Goal: Task Accomplishment & Management: Manage account settings

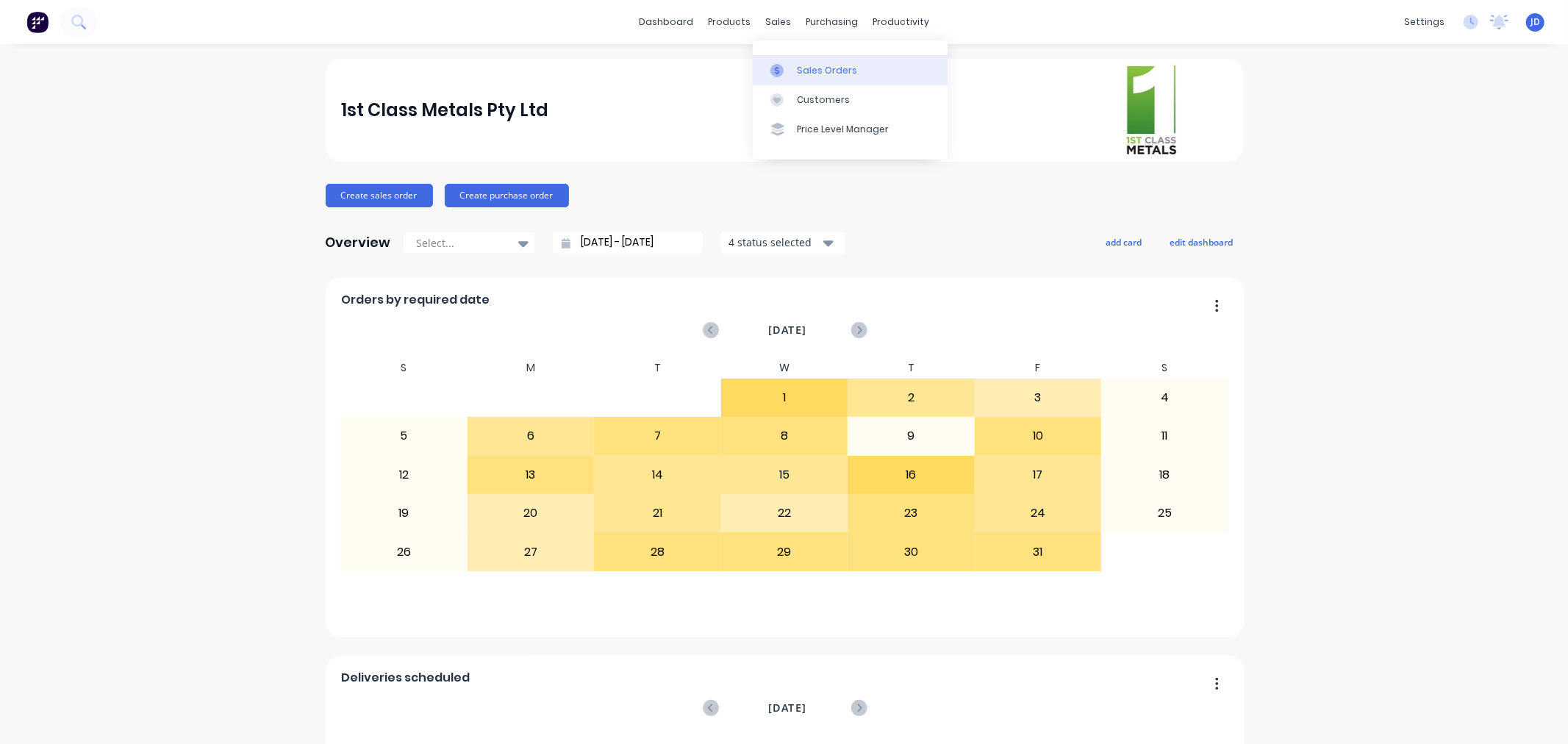
click at [775, 64] on icon at bounding box center [776, 70] width 13 height 13
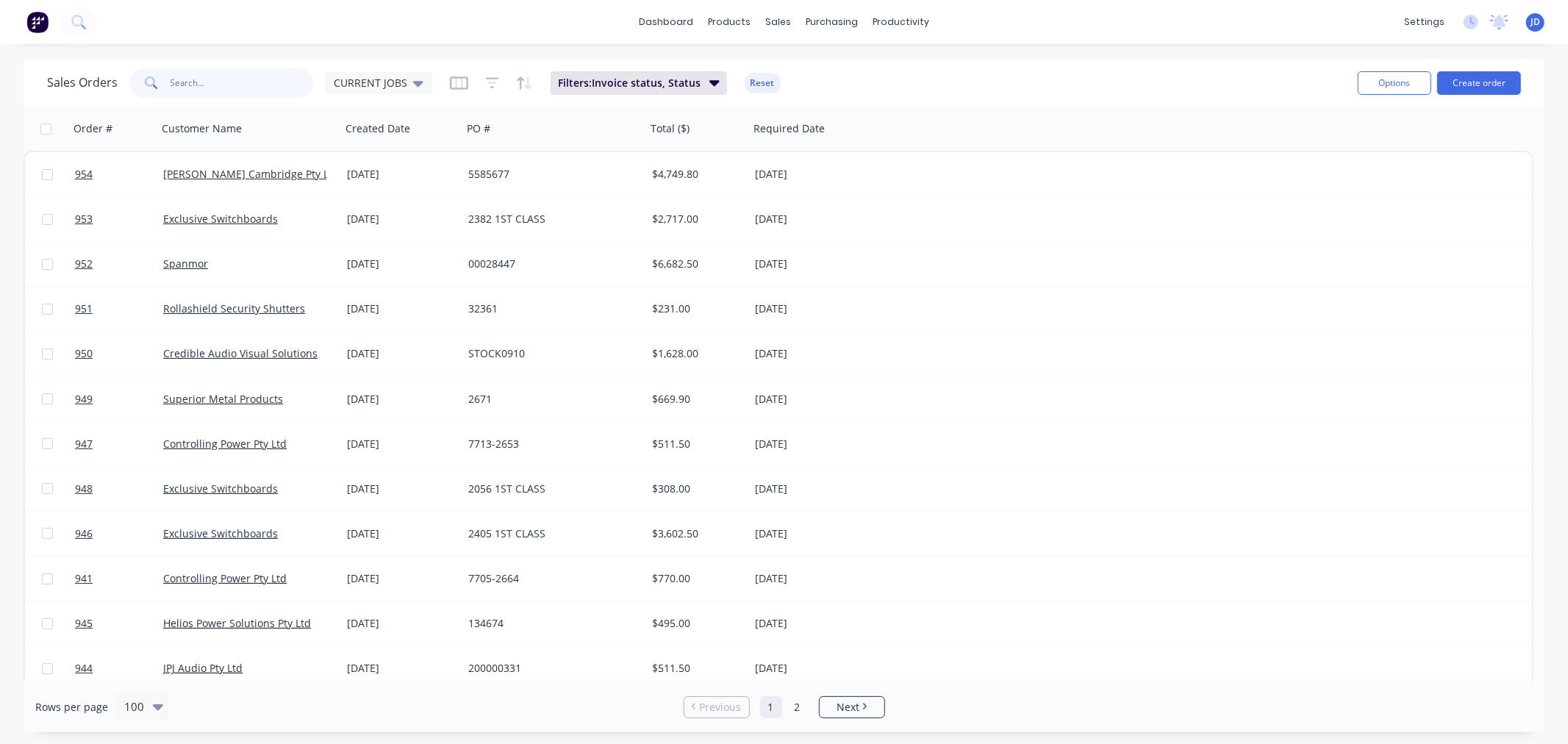
click at [266, 84] on input "text" at bounding box center [242, 84] width 143 height 30
type input "design"
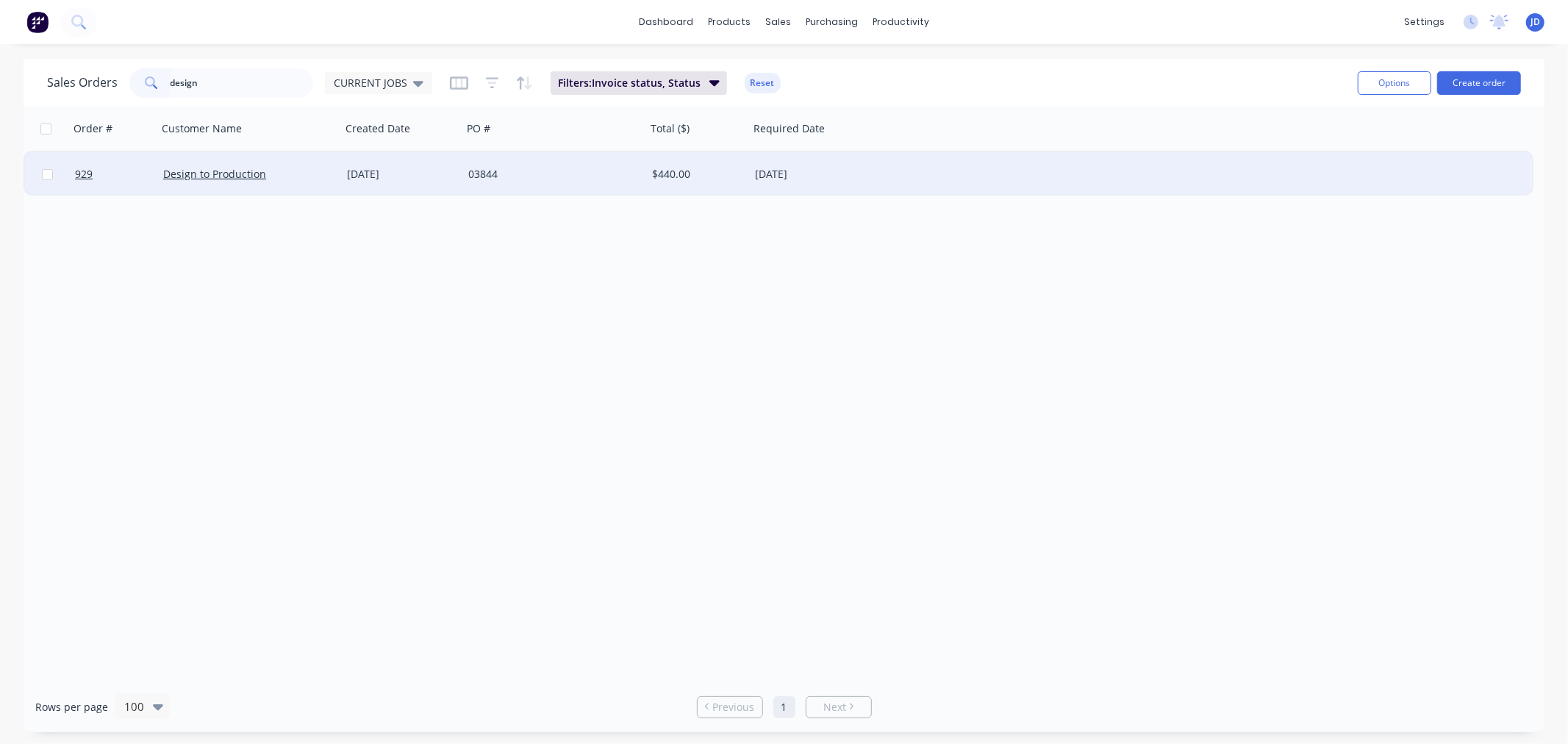
click at [403, 181] on div "[DATE]" at bounding box center [402, 174] width 121 height 44
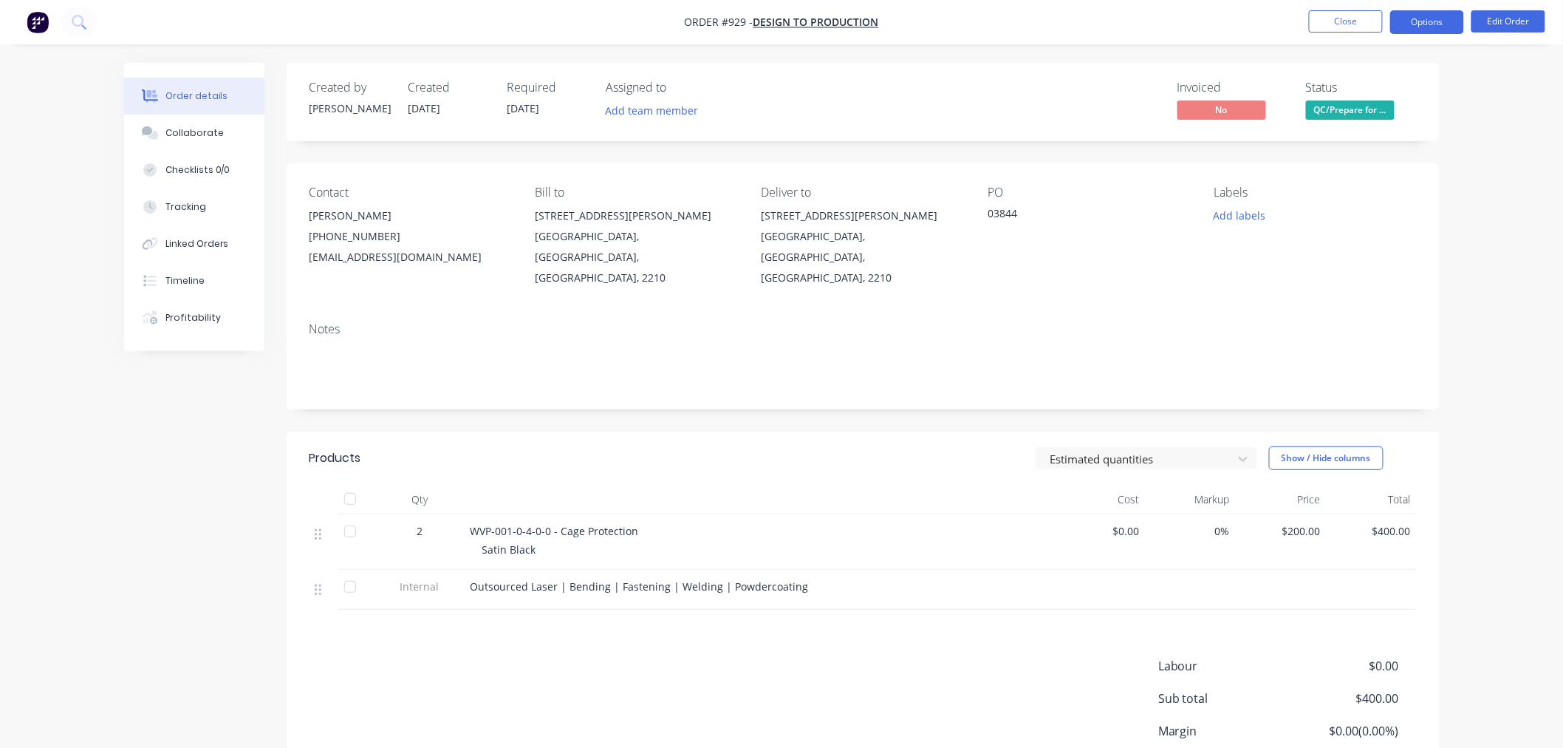
click at [1453, 16] on button "Options" at bounding box center [1427, 22] width 74 height 24
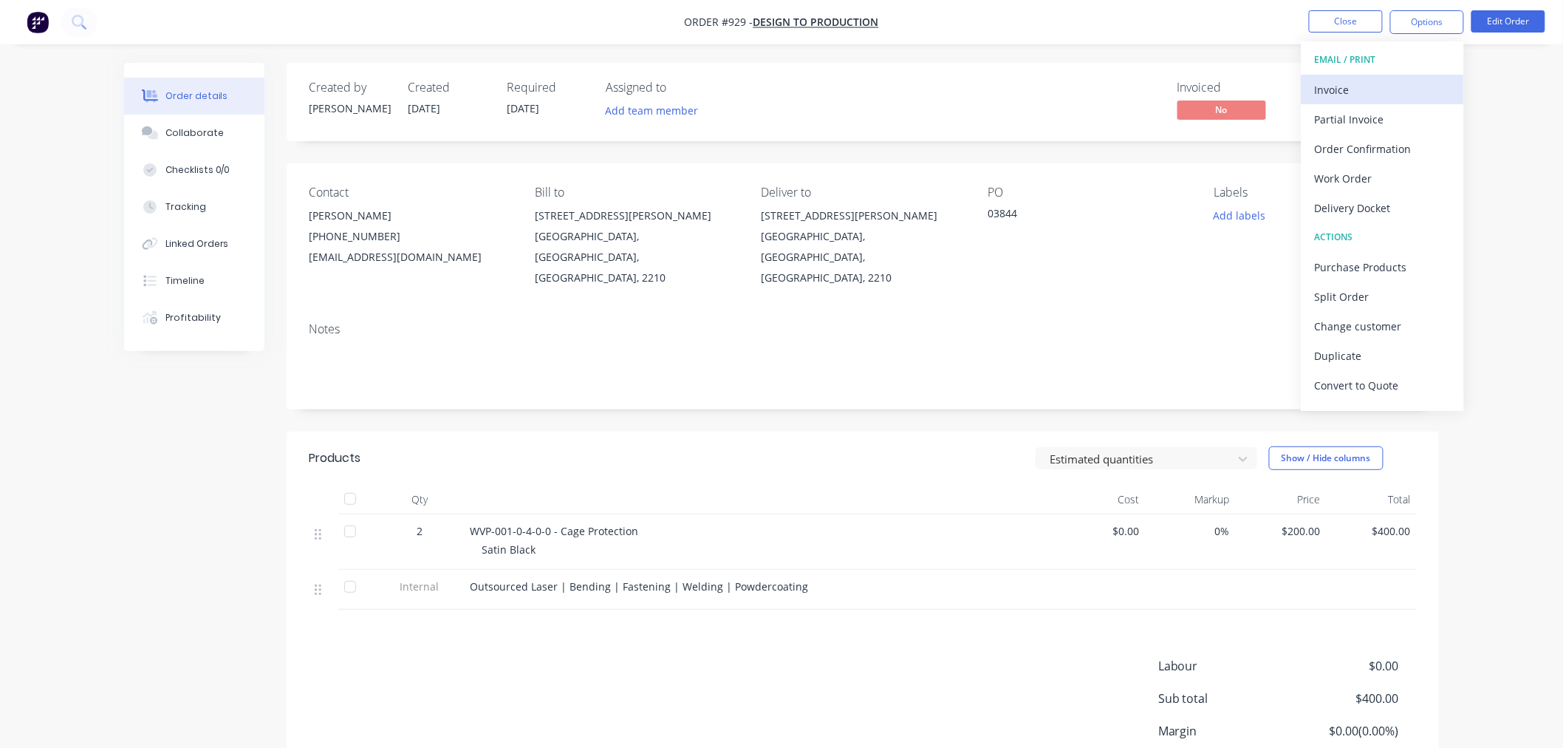
click at [1341, 89] on div "Invoice" at bounding box center [1383, 89] width 136 height 21
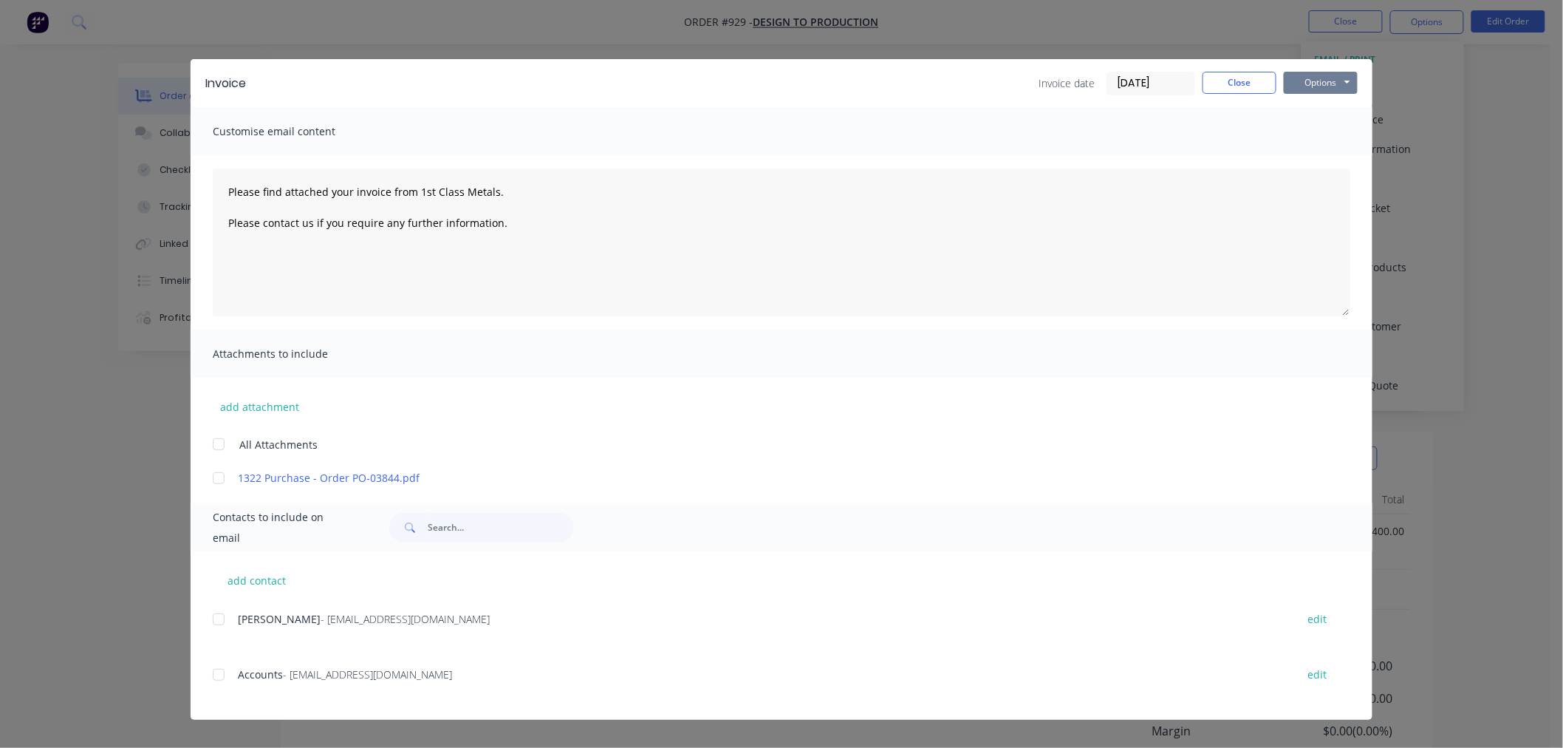
click at [1356, 72] on button "Options" at bounding box center [1321, 83] width 74 height 22
click at [1337, 131] on button "Print" at bounding box center [1331, 133] width 95 height 24
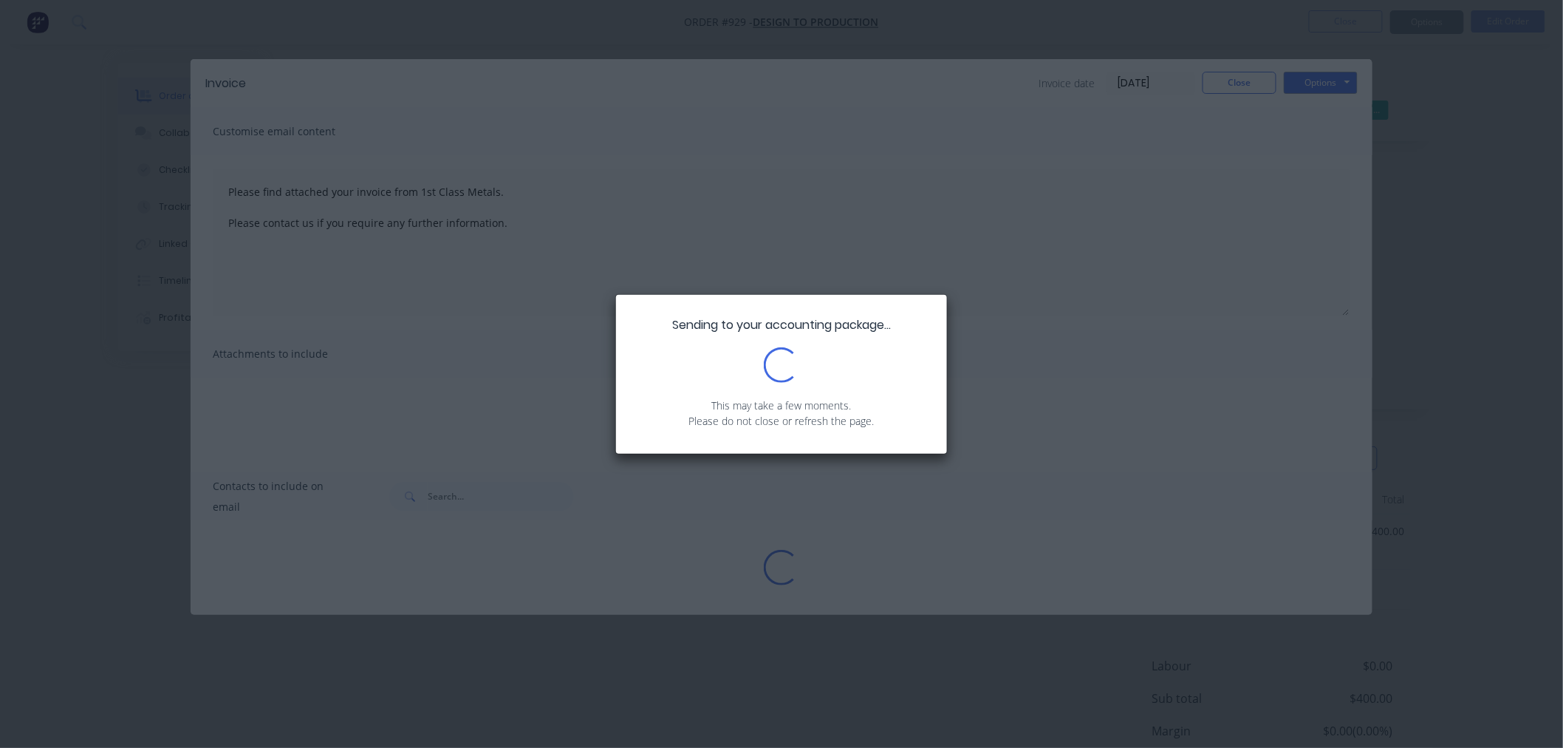
type textarea "Please find attached your invoice from 1st Class Metals. Please contact us if y…"
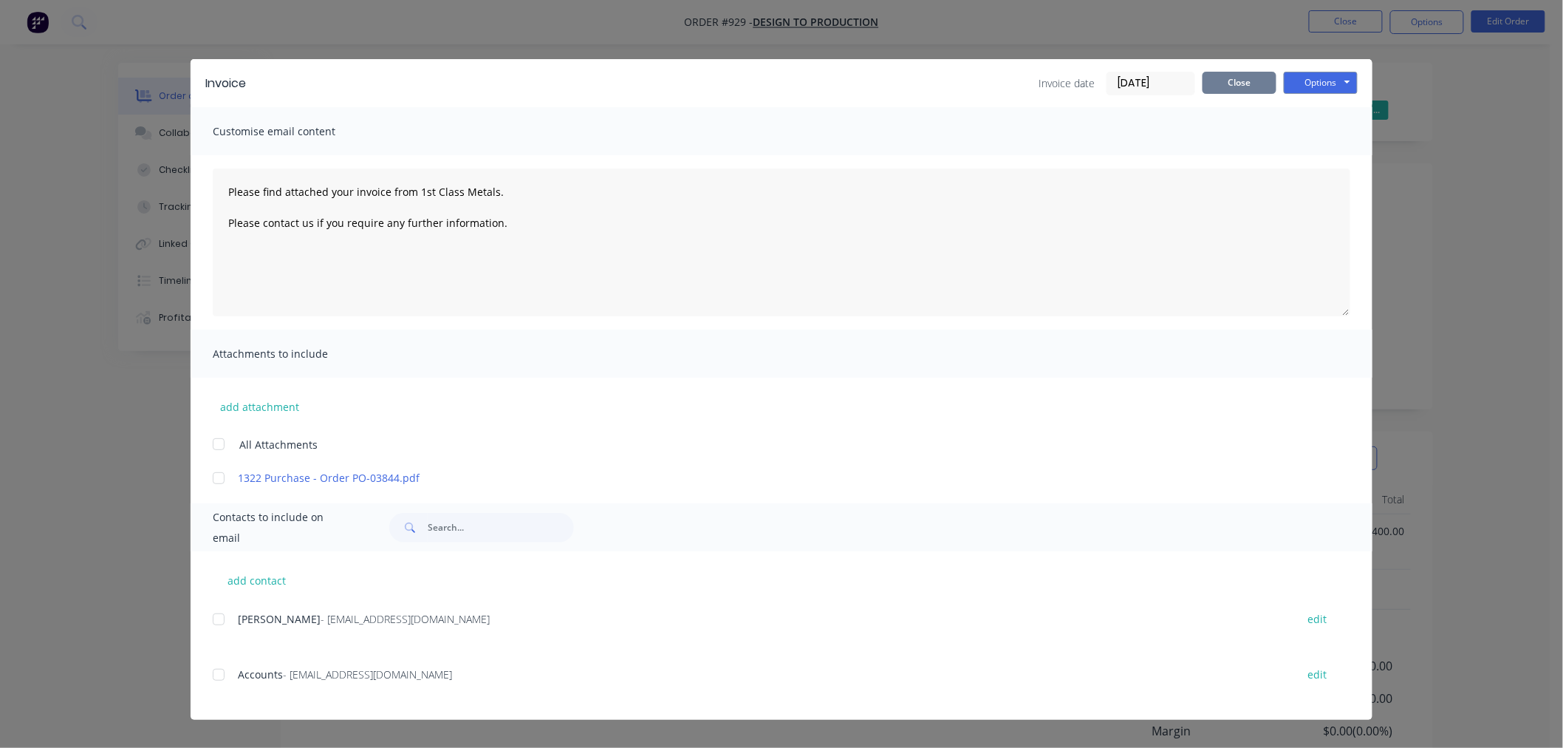
click at [1235, 87] on button "Close" at bounding box center [1240, 83] width 74 height 22
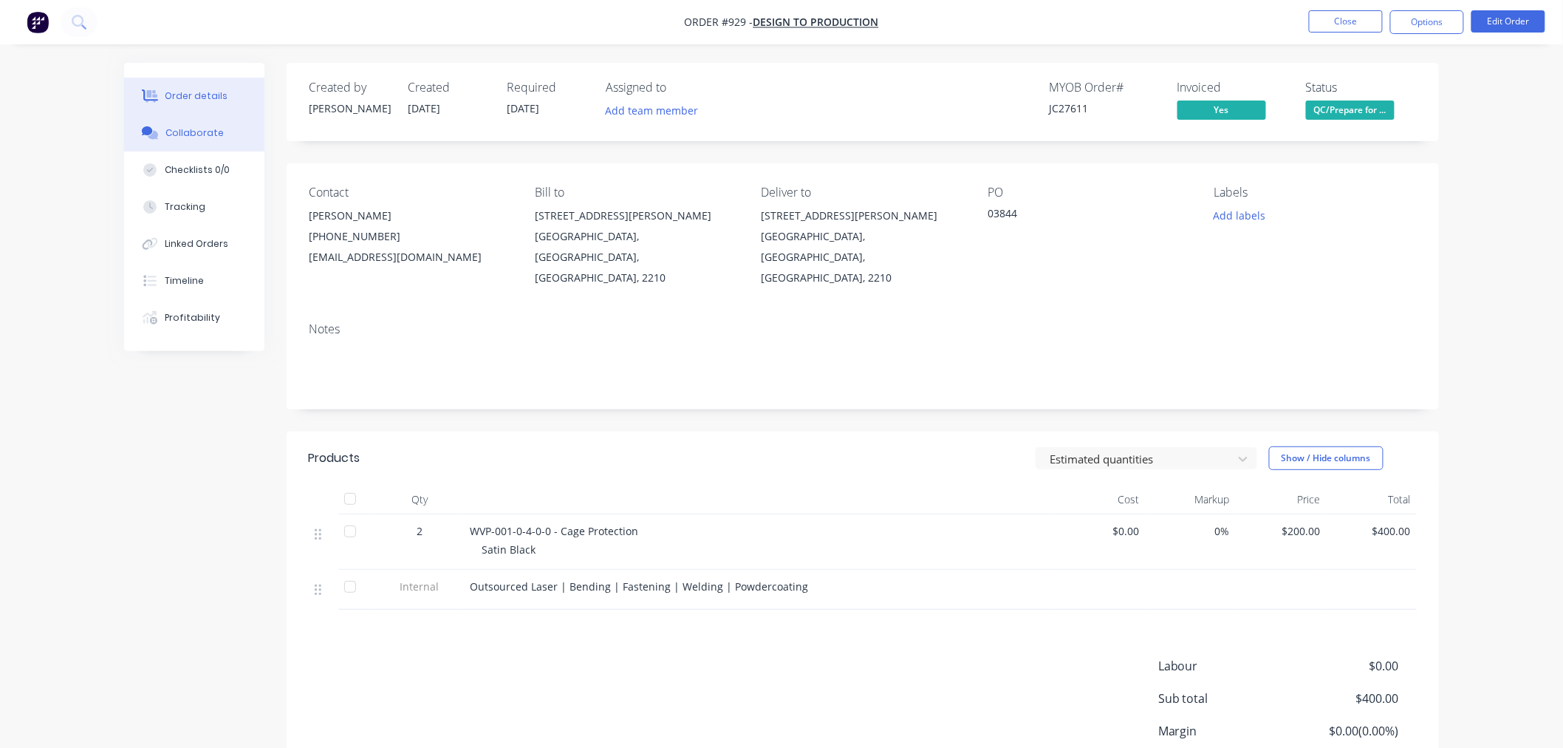
click at [219, 138] on button "Collaborate" at bounding box center [194, 133] width 140 height 37
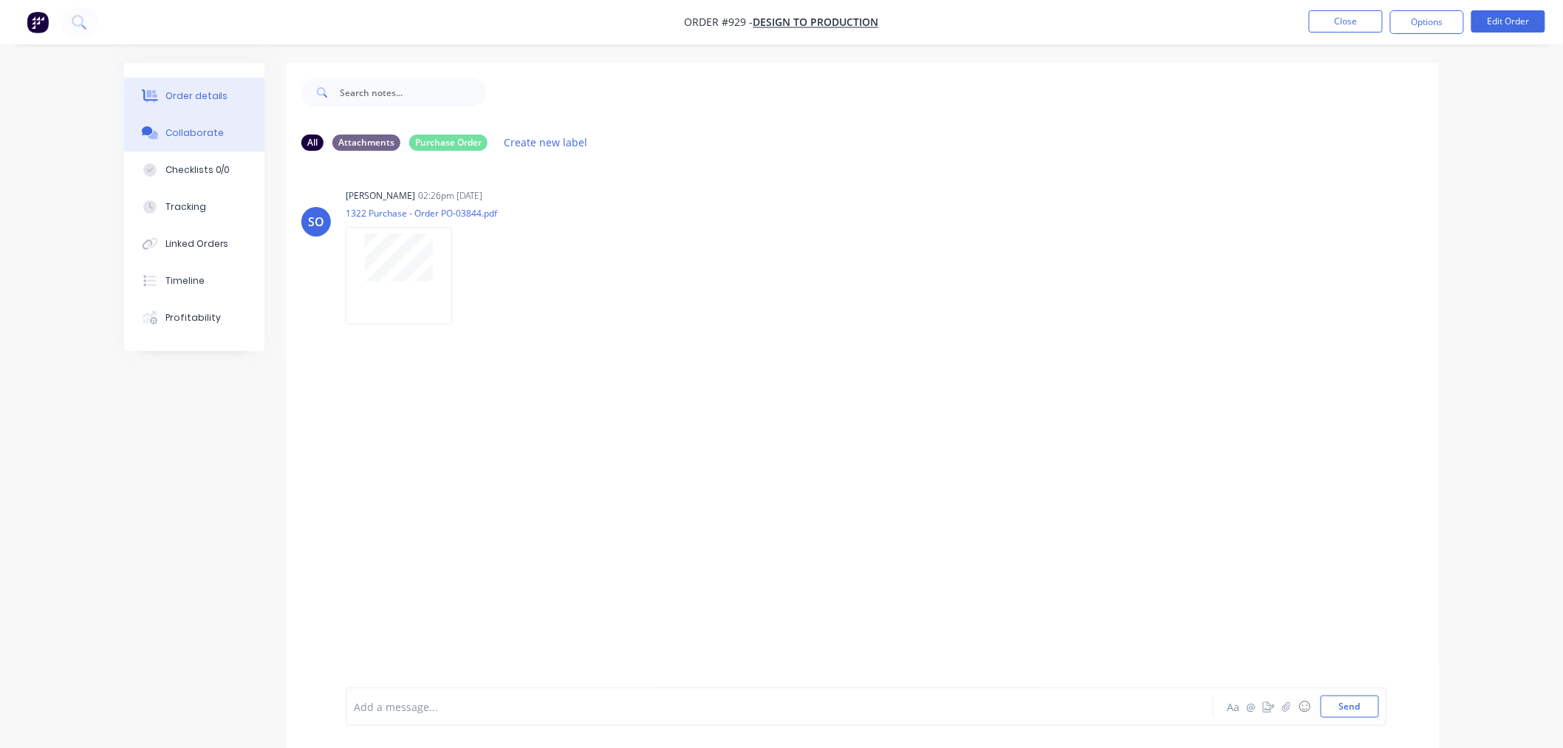
drag, startPoint x: 229, startPoint y: 95, endPoint x: 246, endPoint y: 89, distance: 17.8
click at [230, 94] on button "Order details" at bounding box center [194, 96] width 140 height 37
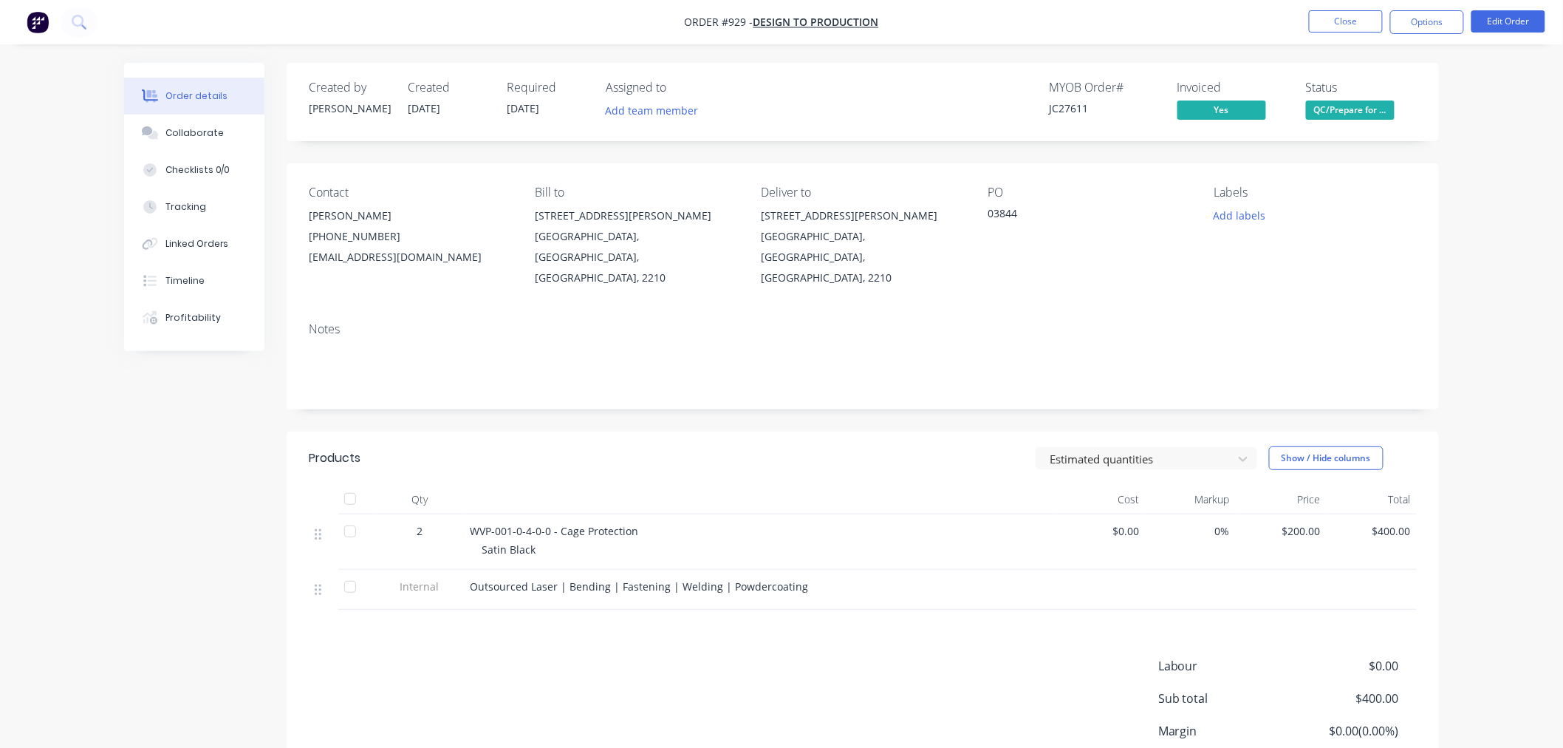
click at [1345, 103] on span "QC/Prepare for ..." at bounding box center [1350, 109] width 89 height 18
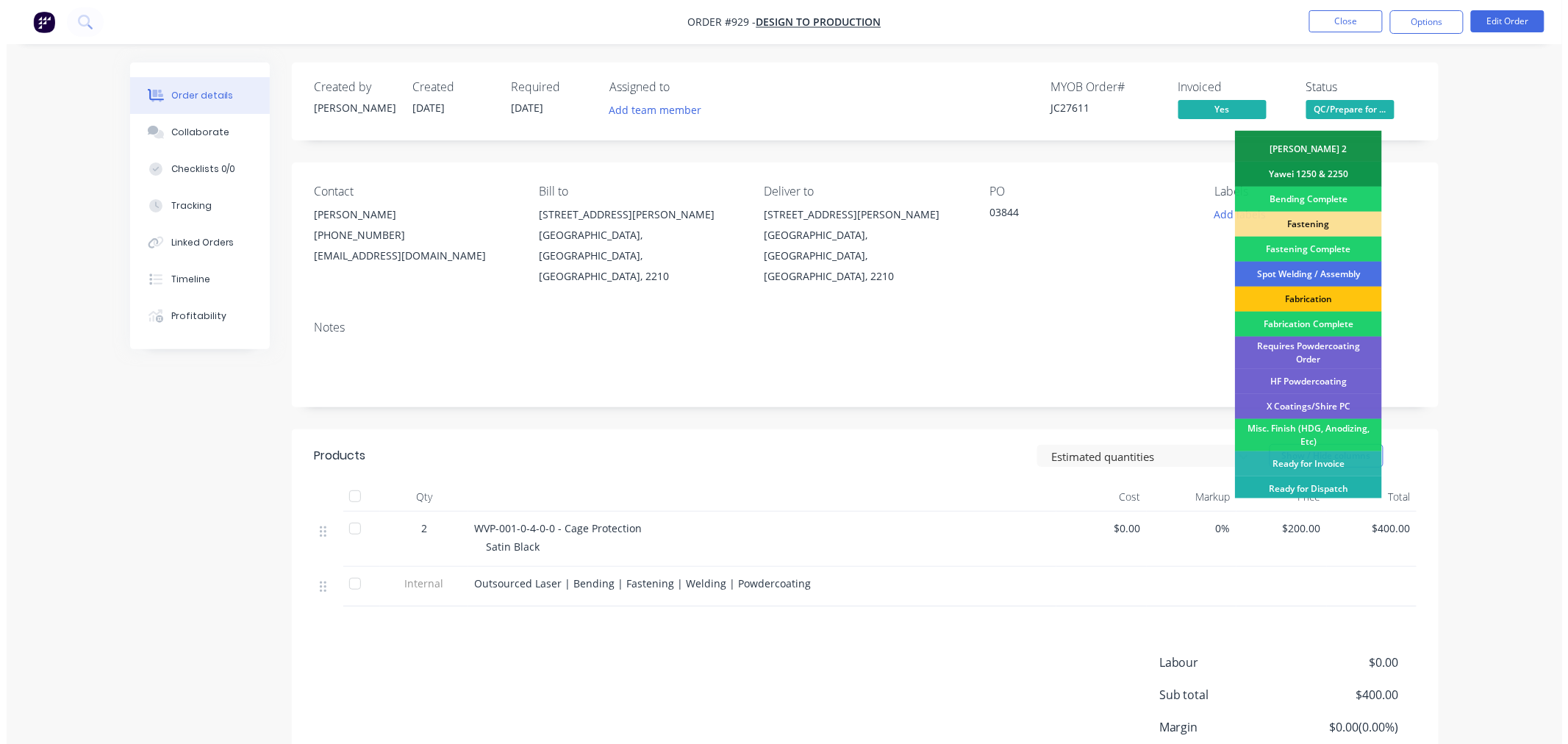
scroll to position [397, 0]
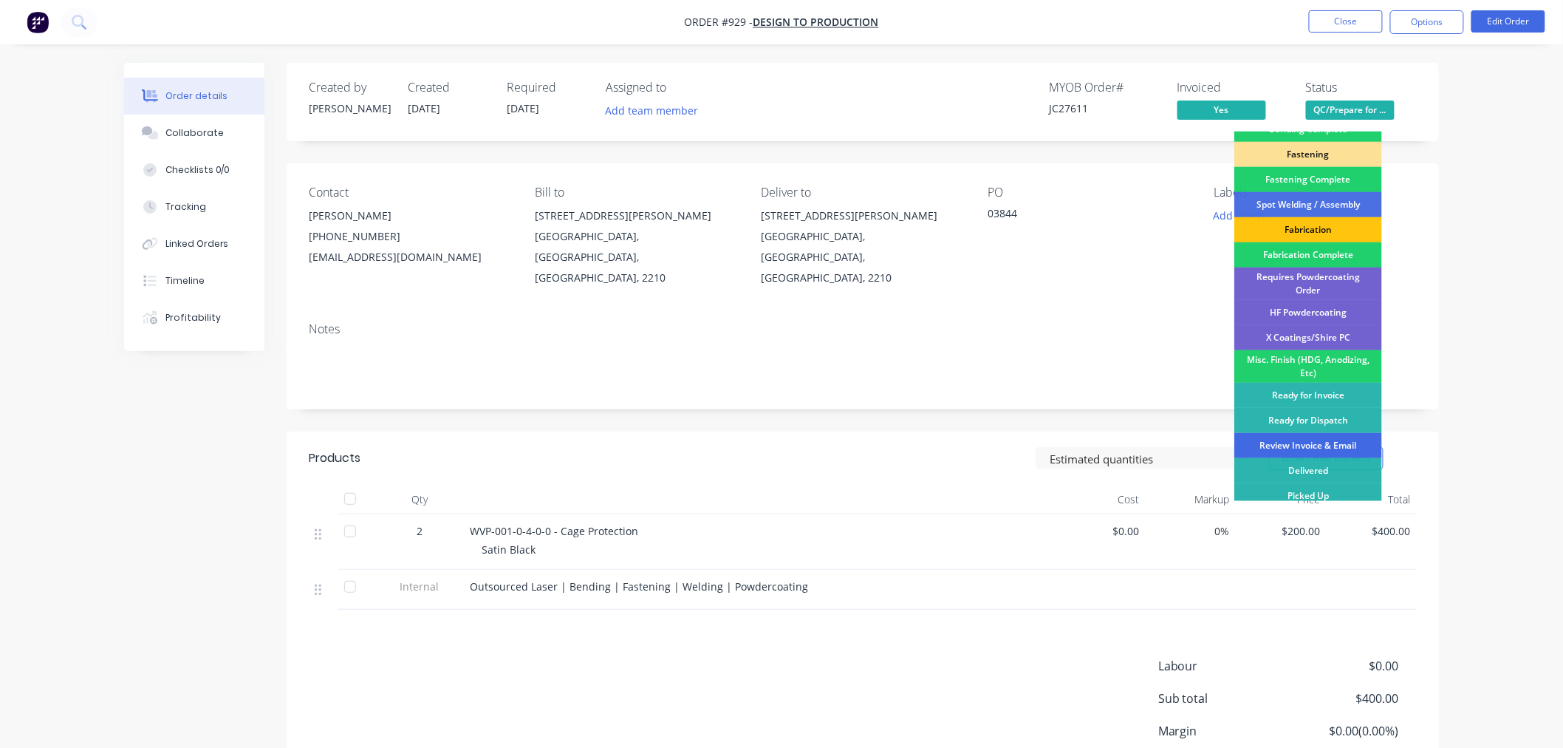
click at [1334, 434] on div "Review Invoice & Email" at bounding box center [1308, 445] width 148 height 25
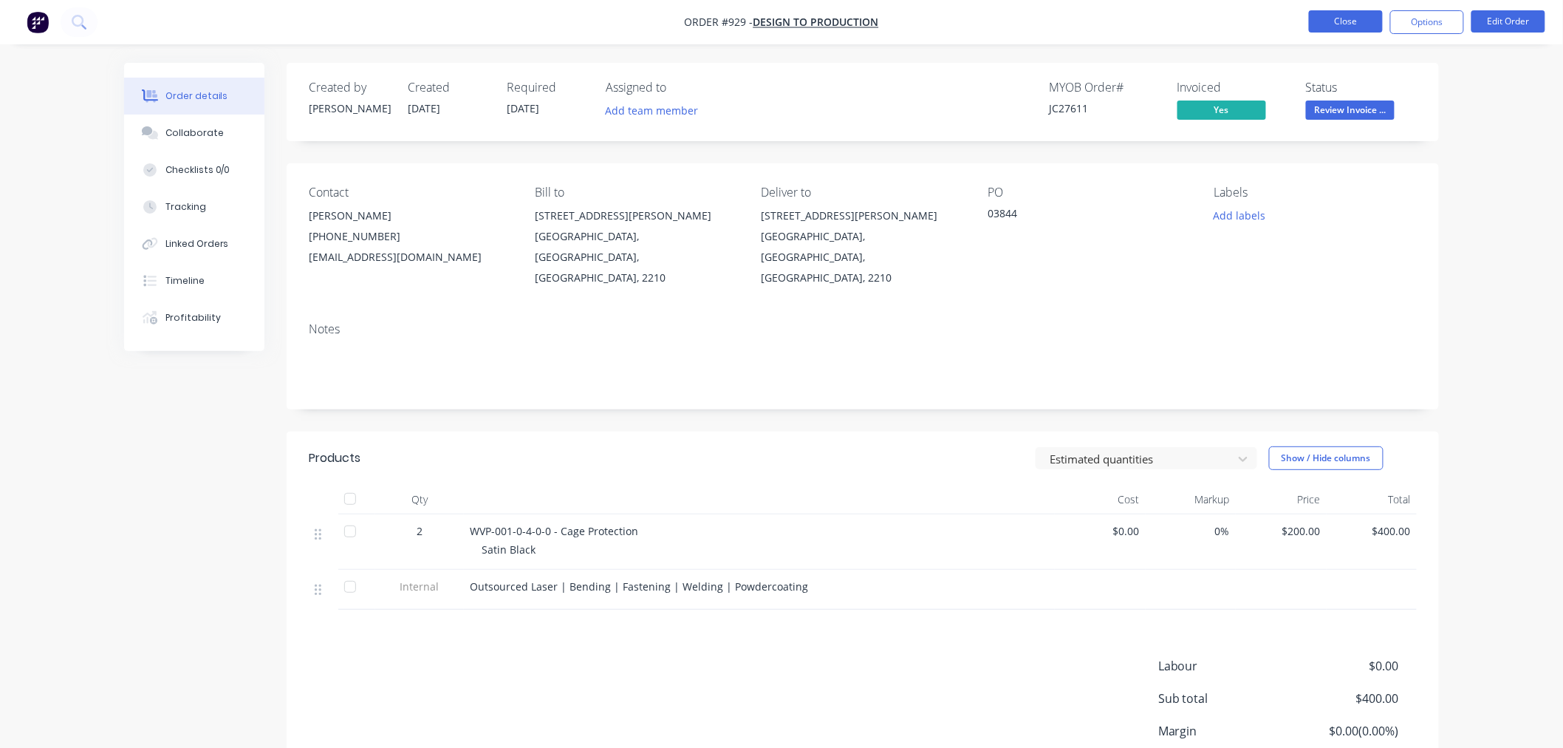
click at [1353, 15] on button "Close" at bounding box center [1346, 21] width 74 height 22
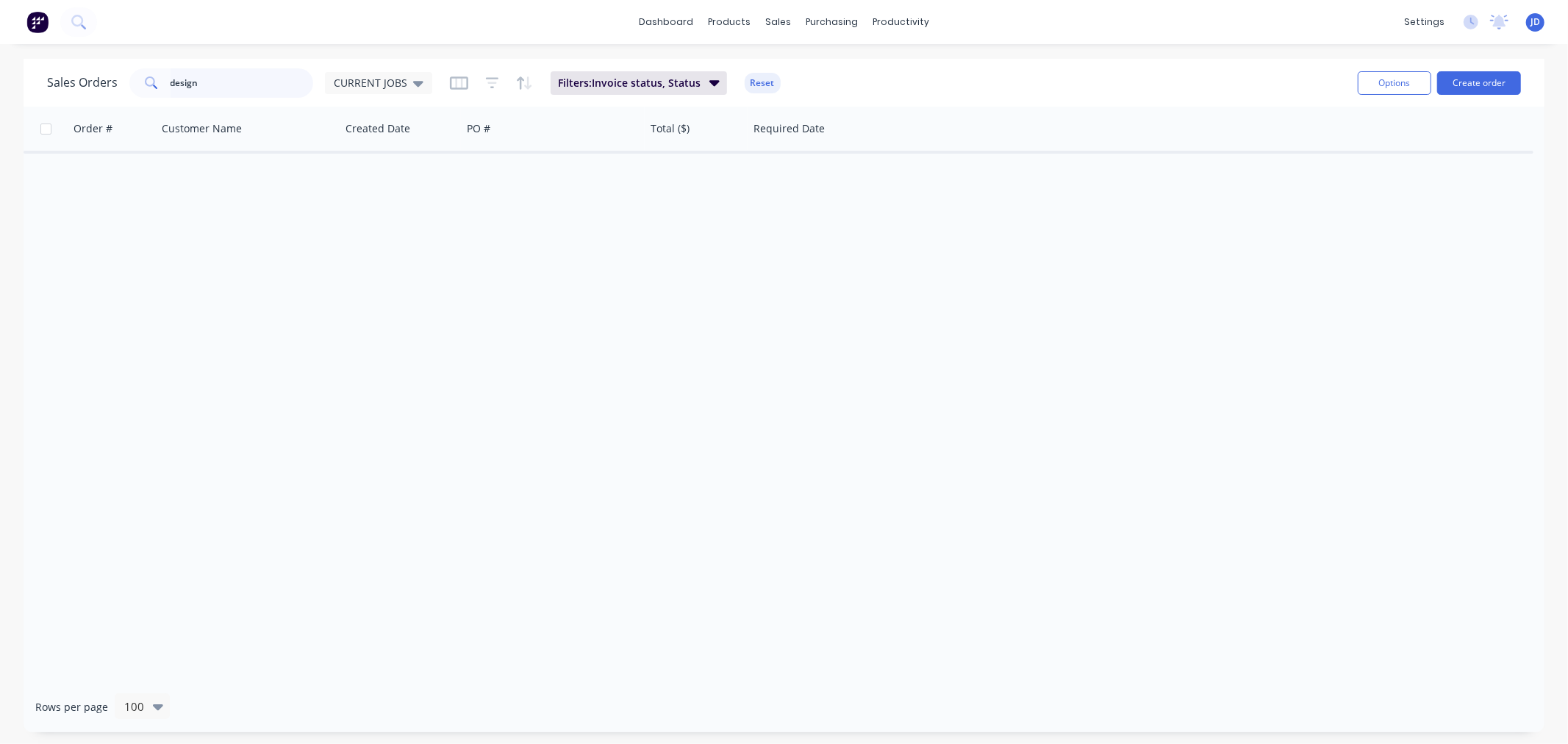
drag, startPoint x: 232, startPoint y: 92, endPoint x: 63, endPoint y: 80, distance: 169.4
click at [48, 93] on div "Sales Orders design CURRENT JOBS" at bounding box center [239, 84] width 385 height 30
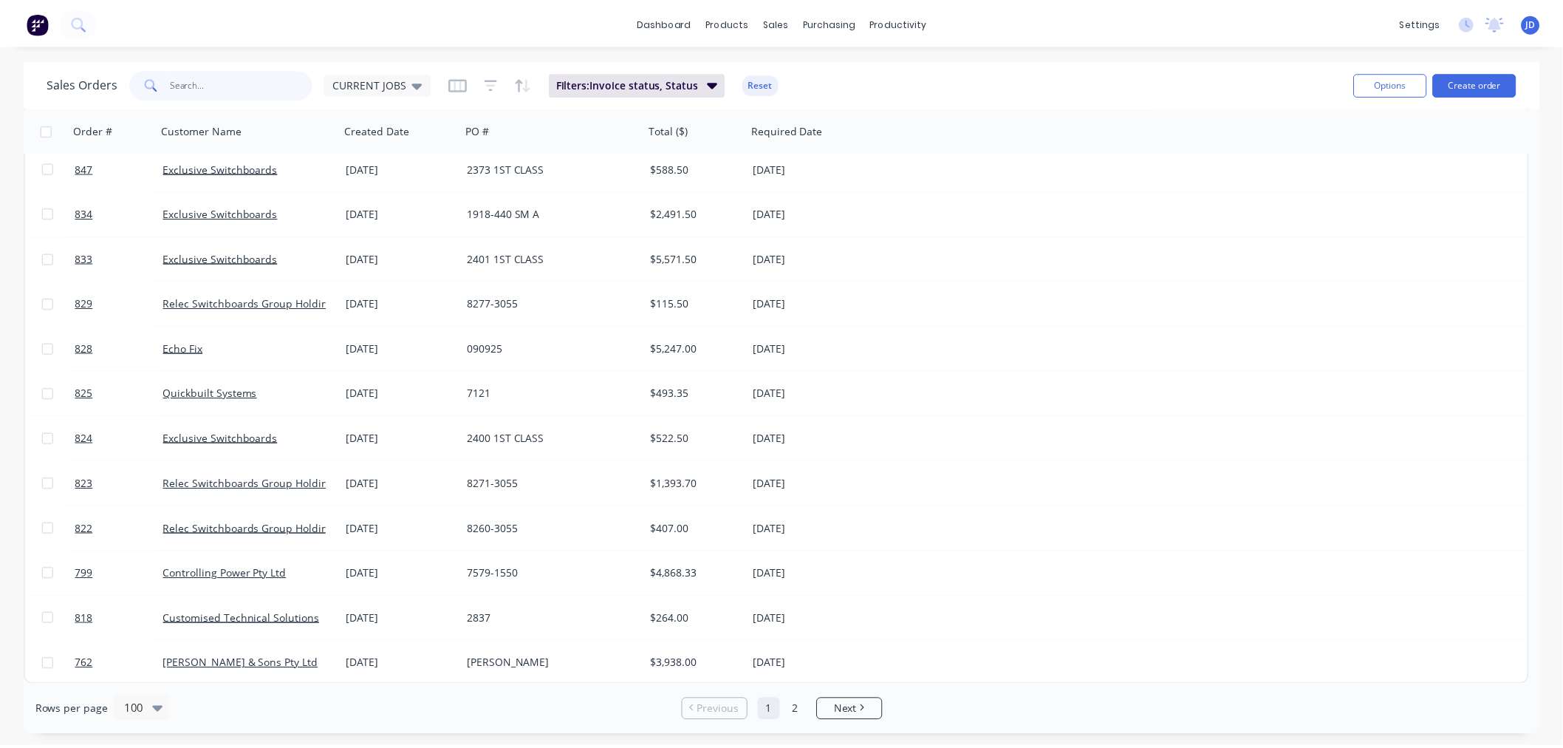
scroll to position [3570, 0]
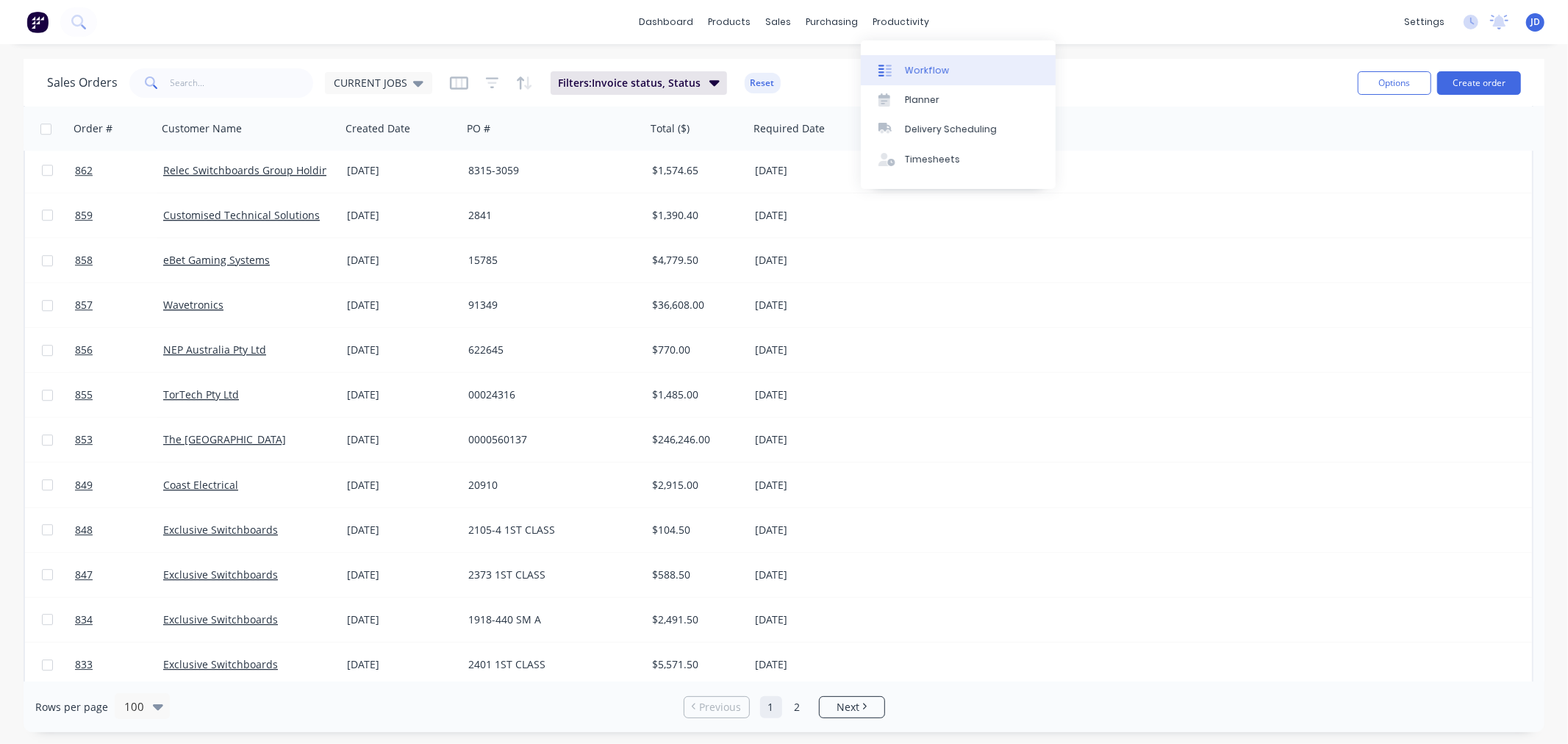
click at [907, 67] on div "Workflow" at bounding box center [926, 70] width 44 height 13
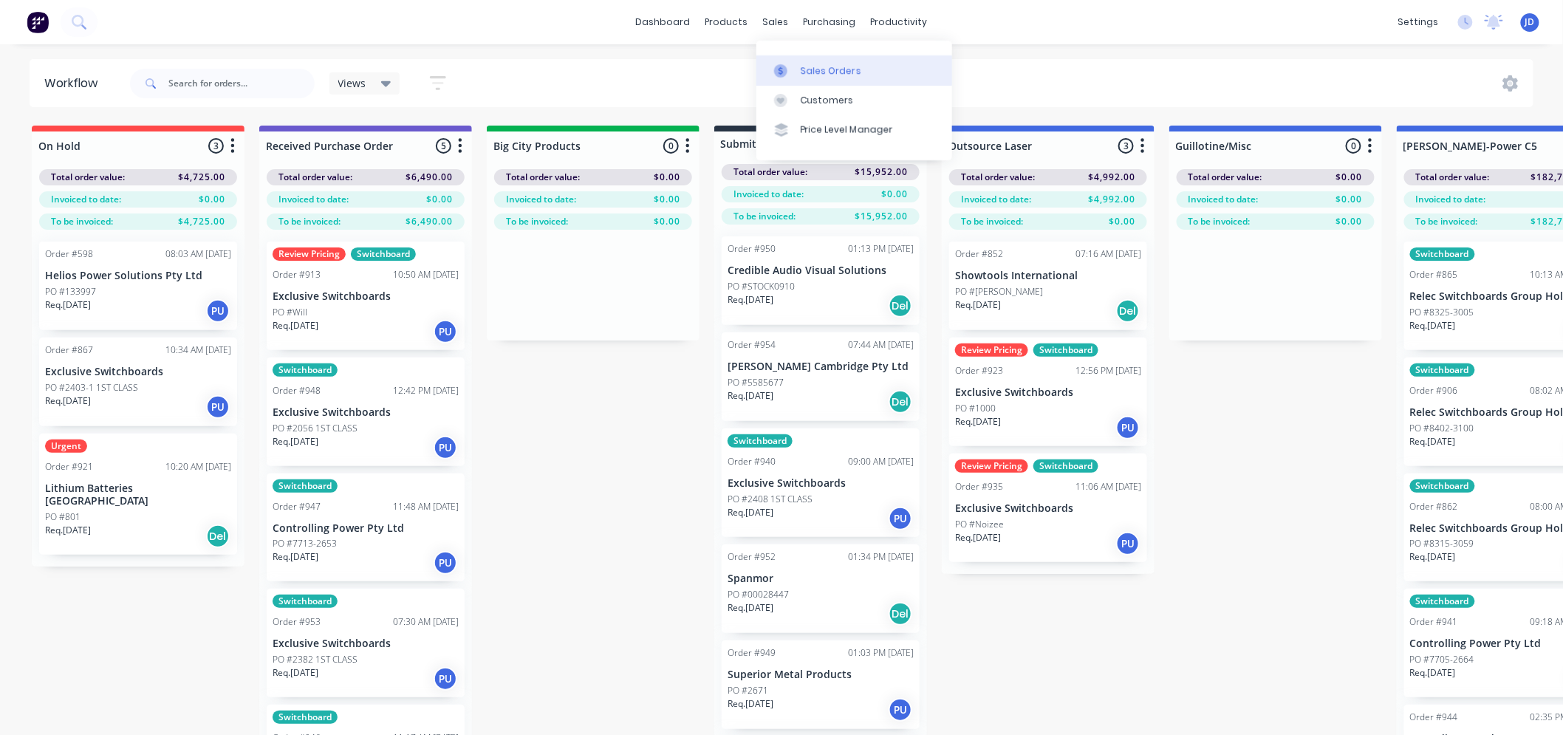
click at [793, 72] on div at bounding box center [785, 70] width 22 height 13
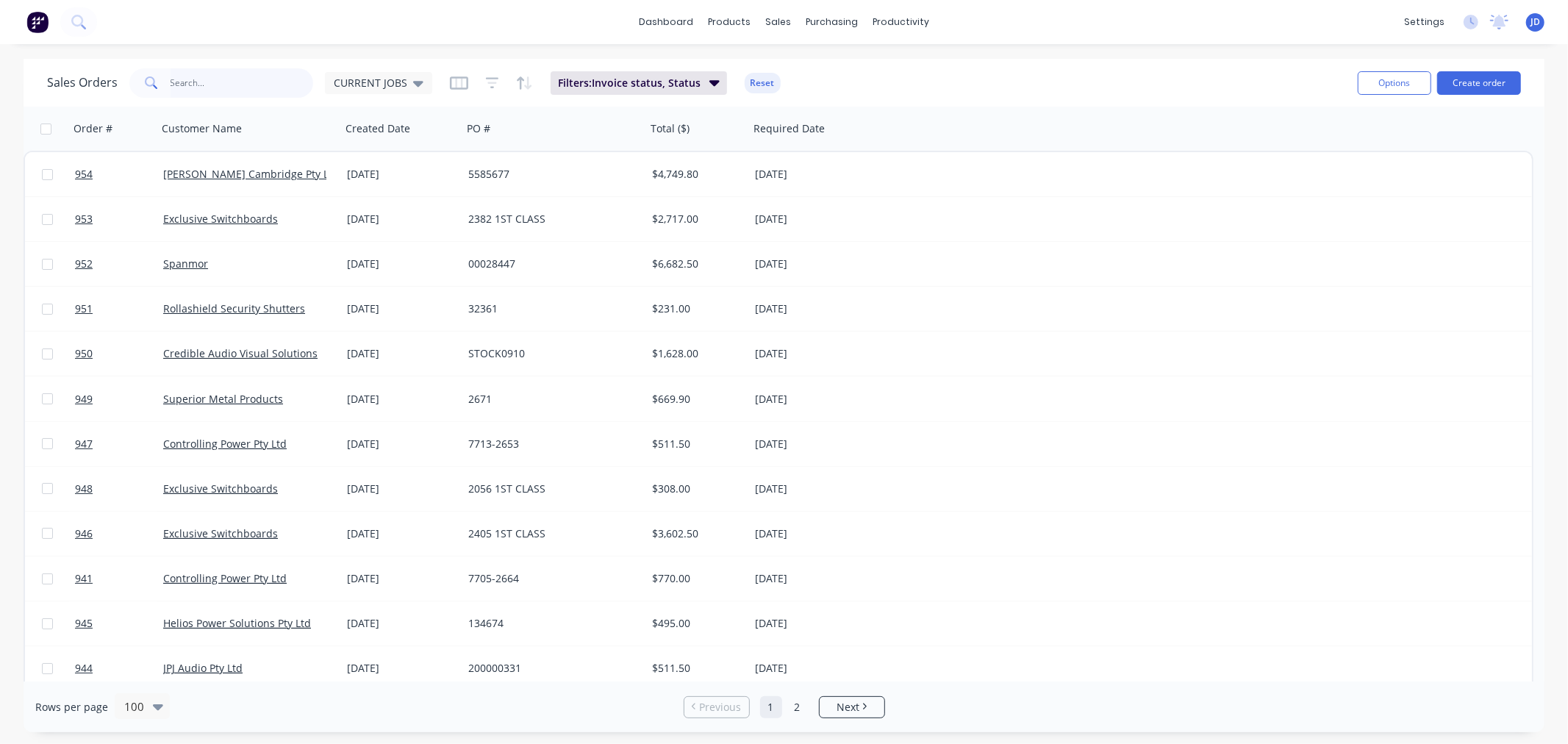
click at [274, 80] on input "text" at bounding box center [242, 84] width 143 height 30
type input "boss"
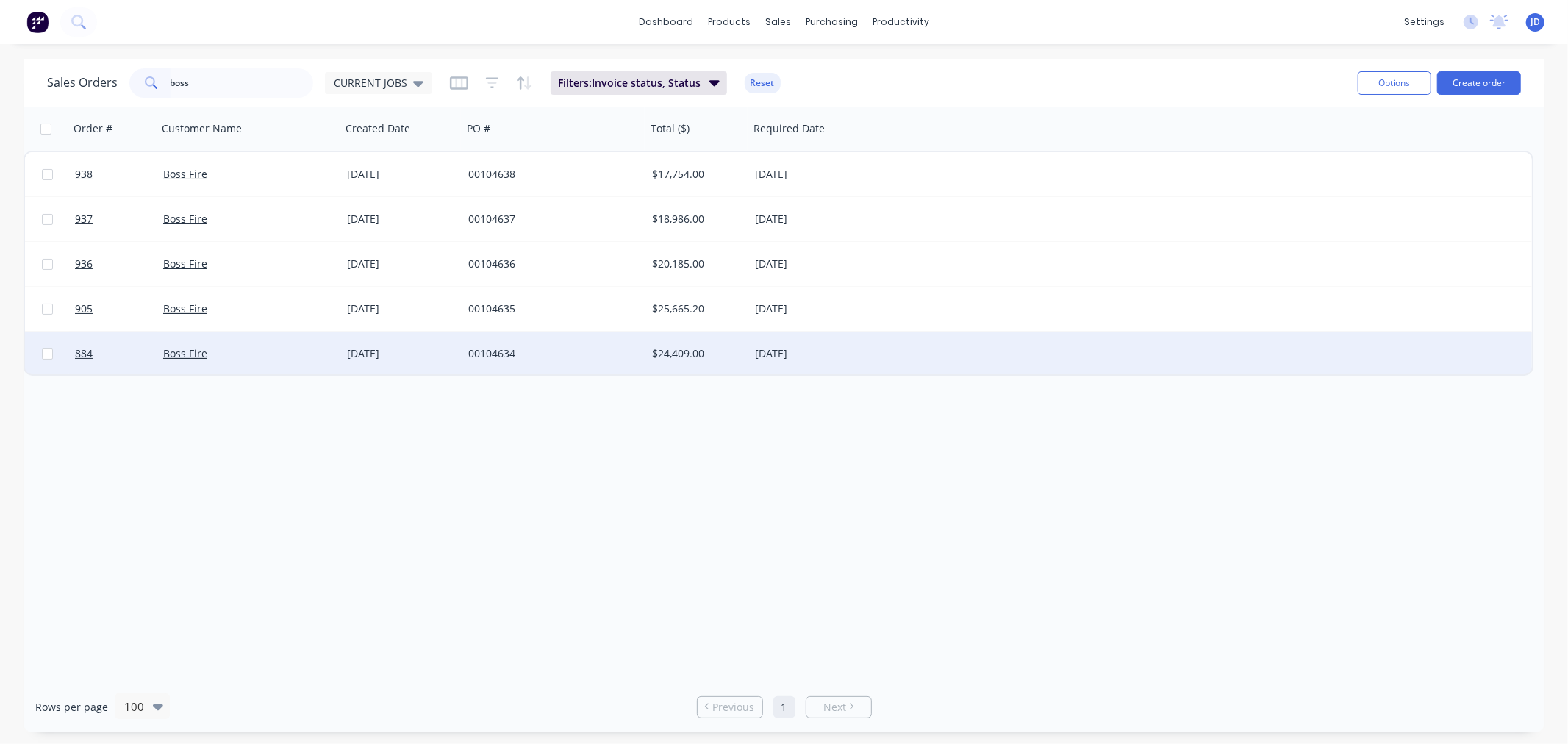
click at [263, 353] on div "Boss Fire" at bounding box center [245, 353] width 163 height 15
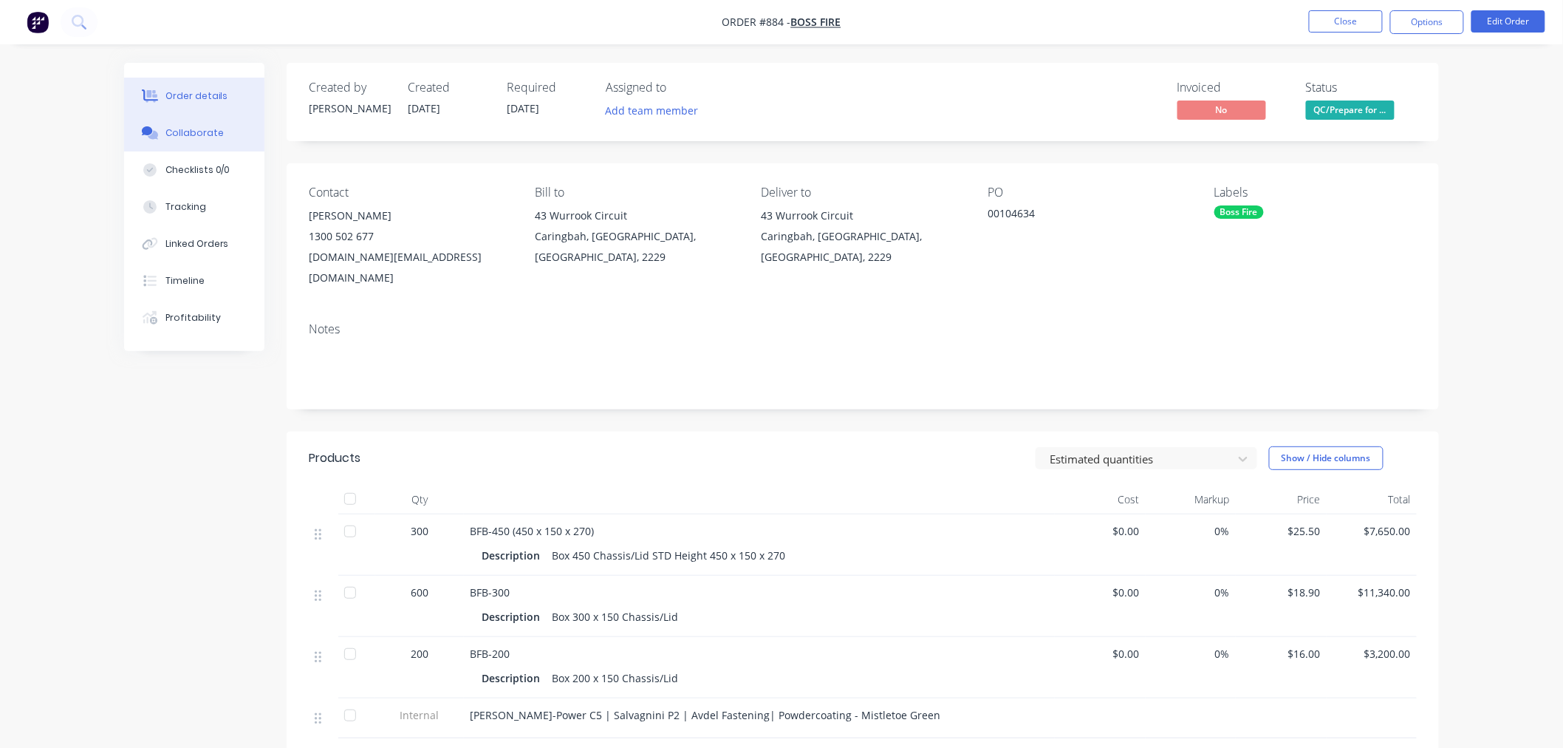
click at [216, 135] on div "Collaborate" at bounding box center [194, 132] width 58 height 13
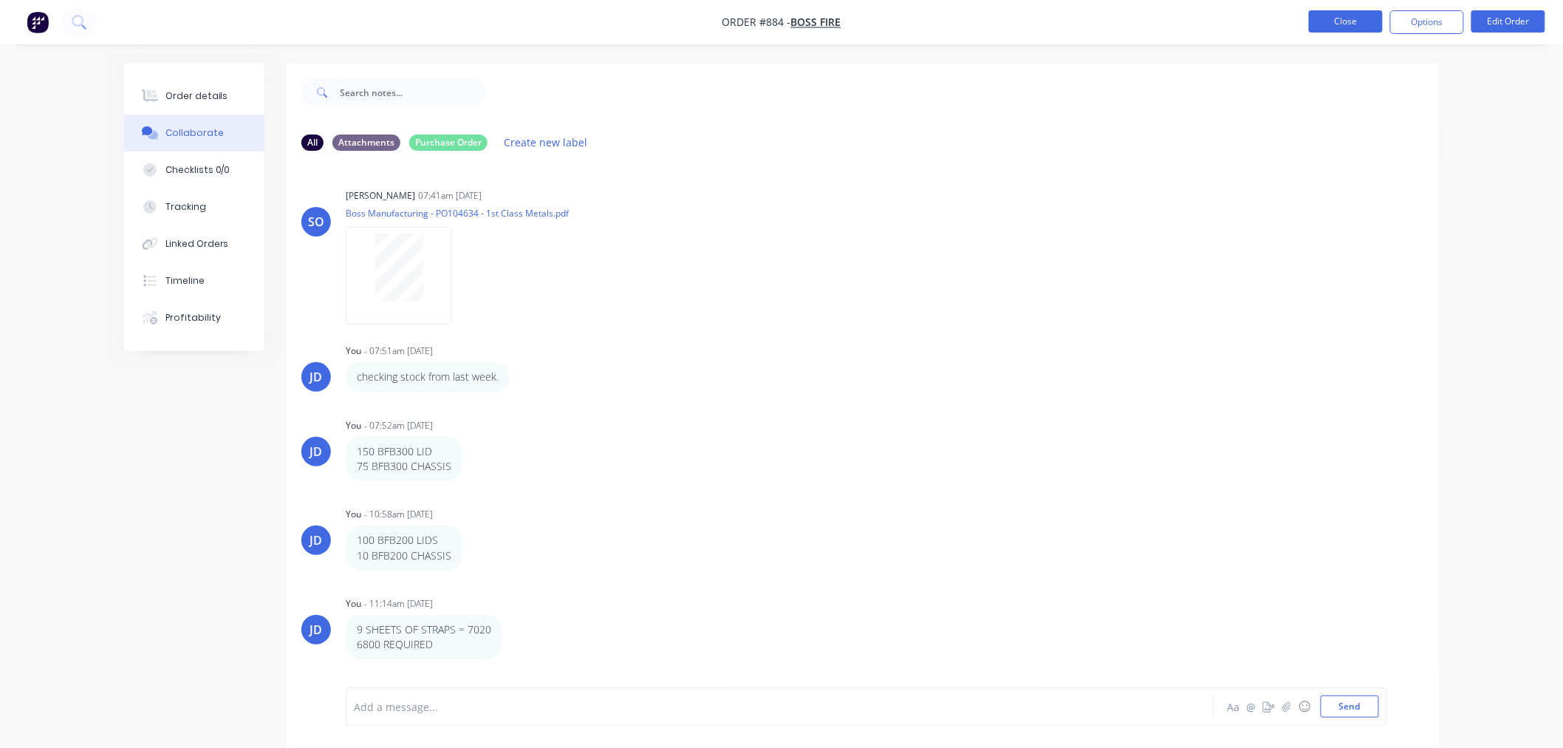
click at [1373, 19] on button "Close" at bounding box center [1346, 21] width 74 height 22
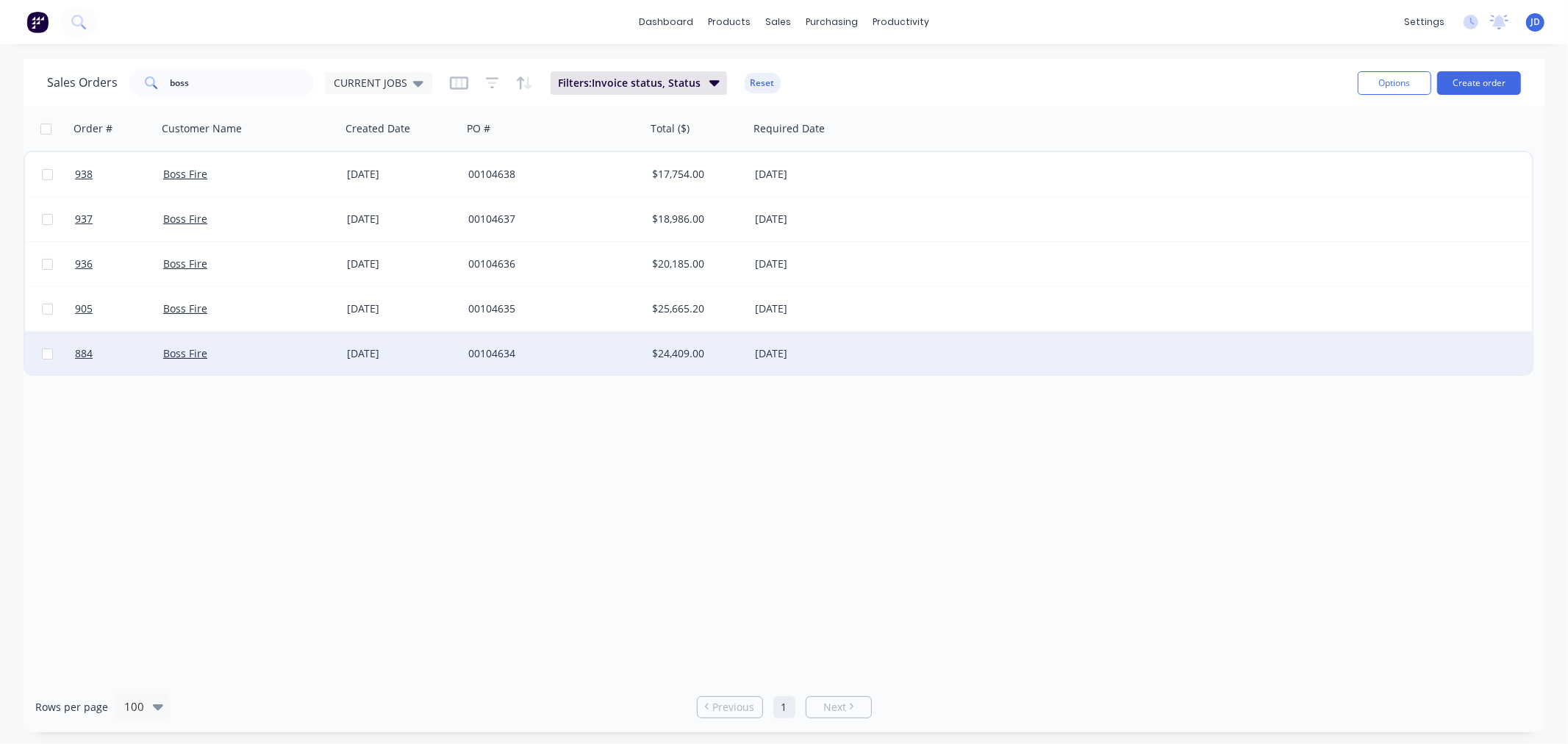
click at [284, 356] on div "Boss Fire" at bounding box center [245, 353] width 163 height 15
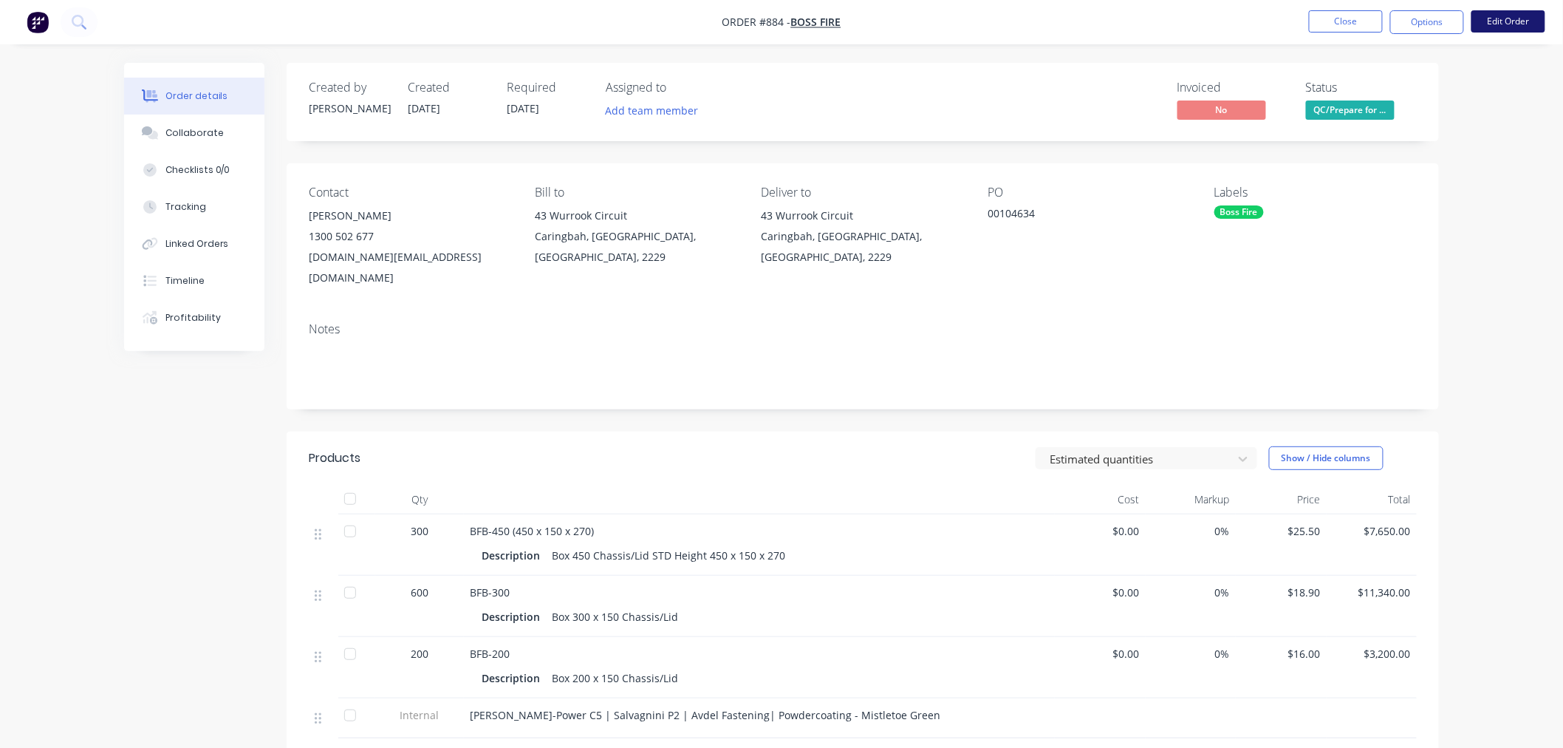
click at [1504, 20] on button "Edit Order" at bounding box center [1509, 21] width 74 height 22
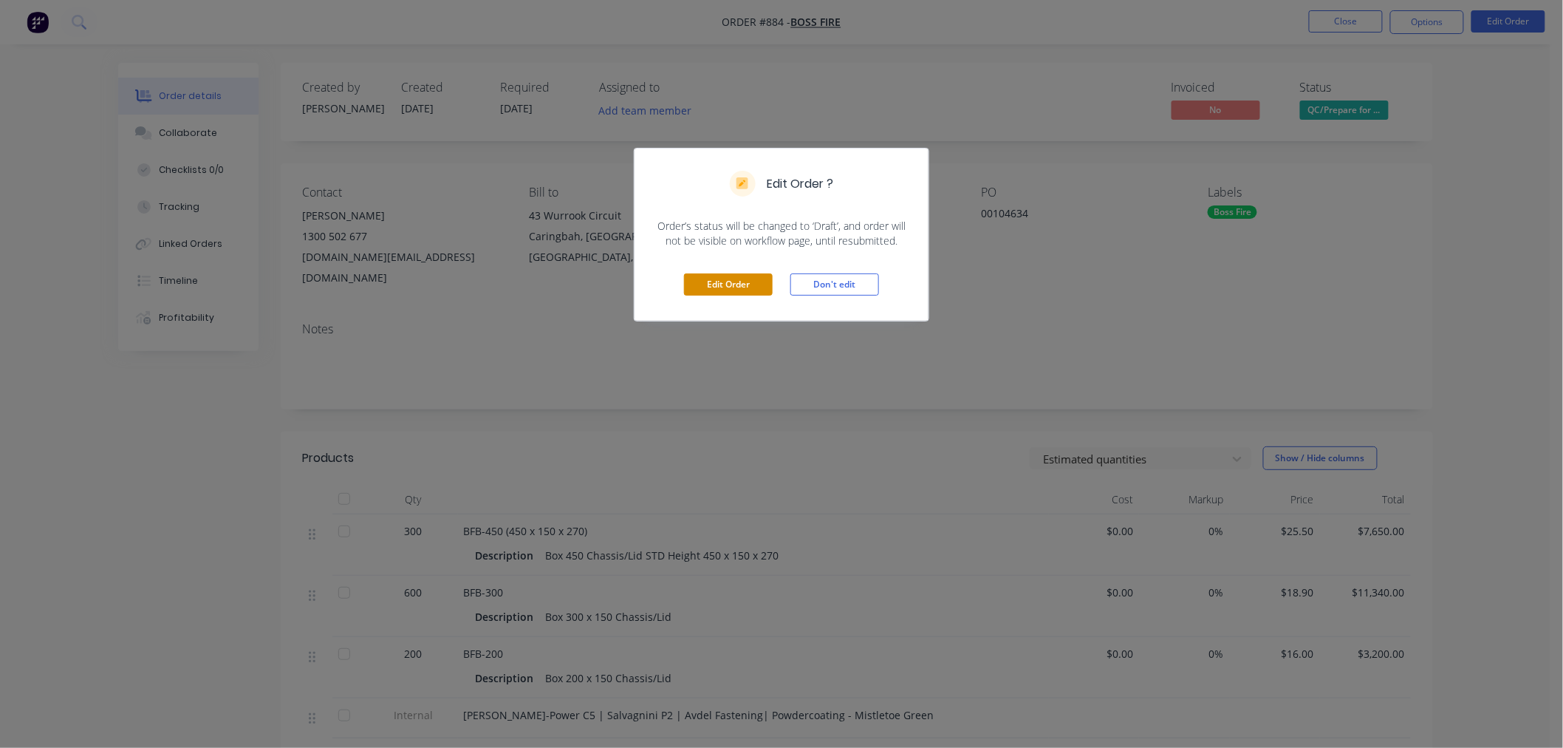
click at [740, 285] on button "Edit Order" at bounding box center [728, 284] width 89 height 22
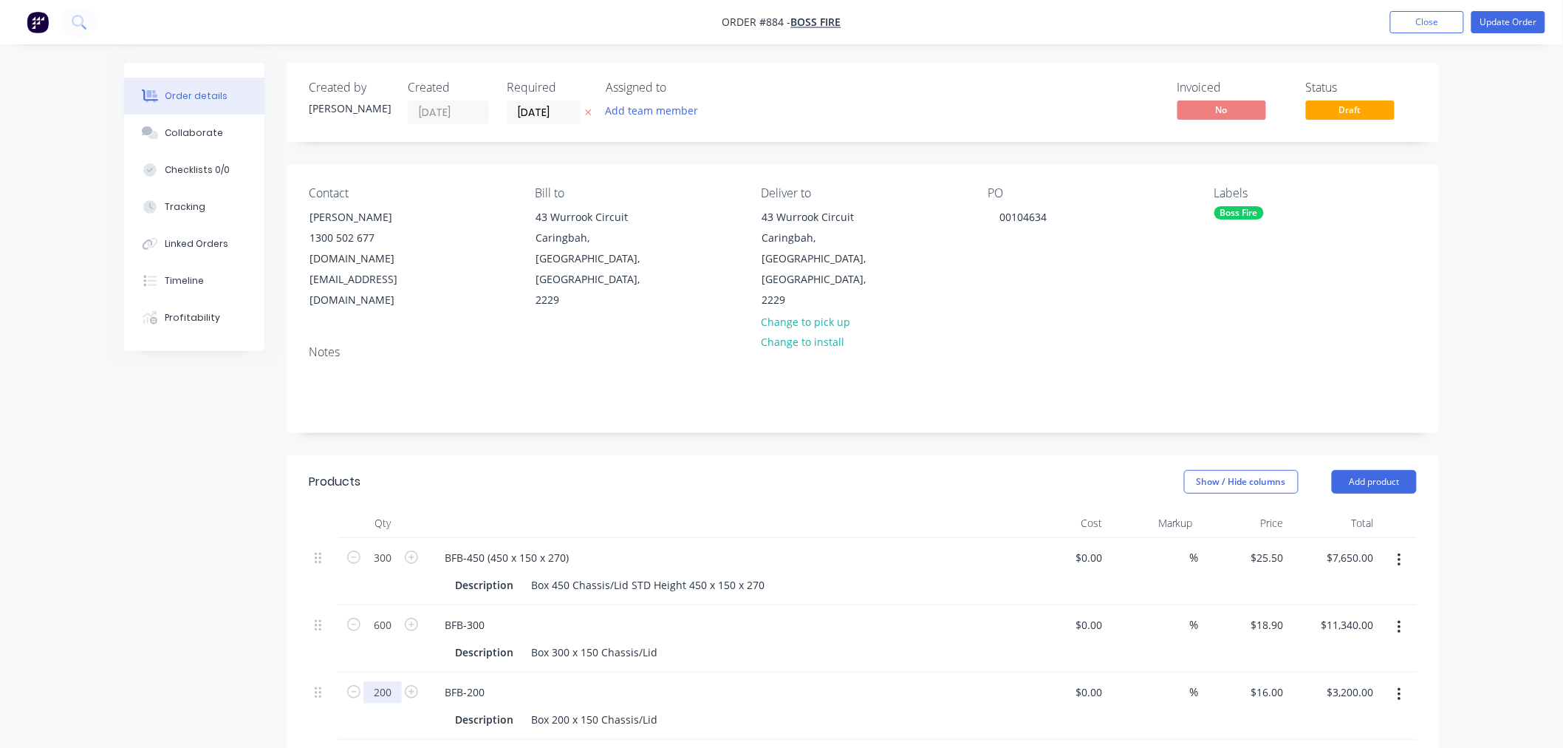
click at [395, 681] on input "200" at bounding box center [382, 692] width 38 height 22
type input "218"
type input "$3,488.00"
click at [0, 740] on div "Order details Collaborate Checklists 0/0 Tracking Linked Orders Timeline Profit…" at bounding box center [781, 605] width 1563 height 1210
click at [114, 633] on div "Order details Collaborate Checklists 0/0 Tracking Linked Orders Timeline Profit…" at bounding box center [781, 636] width 1345 height 1147
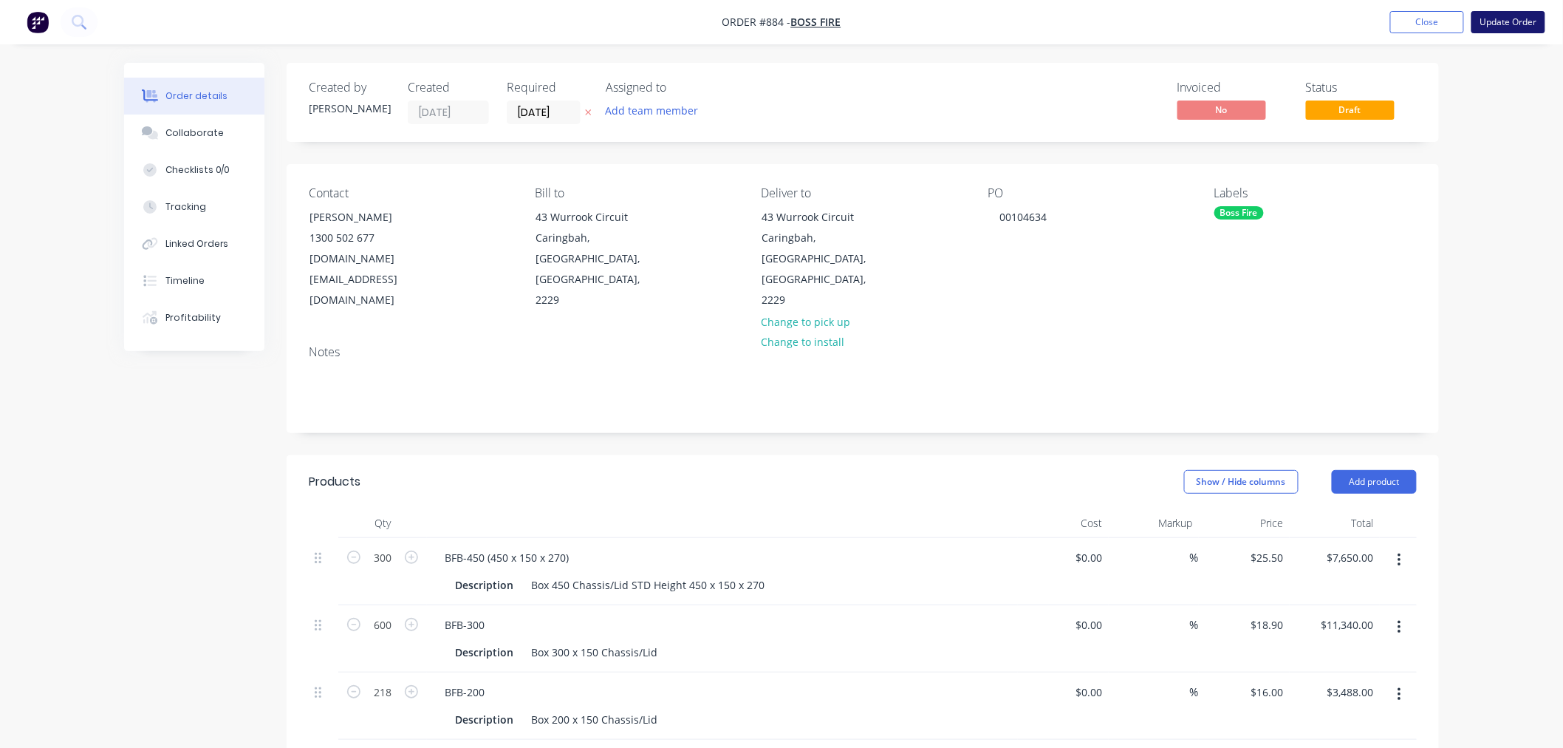
click at [1513, 17] on button "Update Order" at bounding box center [1509, 22] width 74 height 22
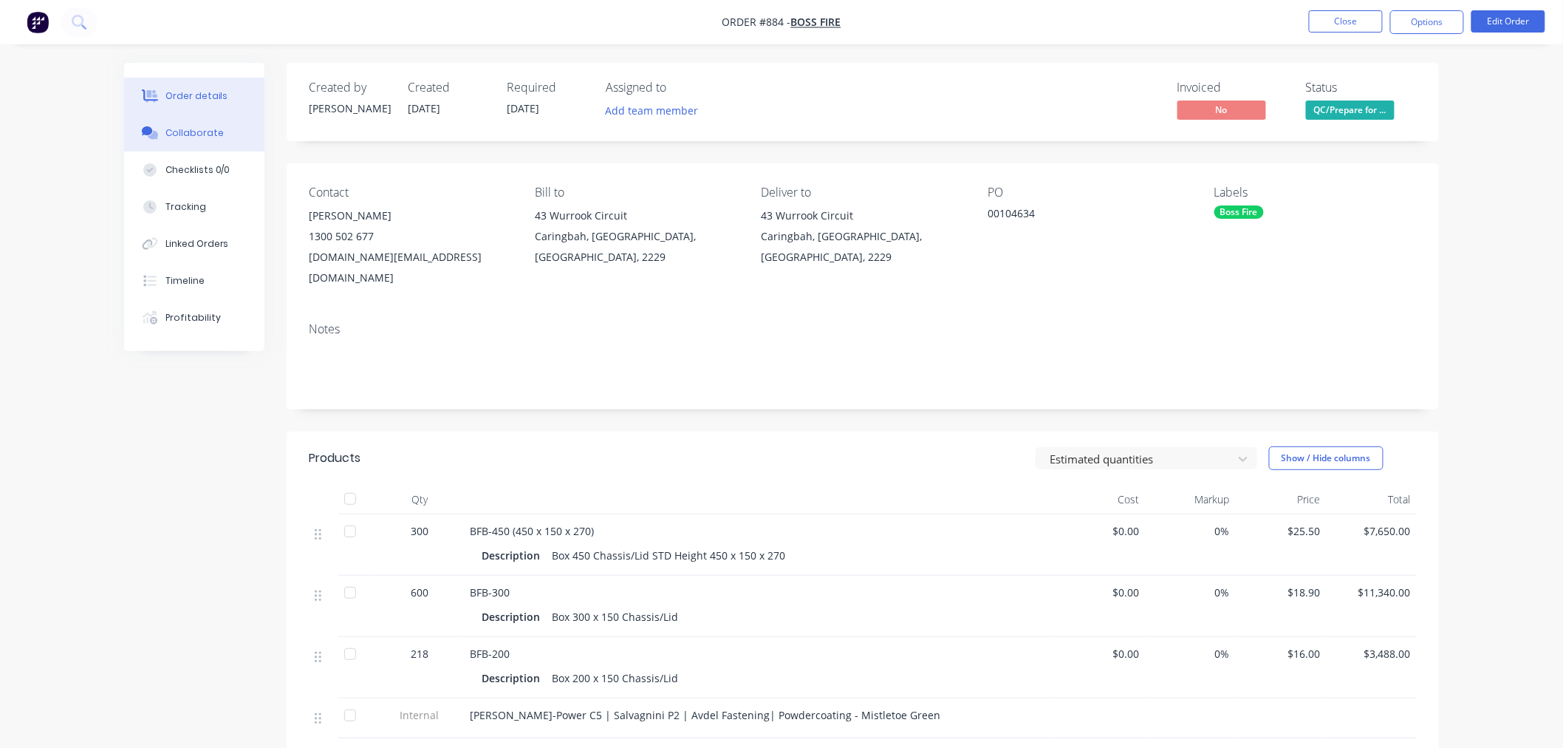
click at [251, 142] on button "Collaborate" at bounding box center [194, 133] width 140 height 37
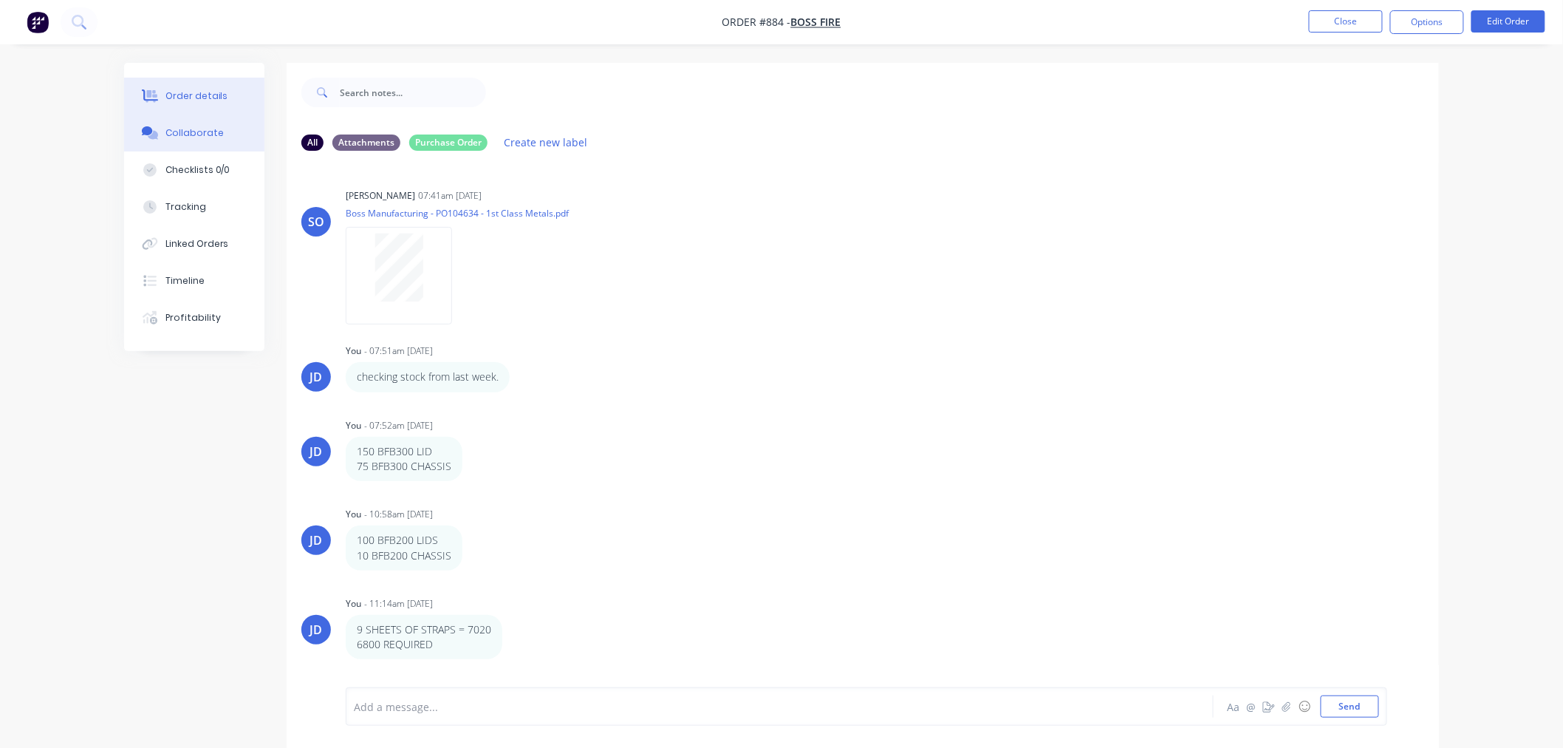
click at [239, 109] on button "Order details" at bounding box center [194, 96] width 140 height 37
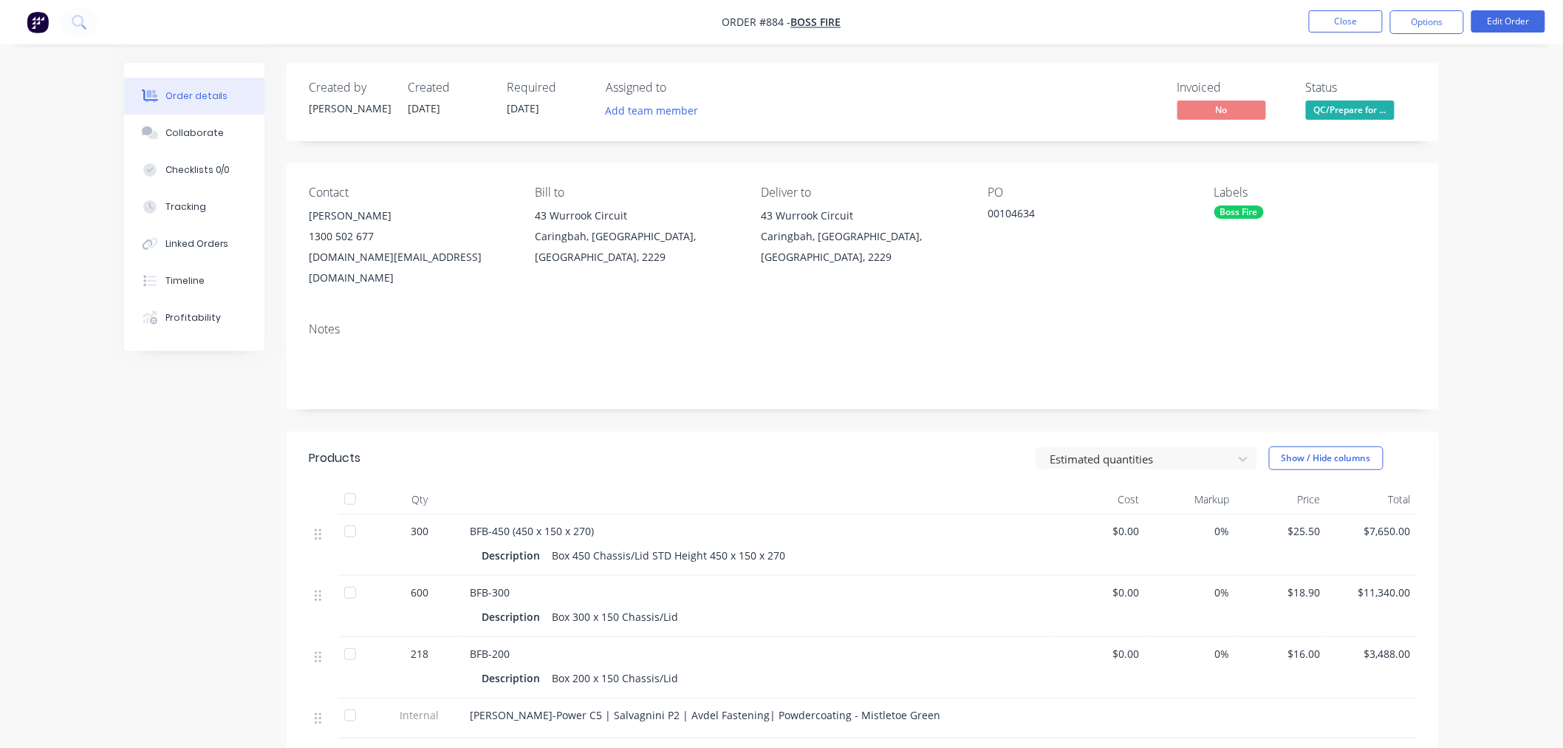
click at [1415, 38] on nav "Order #884 - Boss Fire Close Options Edit Order" at bounding box center [781, 22] width 1563 height 44
click at [1407, 27] on button "Options" at bounding box center [1427, 22] width 74 height 24
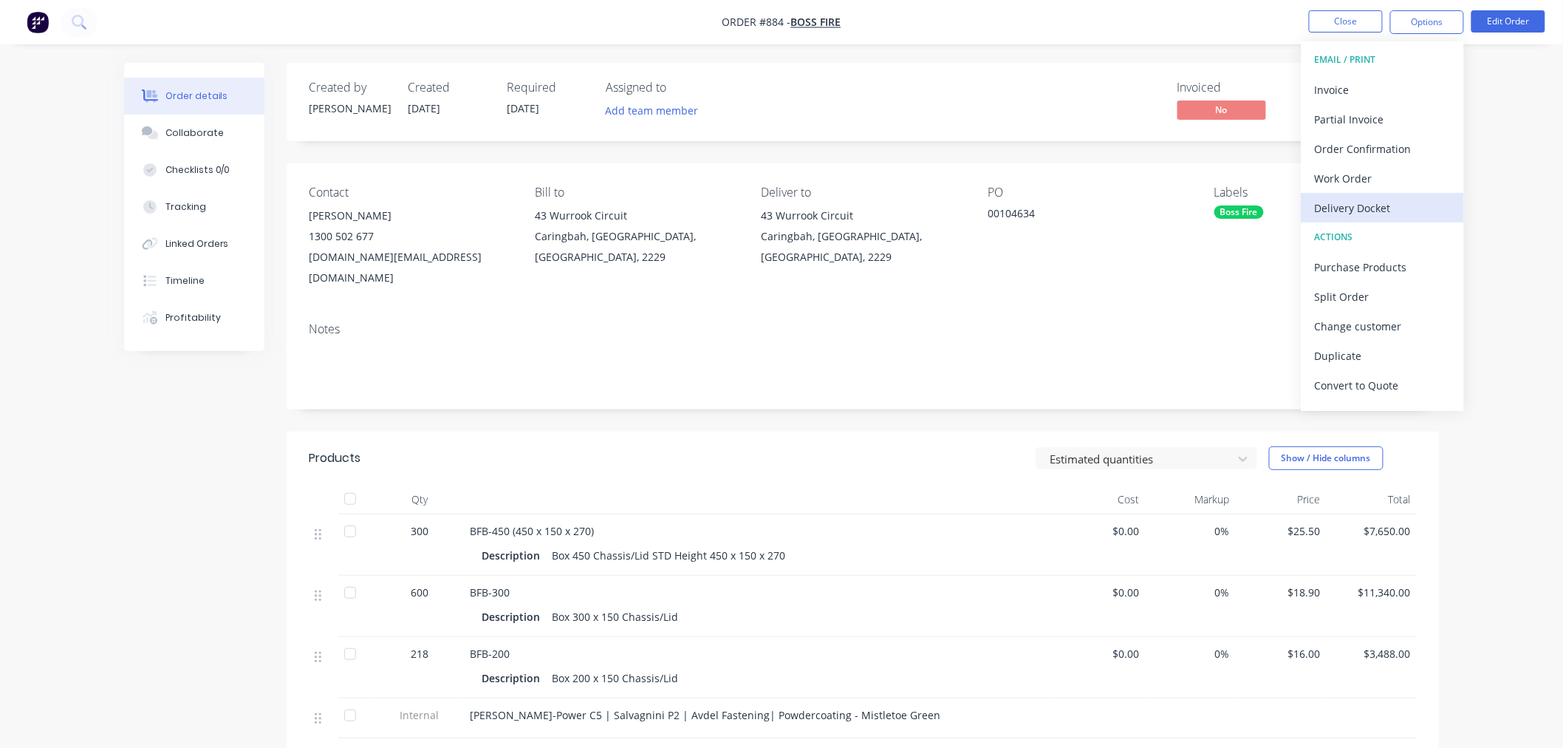
click at [1404, 211] on div "Delivery Docket" at bounding box center [1383, 207] width 136 height 21
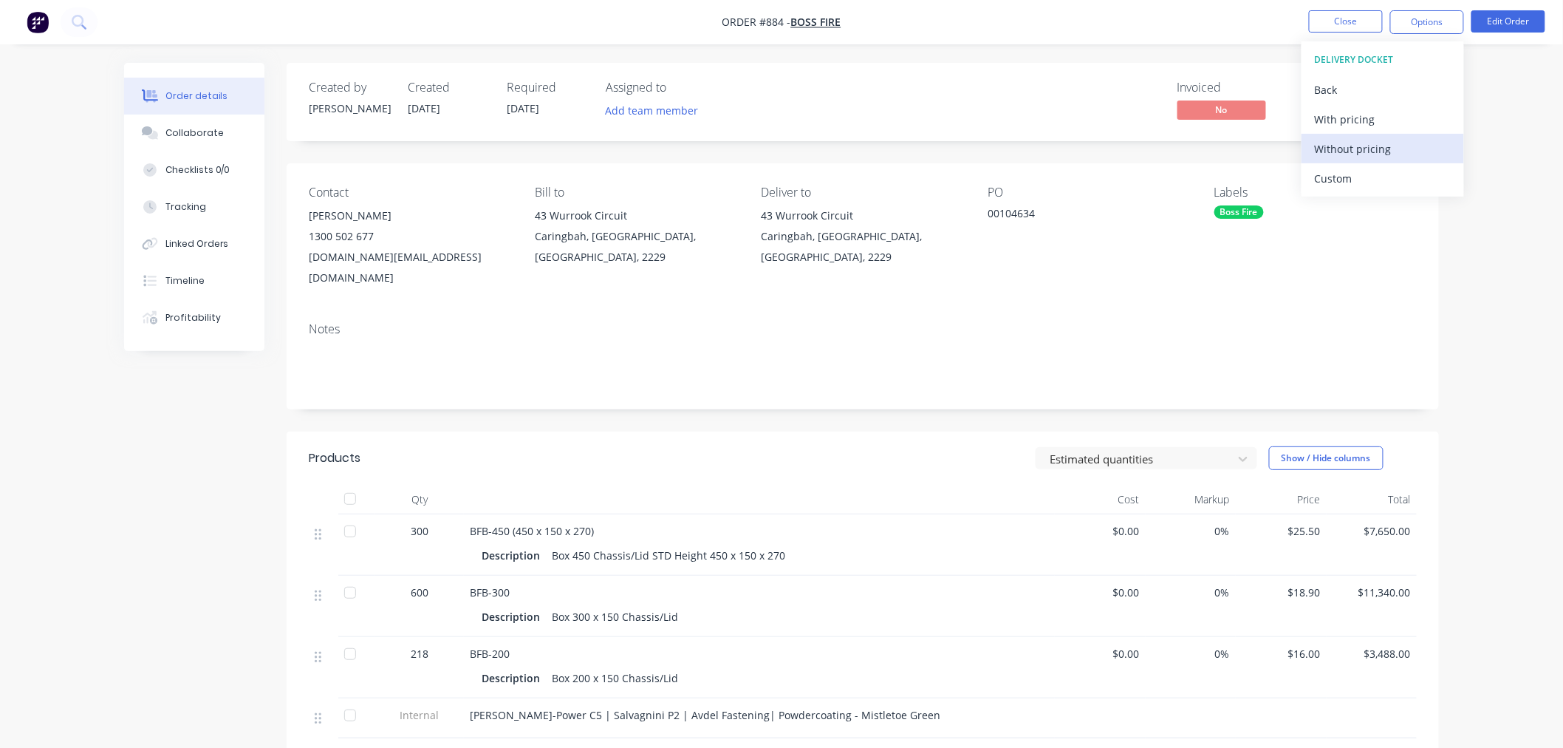
click at [1400, 158] on div "Without pricing" at bounding box center [1383, 148] width 136 height 21
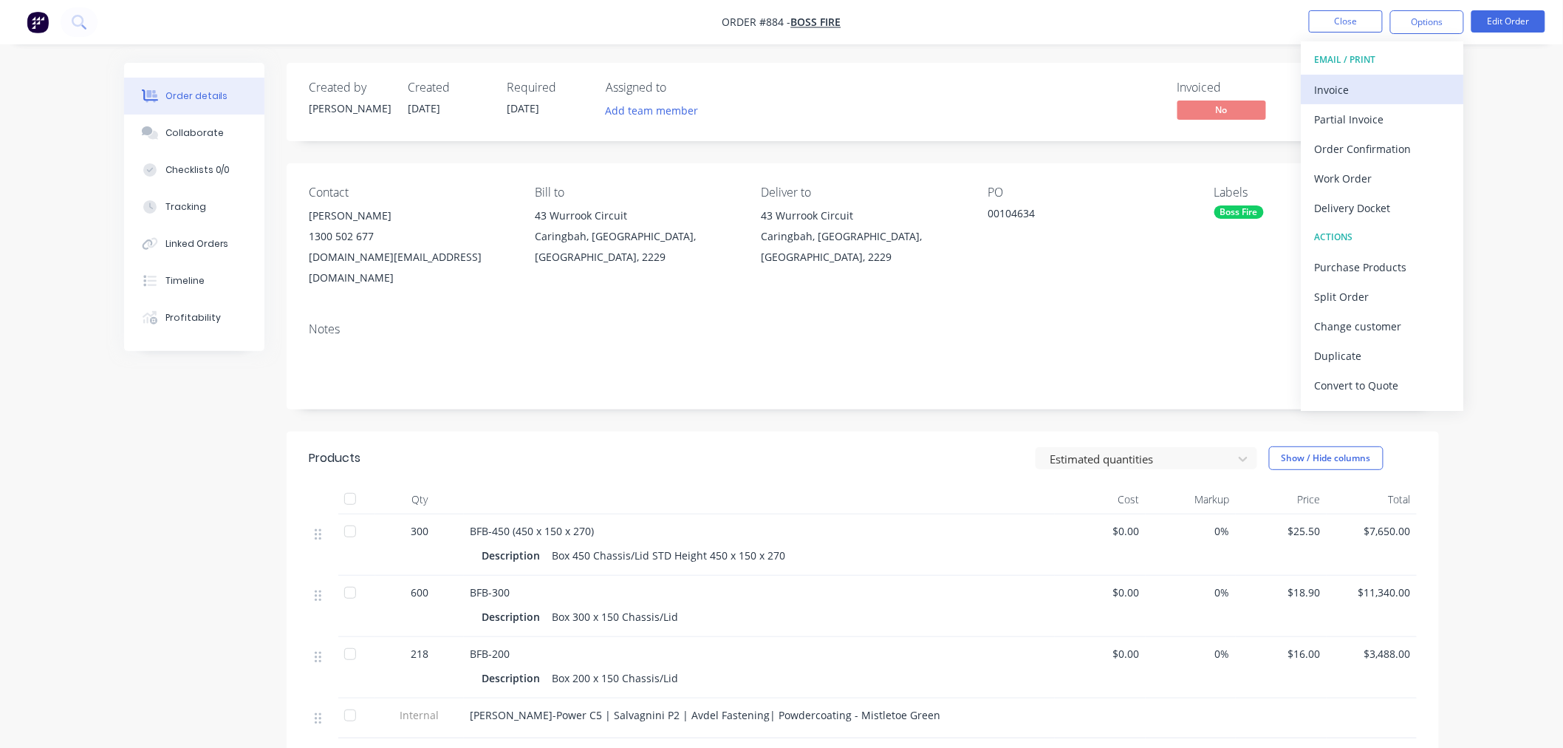
click at [1398, 91] on div "Invoice" at bounding box center [1383, 89] width 136 height 21
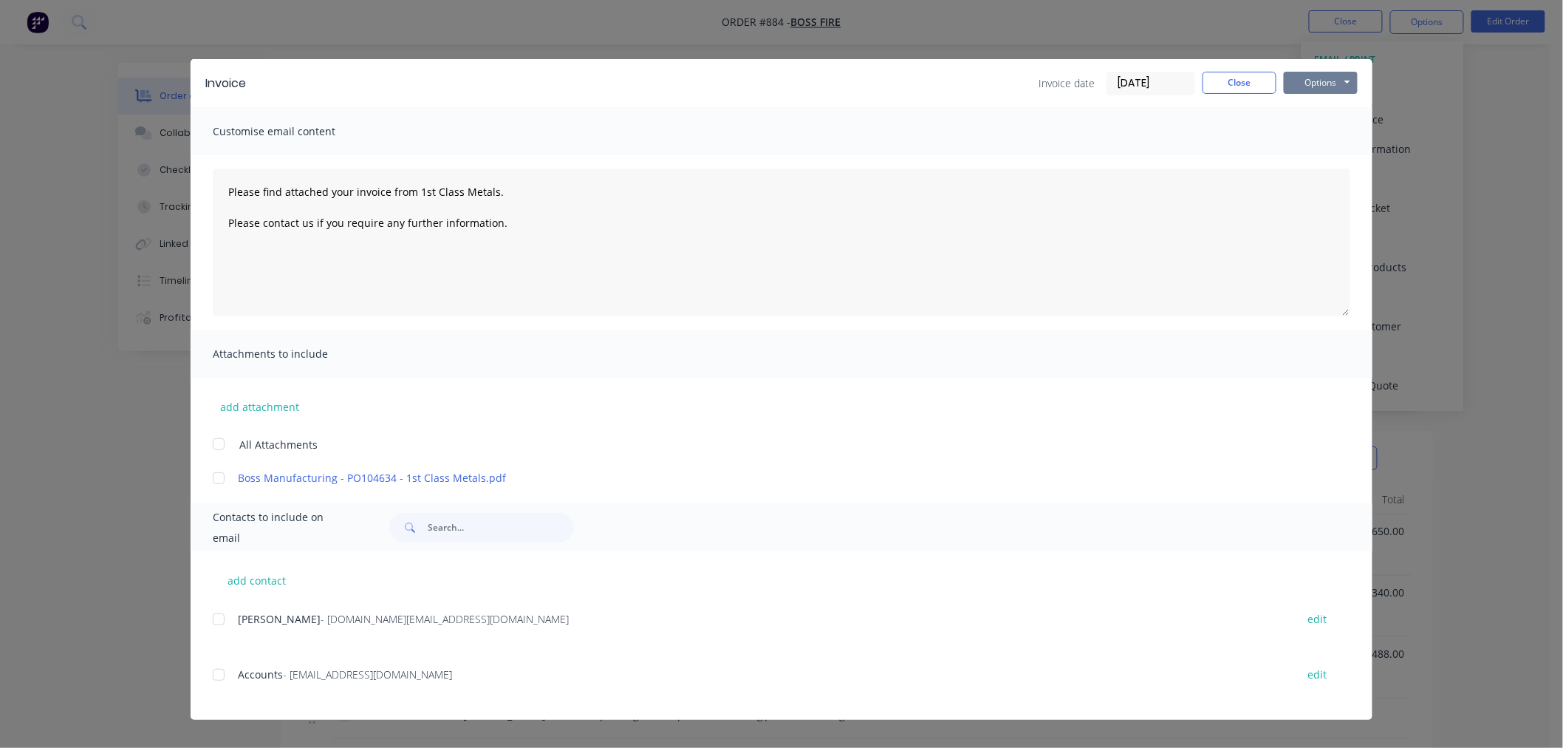
click at [1305, 79] on button "Options" at bounding box center [1321, 83] width 74 height 22
click at [1343, 137] on button "Print" at bounding box center [1331, 133] width 95 height 24
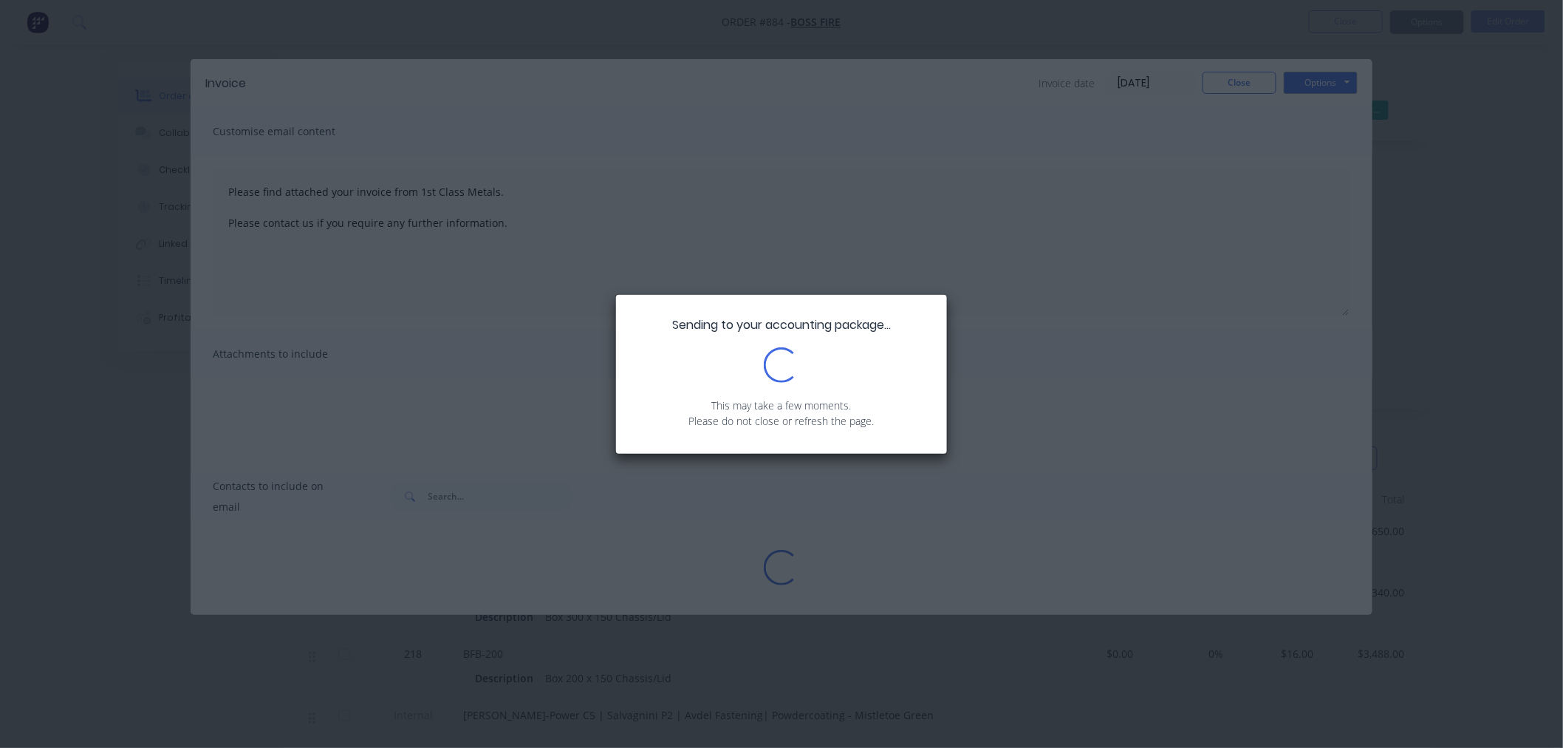
type textarea "Please find attached your invoice from 1st Class Metals. Please contact us if y…"
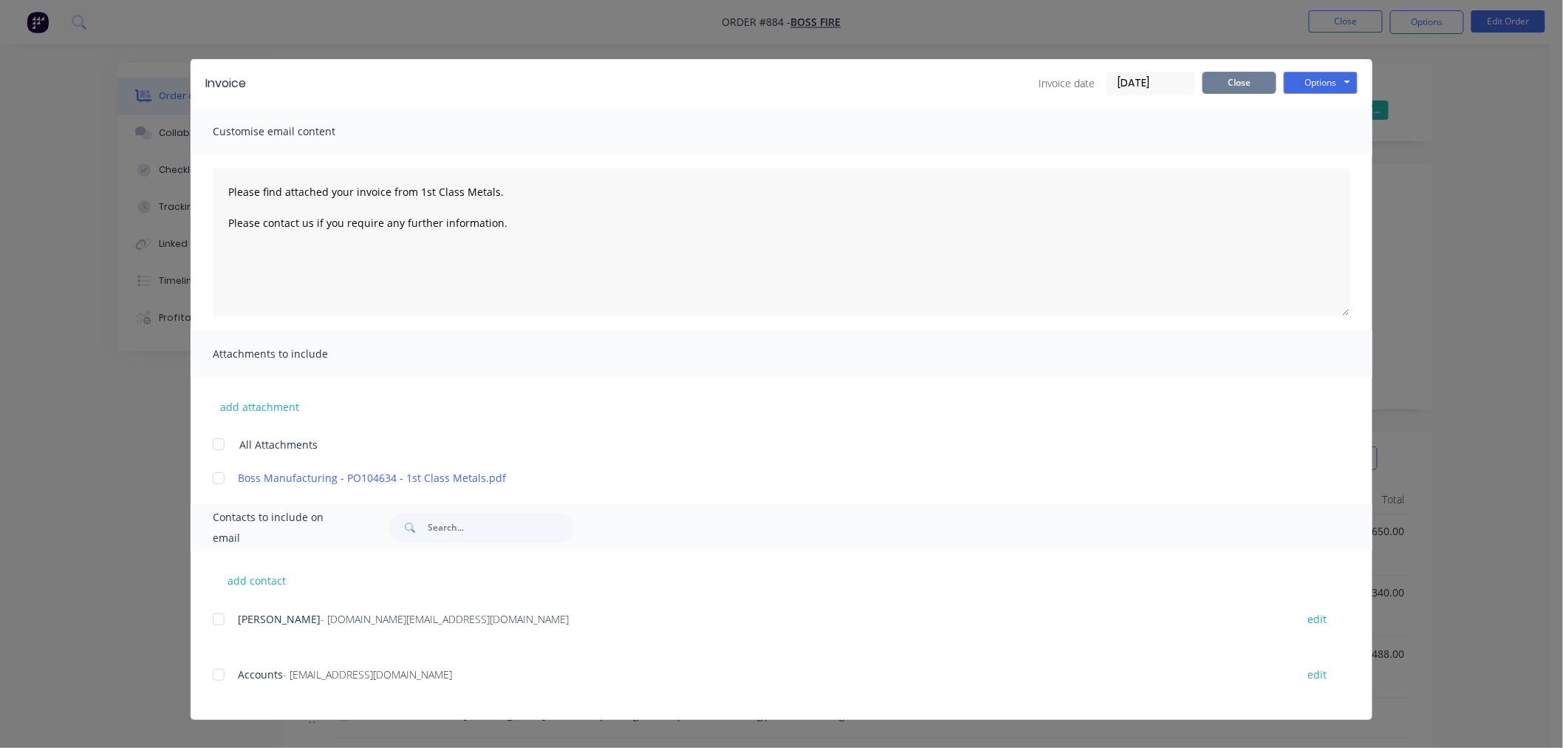
click at [1240, 76] on button "Close" at bounding box center [1240, 83] width 74 height 22
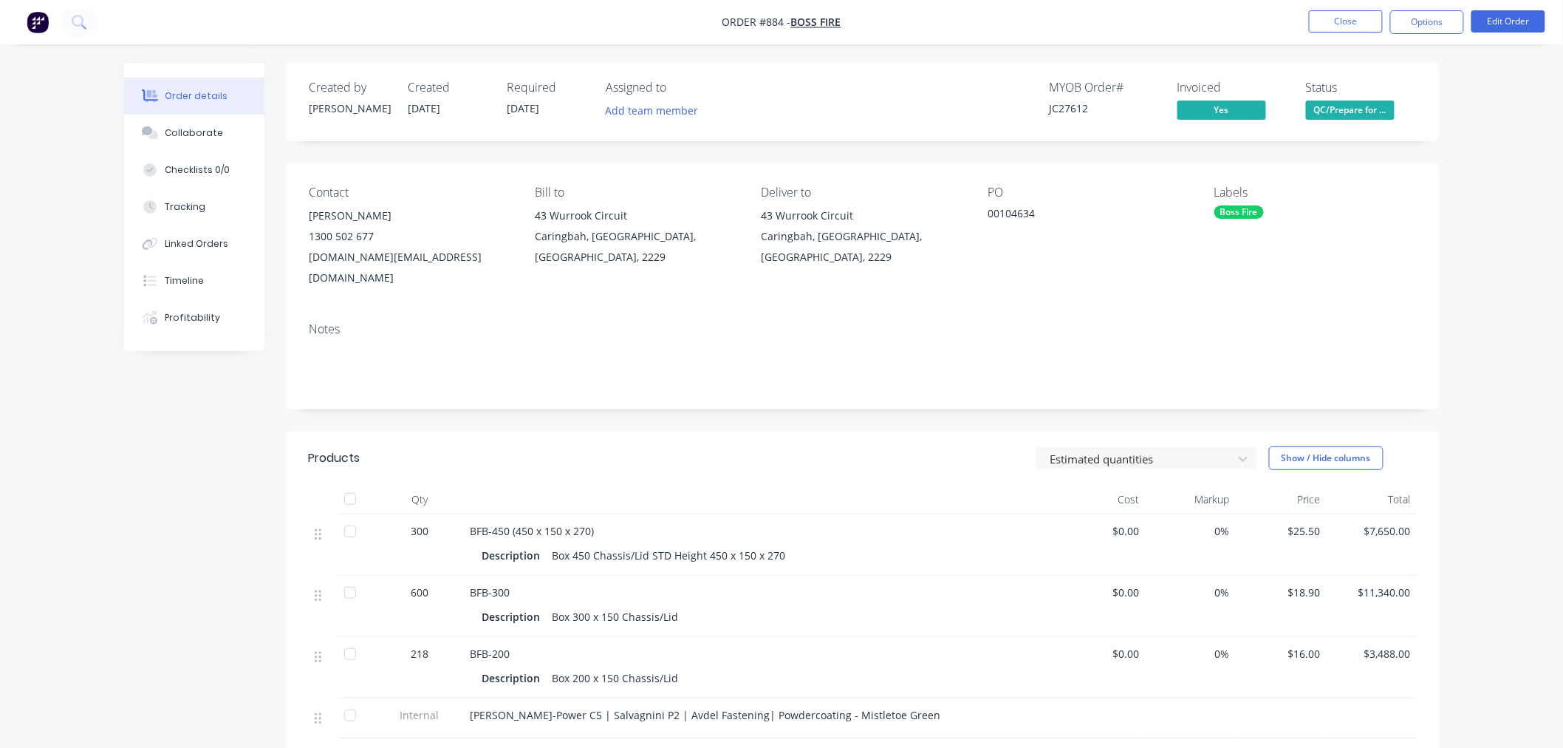
click at [1348, 112] on span "QC/Prepare for ..." at bounding box center [1350, 109] width 89 height 18
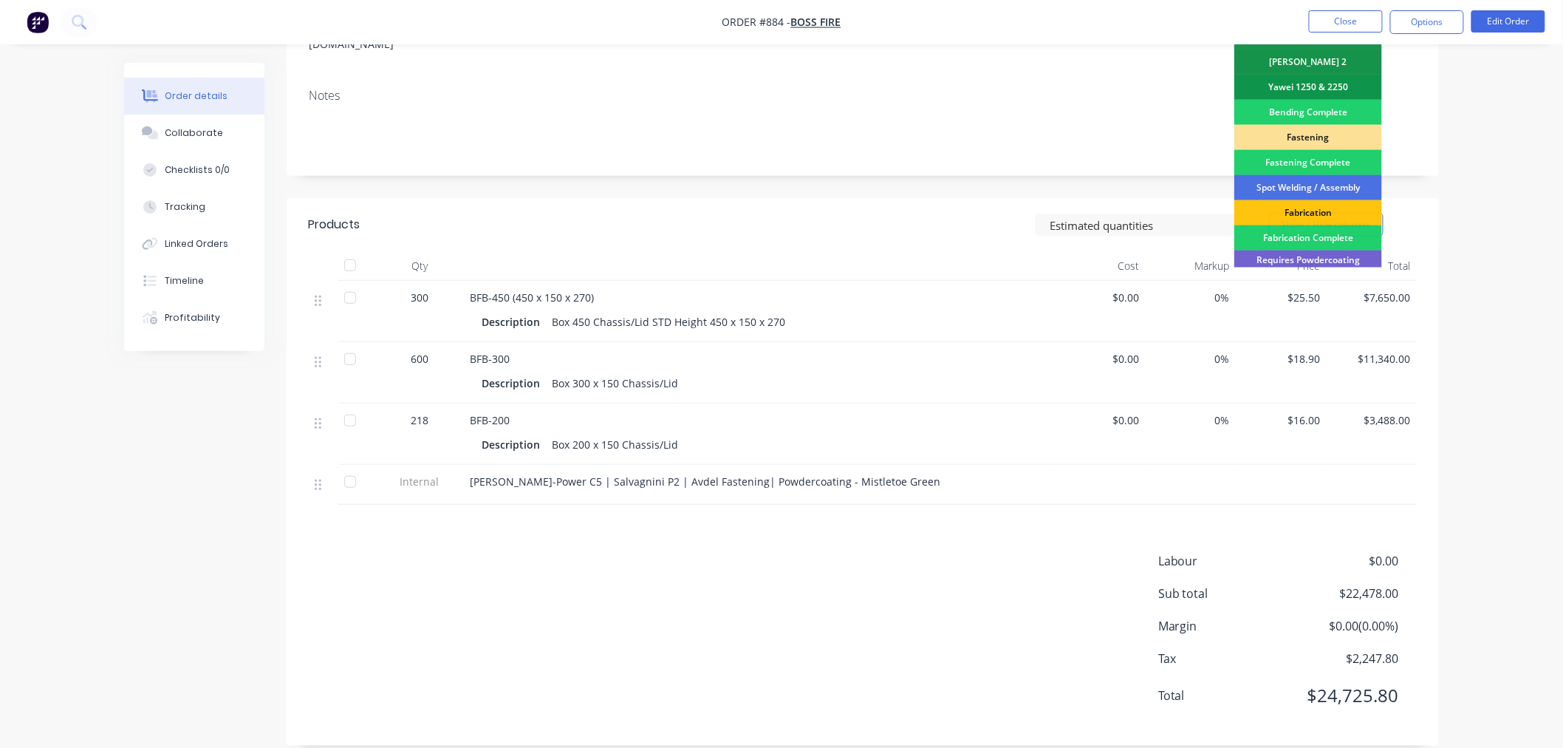
scroll to position [399, 0]
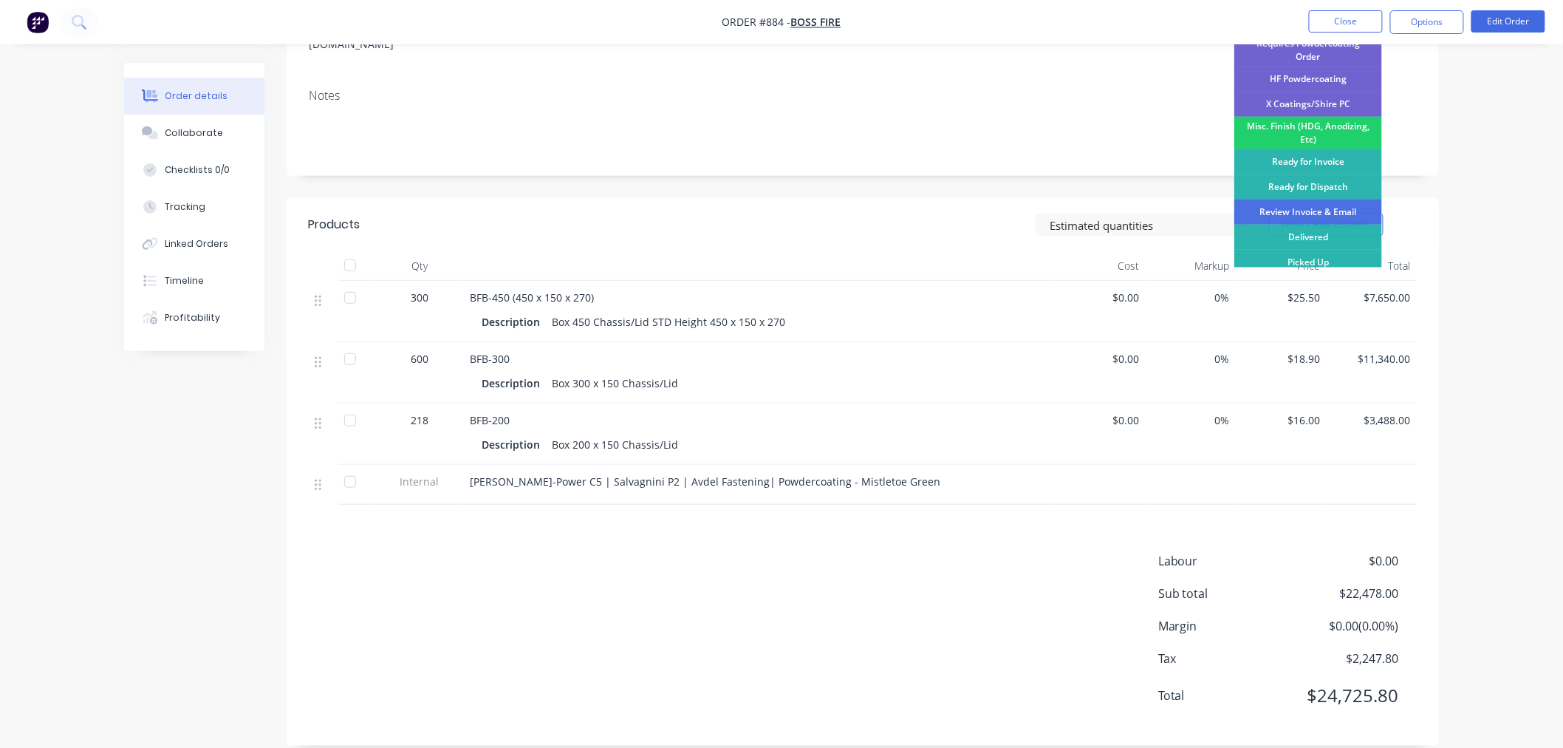
click at [1331, 208] on div "Review Invoice & Email" at bounding box center [1308, 211] width 148 height 25
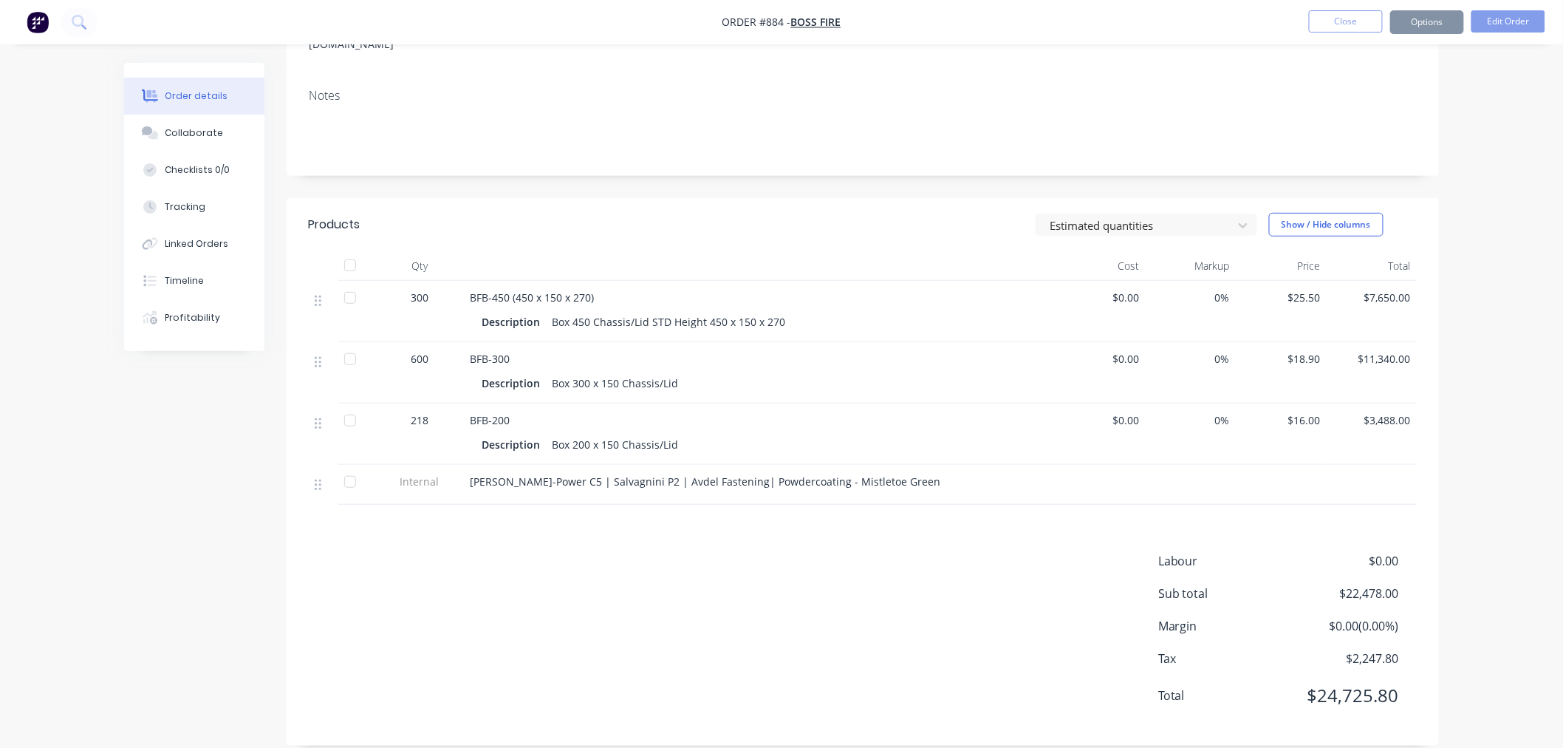
scroll to position [0, 0]
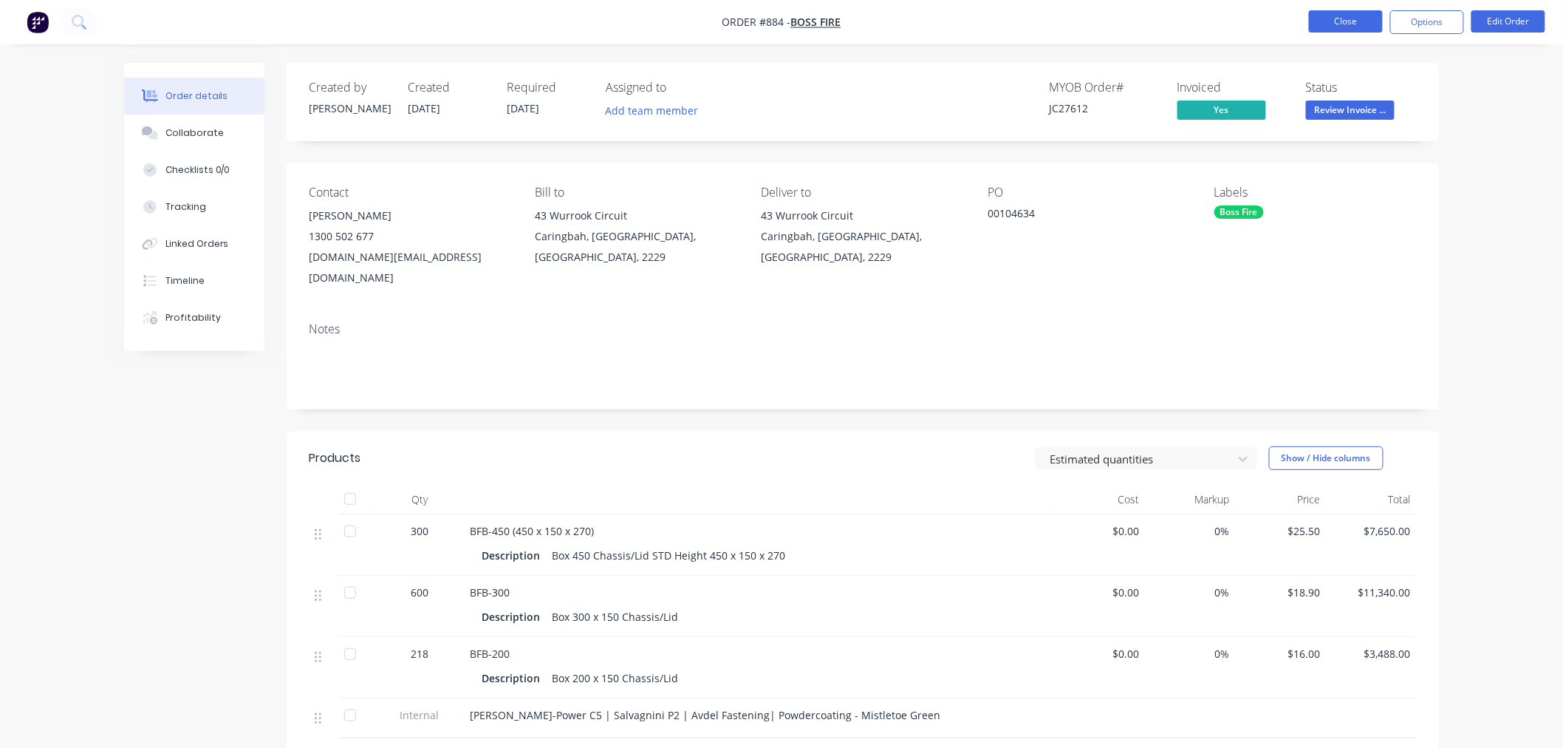
click at [1325, 27] on button "Close" at bounding box center [1346, 21] width 74 height 22
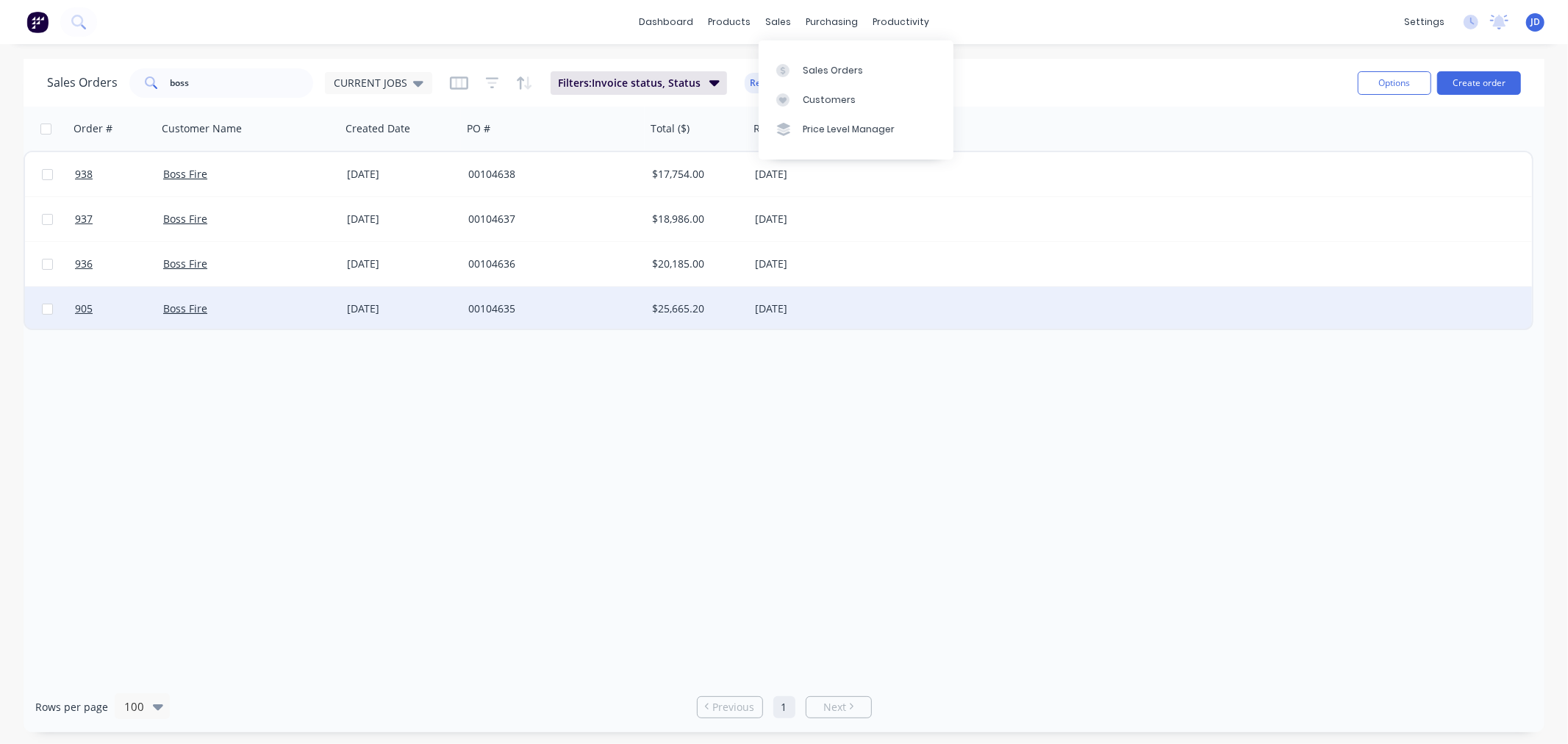
click at [400, 301] on div "[DATE]" at bounding box center [402, 308] width 109 height 15
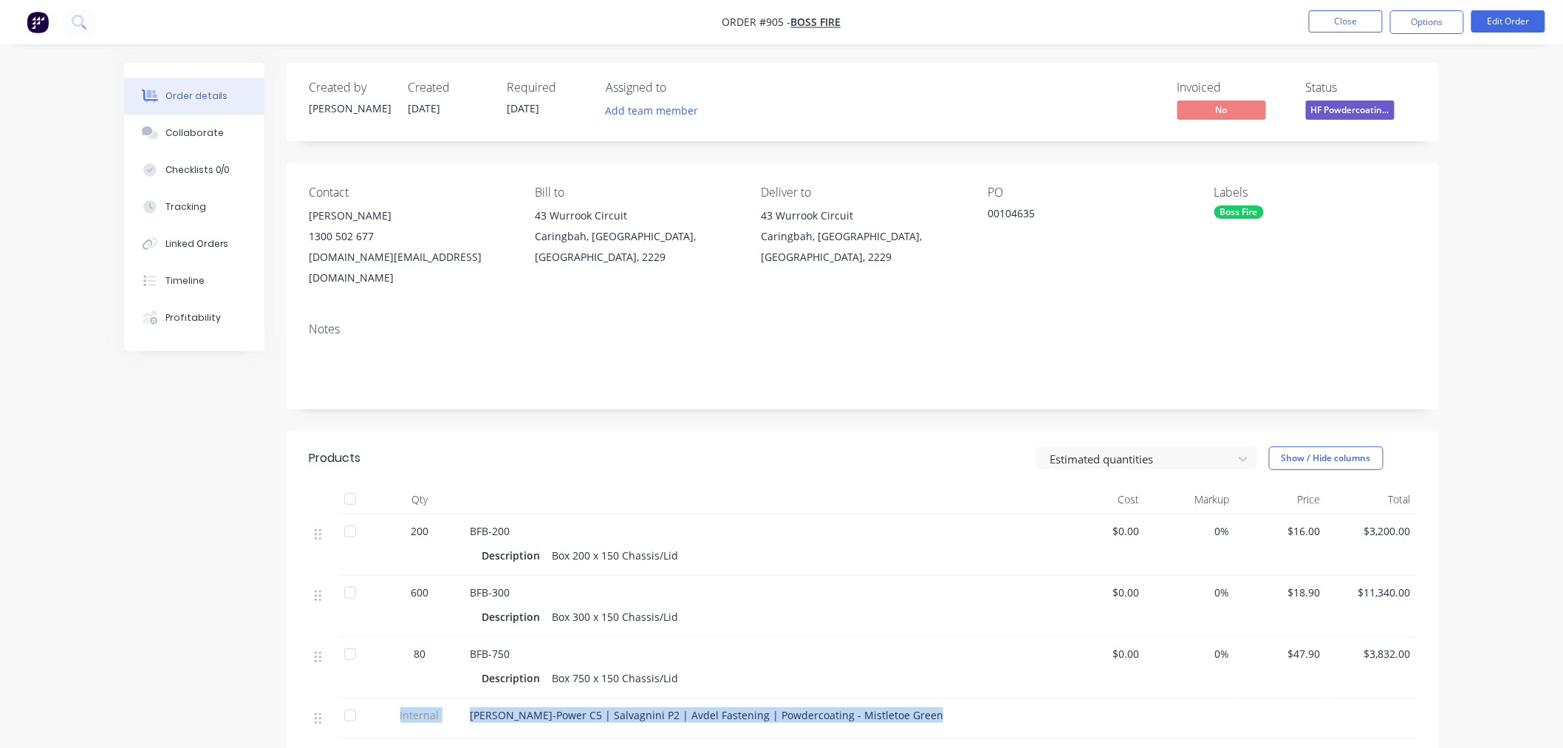
drag, startPoint x: 312, startPoint y: 699, endPoint x: 313, endPoint y: 706, distance: 7.5
click at [312, 718] on div "200 BFB-200 Description Box 200 x 150 Chassis/Lid $0.00 0% $16.00 $3,200.00 600…" at bounding box center [863, 656] width 1108 height 285
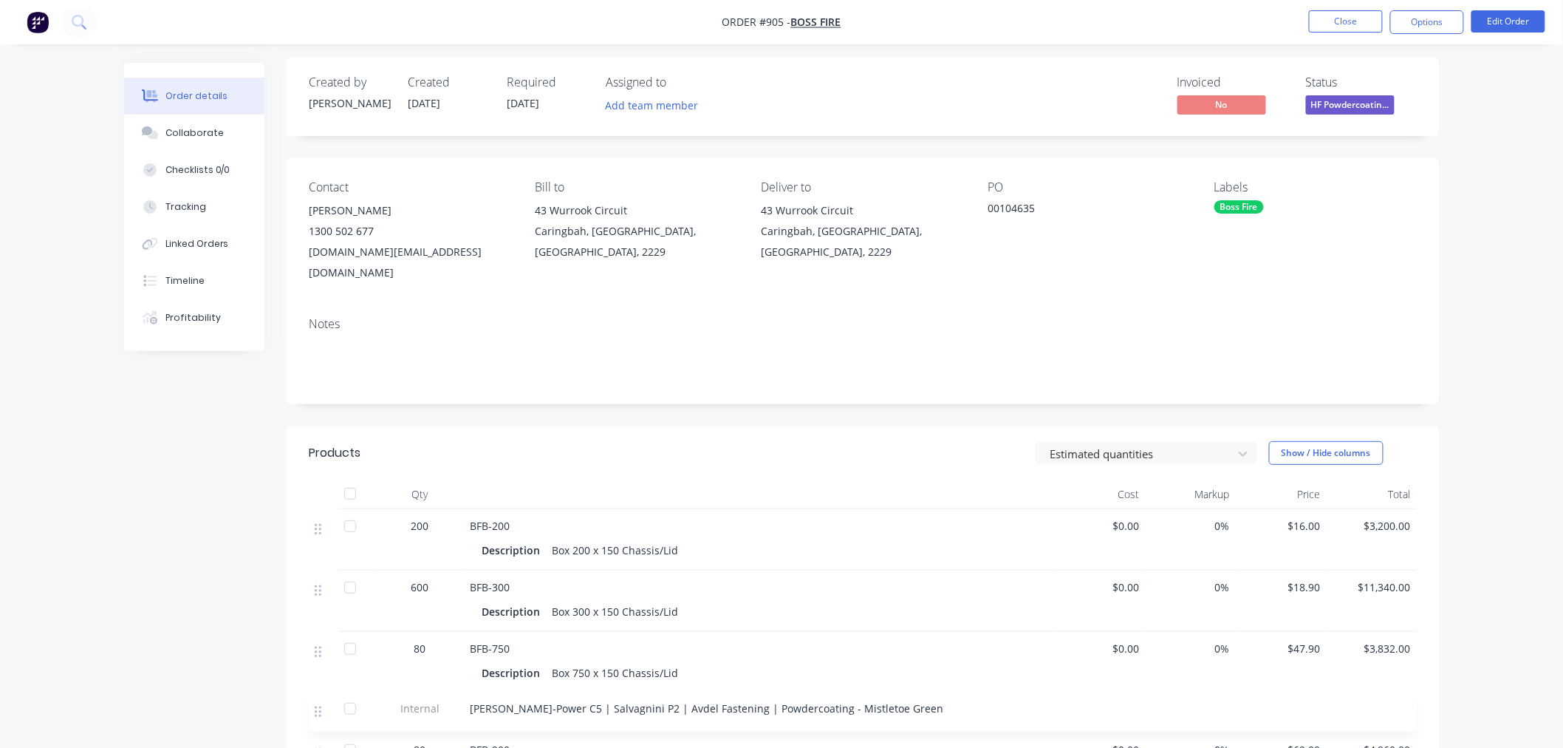
scroll to position [21, 0]
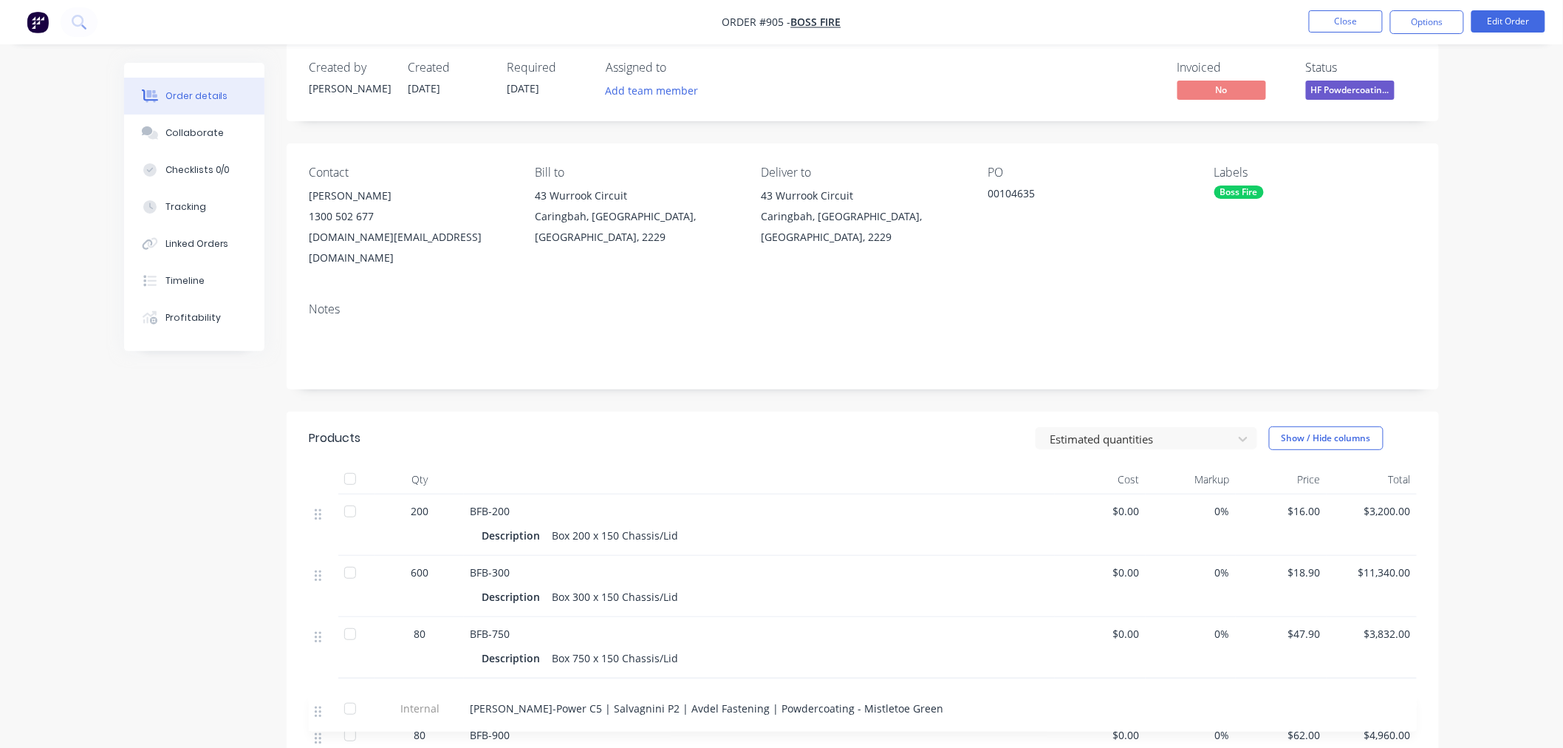
drag, startPoint x: 316, startPoint y: 696, endPoint x: 316, endPoint y: 741, distance: 45.1
click at [316, 745] on div "200 BFB-200 Description Box 200 x 150 Chassis/Lid $0.00 0% $16.00 $3,200.00 600…" at bounding box center [863, 635] width 1108 height 285
drag, startPoint x: 185, startPoint y: 597, endPoint x: 183, endPoint y: 587, distance: 9.7
click at [183, 597] on div "Created by [PERSON_NAME] Created [DATE] Required [DATE] Assigned to Add team me…" at bounding box center [781, 542] width 1315 height 1000
click at [1359, 39] on nav "Order #905 - Boss Fire Close Options Edit Order" at bounding box center [781, 22] width 1563 height 44
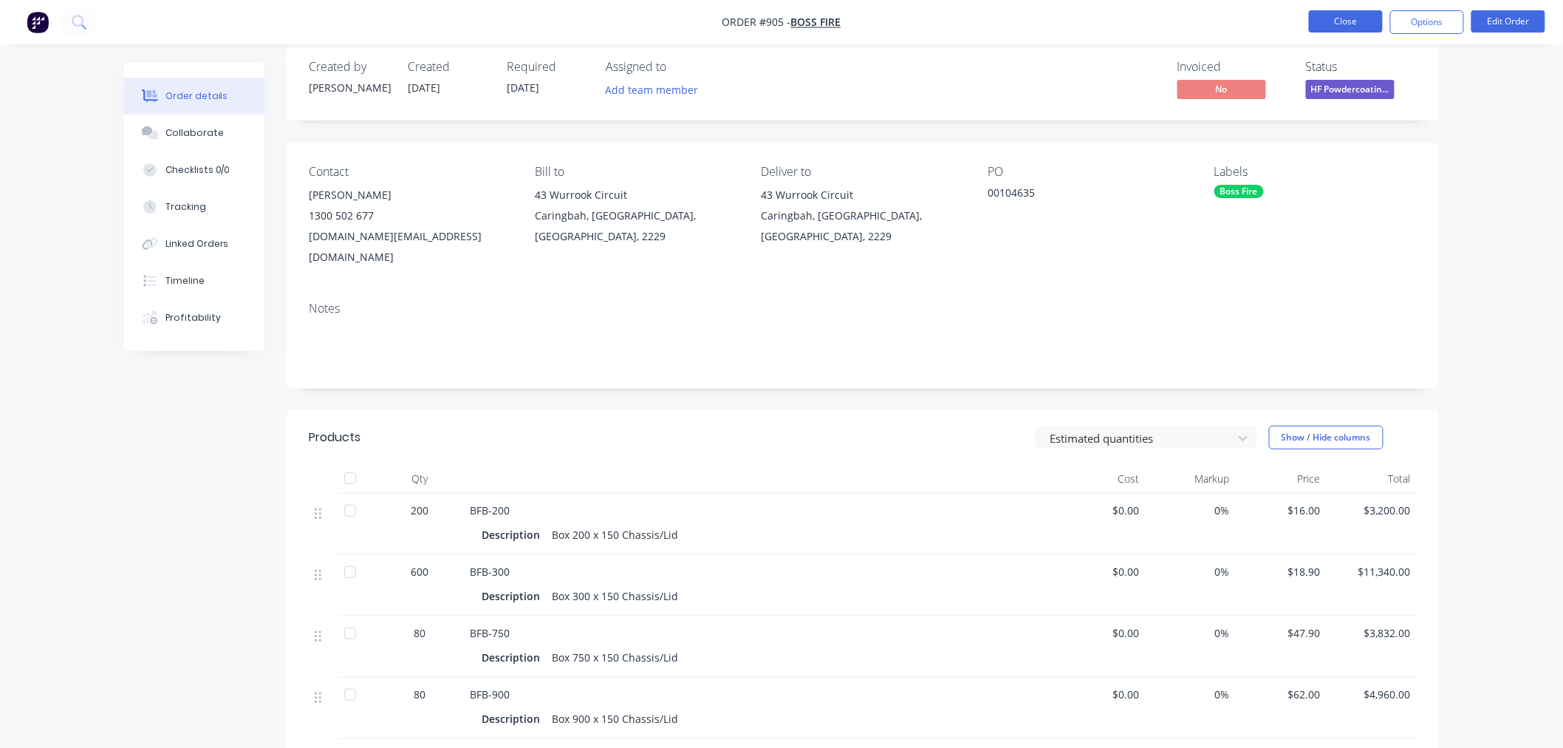
click at [1362, 18] on button "Close" at bounding box center [1346, 21] width 74 height 22
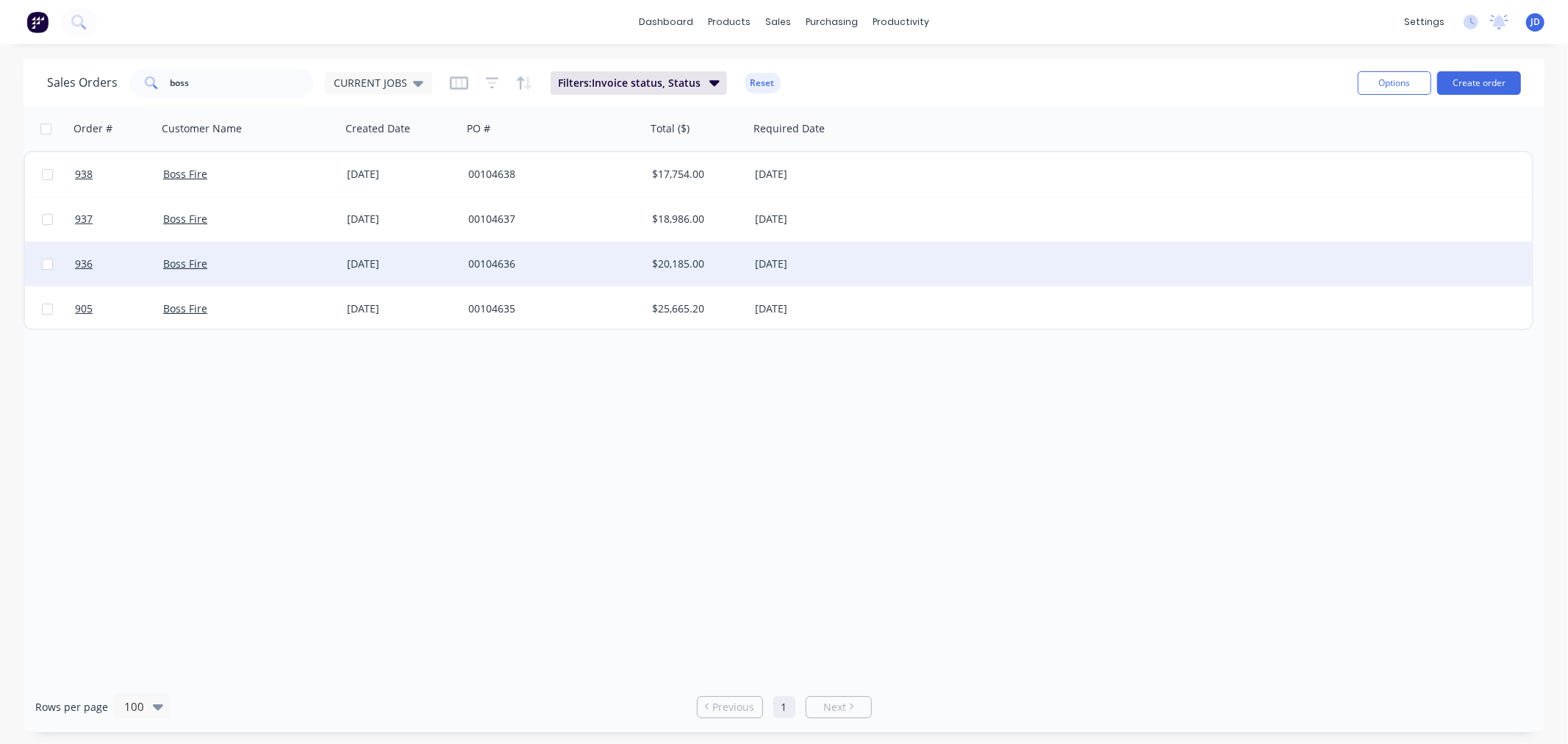
click at [503, 266] on div "00104636" at bounding box center [550, 264] width 163 height 15
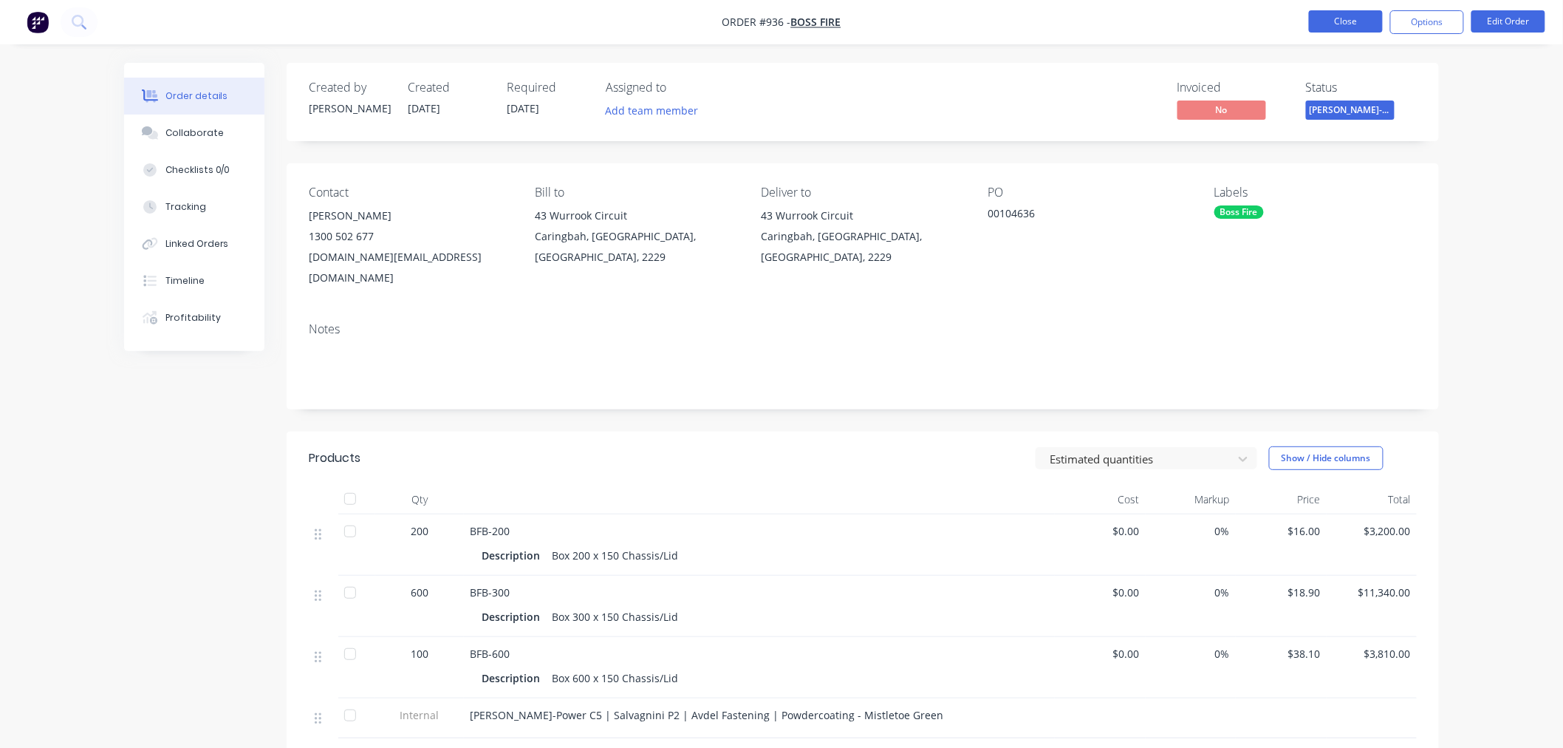
click at [1339, 28] on button "Close" at bounding box center [1346, 21] width 74 height 22
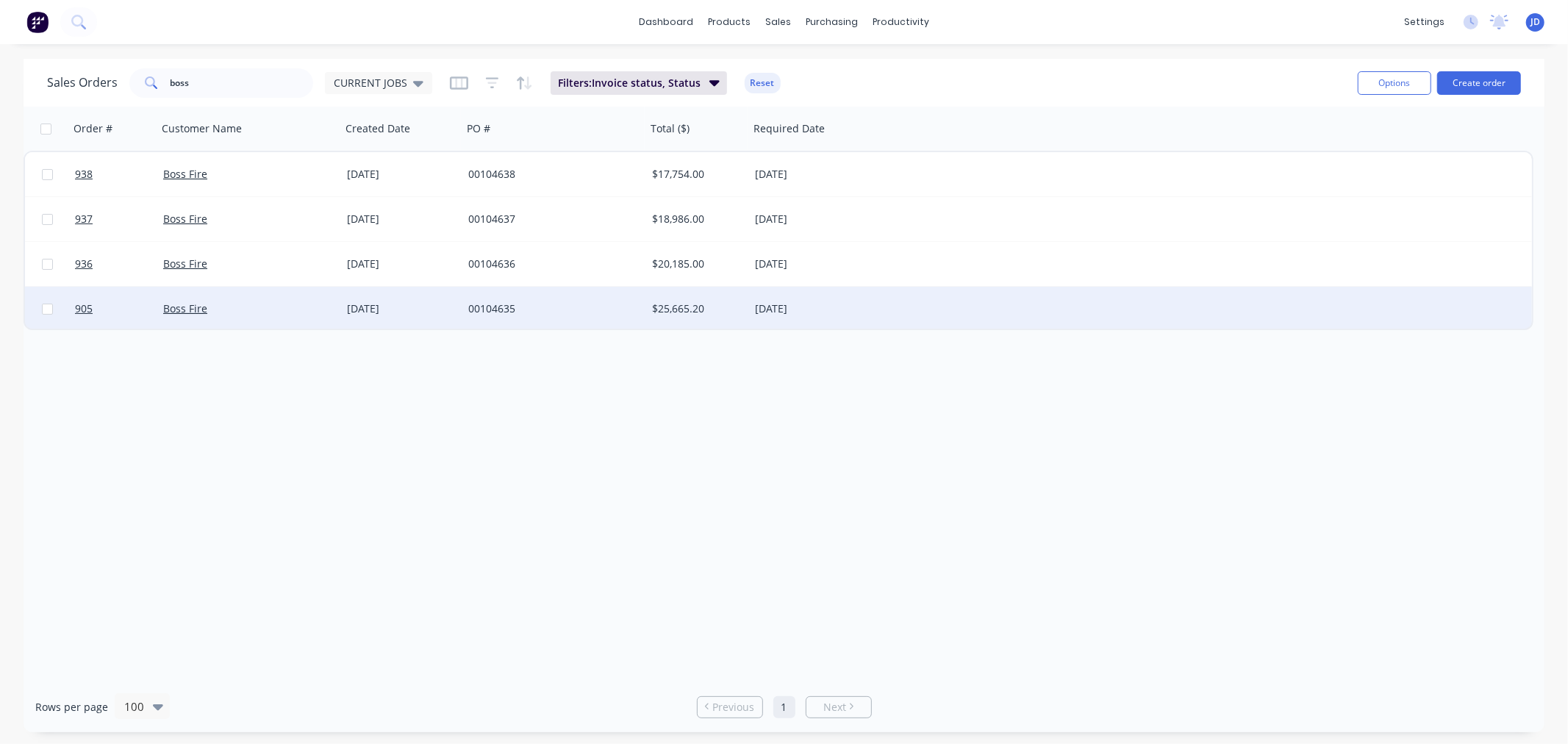
click at [621, 319] on div "00104635" at bounding box center [554, 308] width 184 height 44
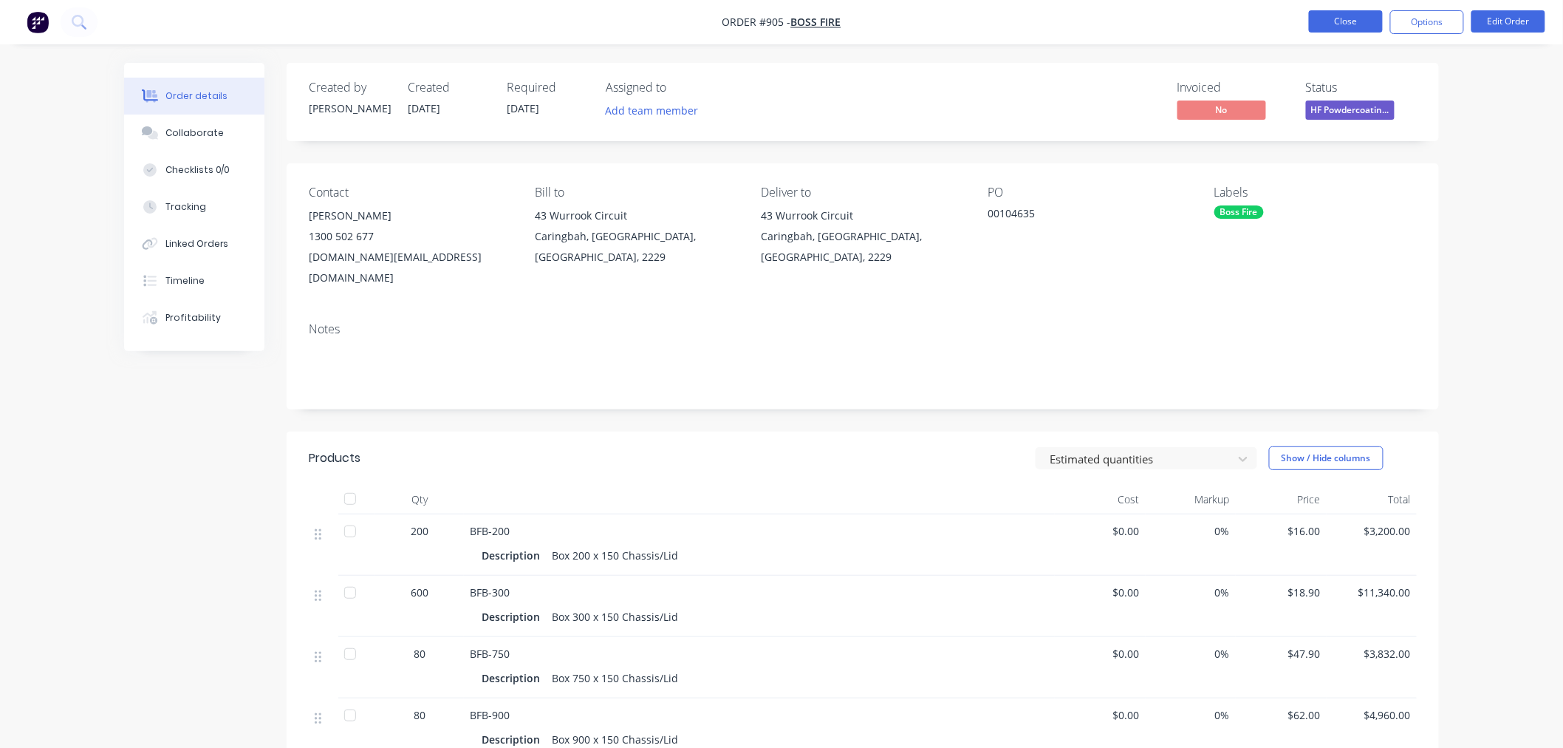
click at [1328, 20] on button "Close" at bounding box center [1346, 21] width 74 height 22
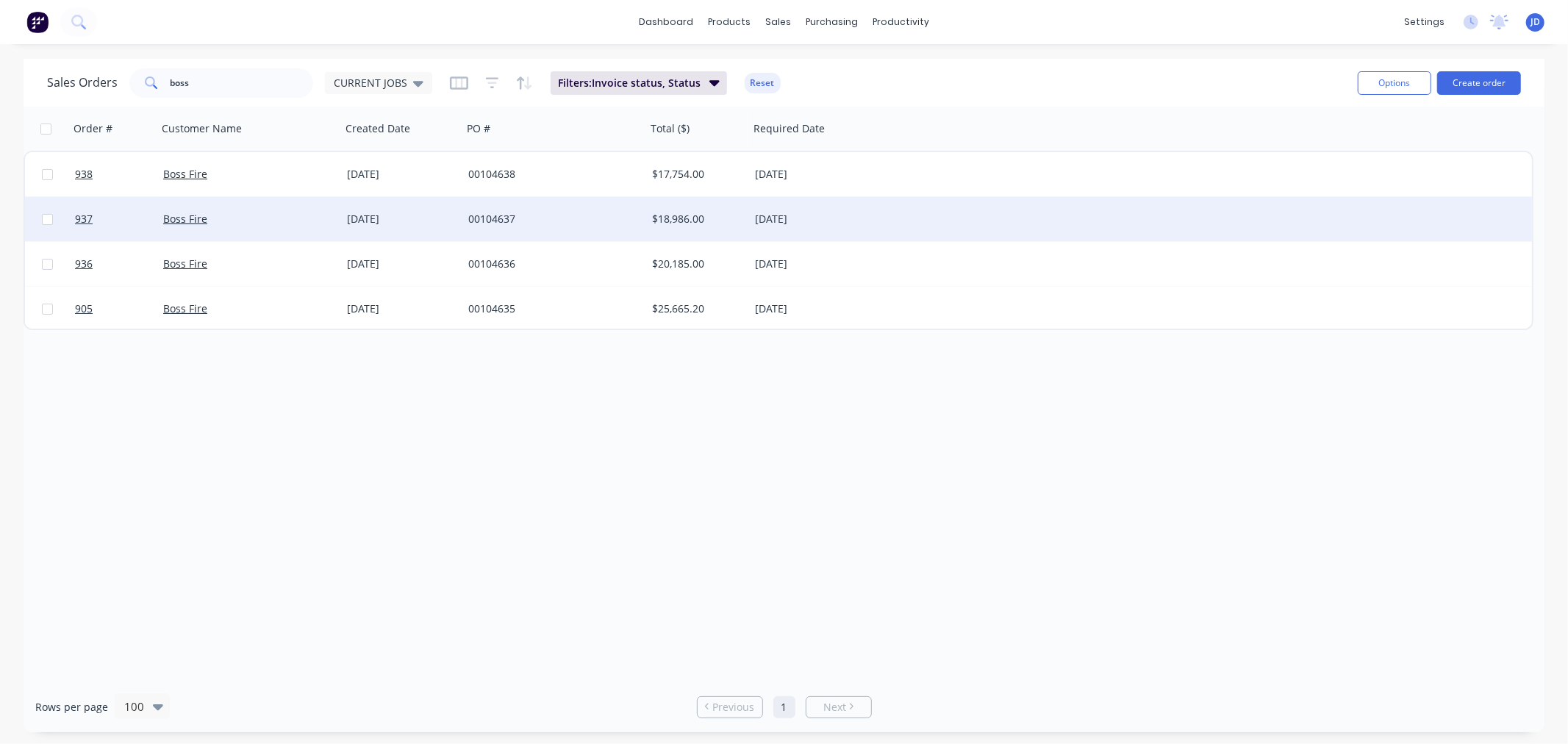
click at [615, 202] on div "00104637" at bounding box center [554, 219] width 184 height 44
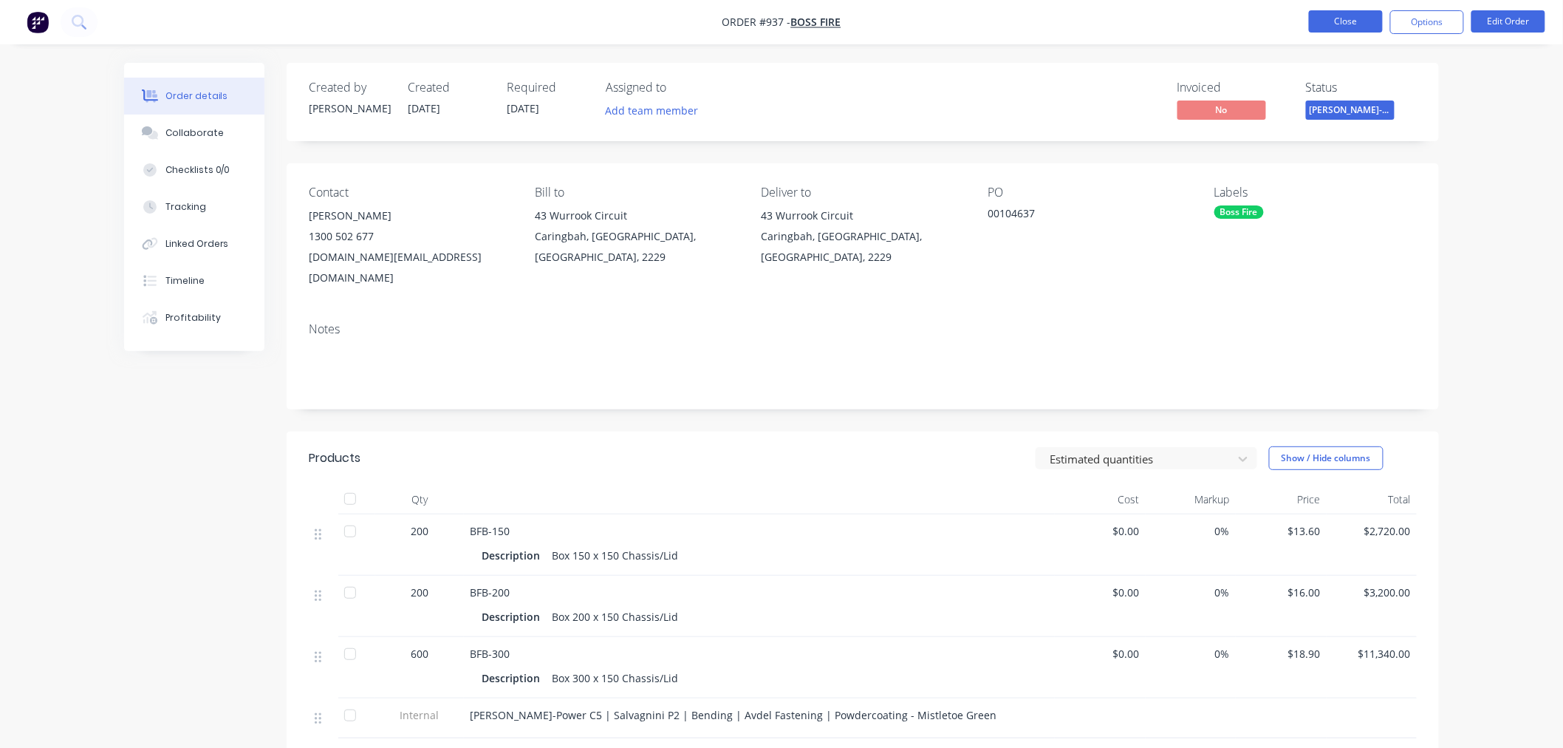
click at [1325, 23] on button "Close" at bounding box center [1346, 21] width 74 height 22
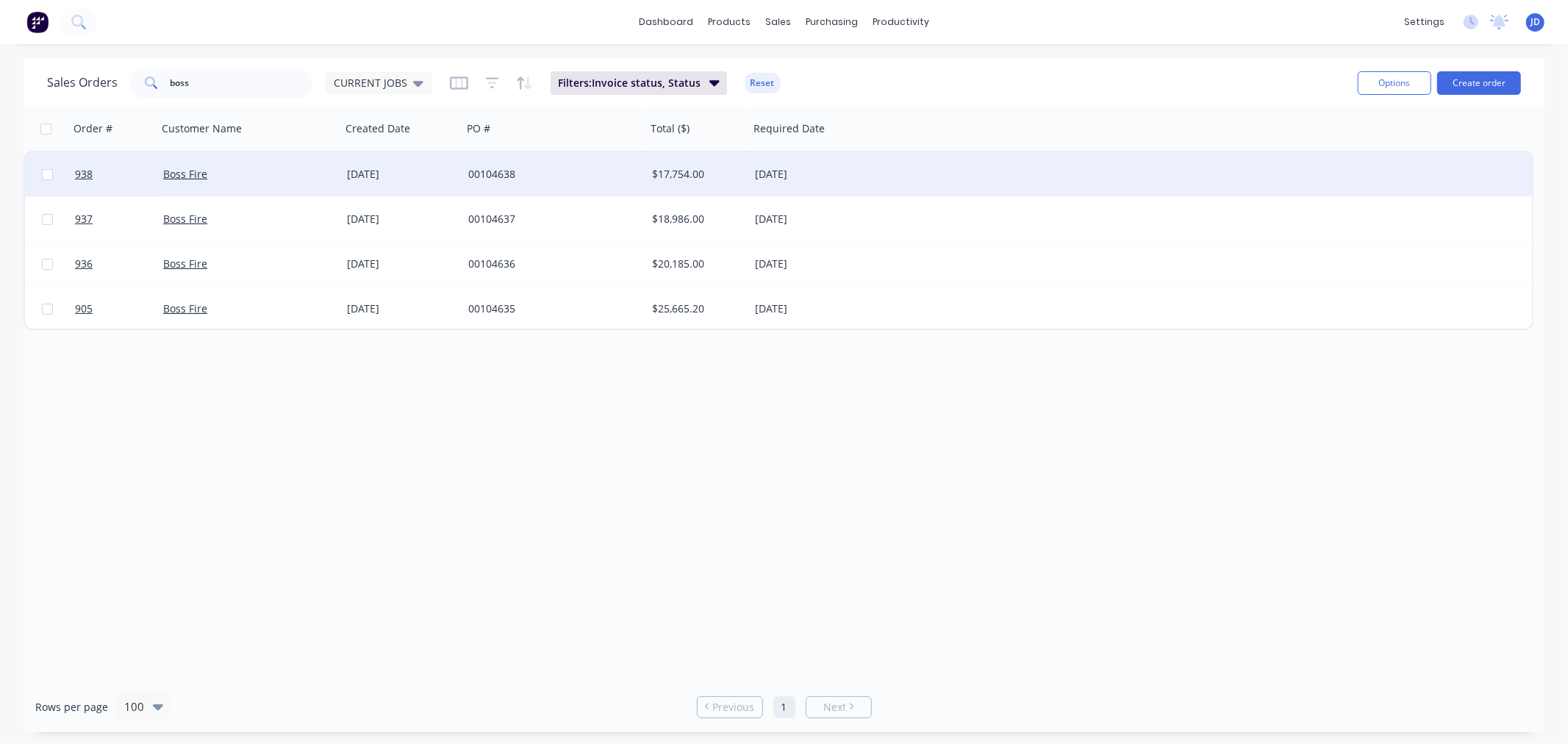
click at [570, 191] on div "00104638" at bounding box center [554, 174] width 184 height 44
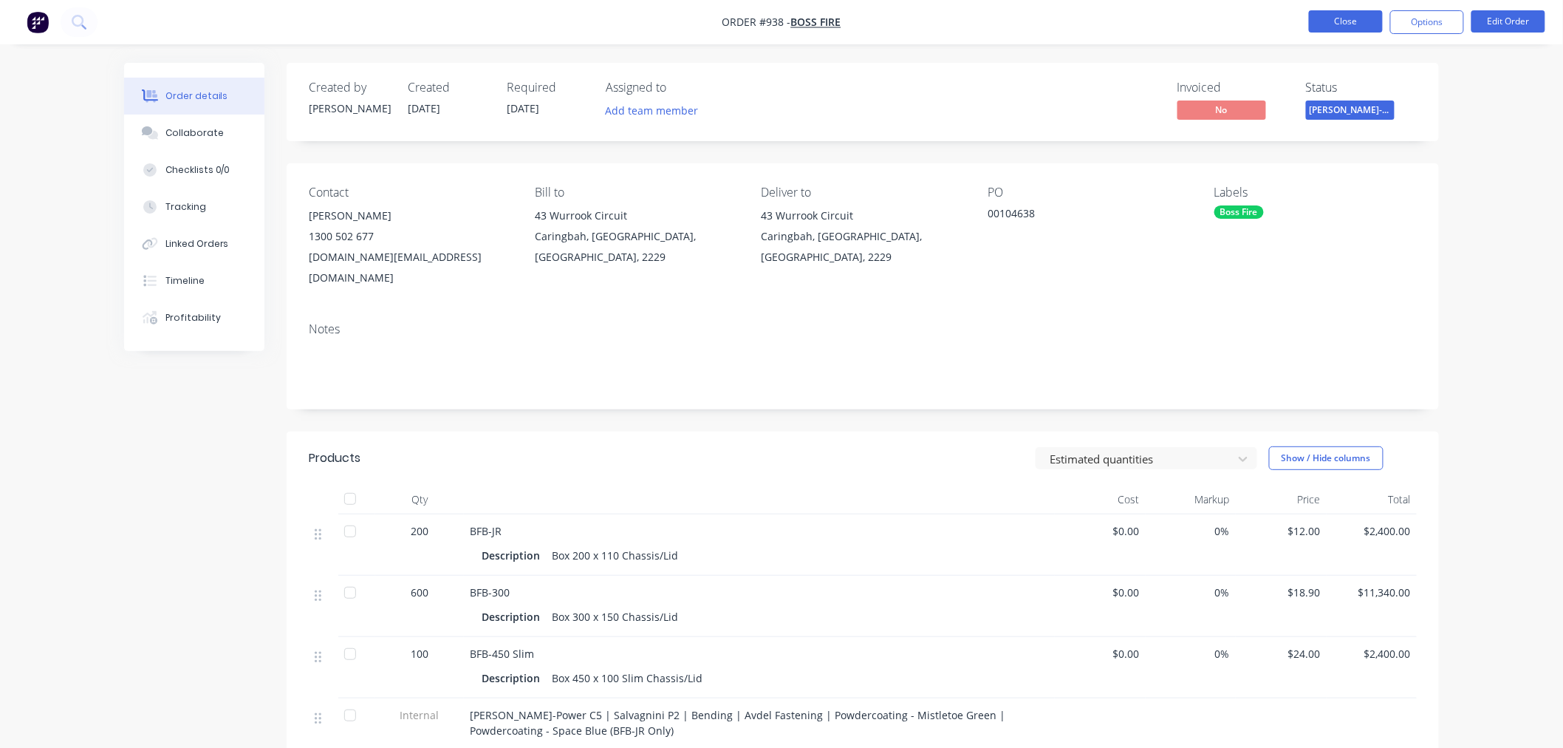
click at [1340, 24] on button "Close" at bounding box center [1346, 21] width 74 height 22
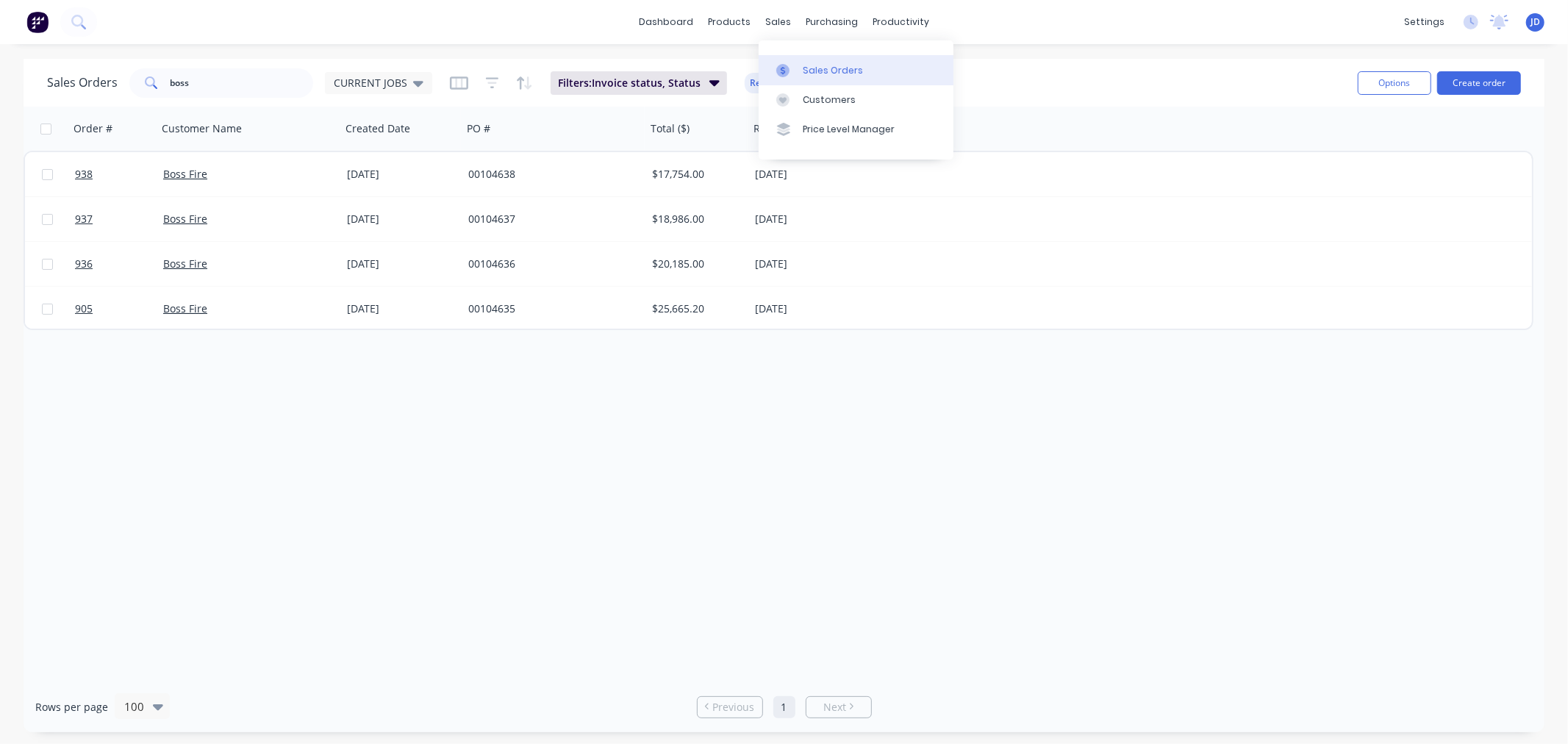
click at [791, 74] on div at bounding box center [787, 70] width 22 height 13
click at [902, 74] on link "Workflow" at bounding box center [958, 70] width 195 height 30
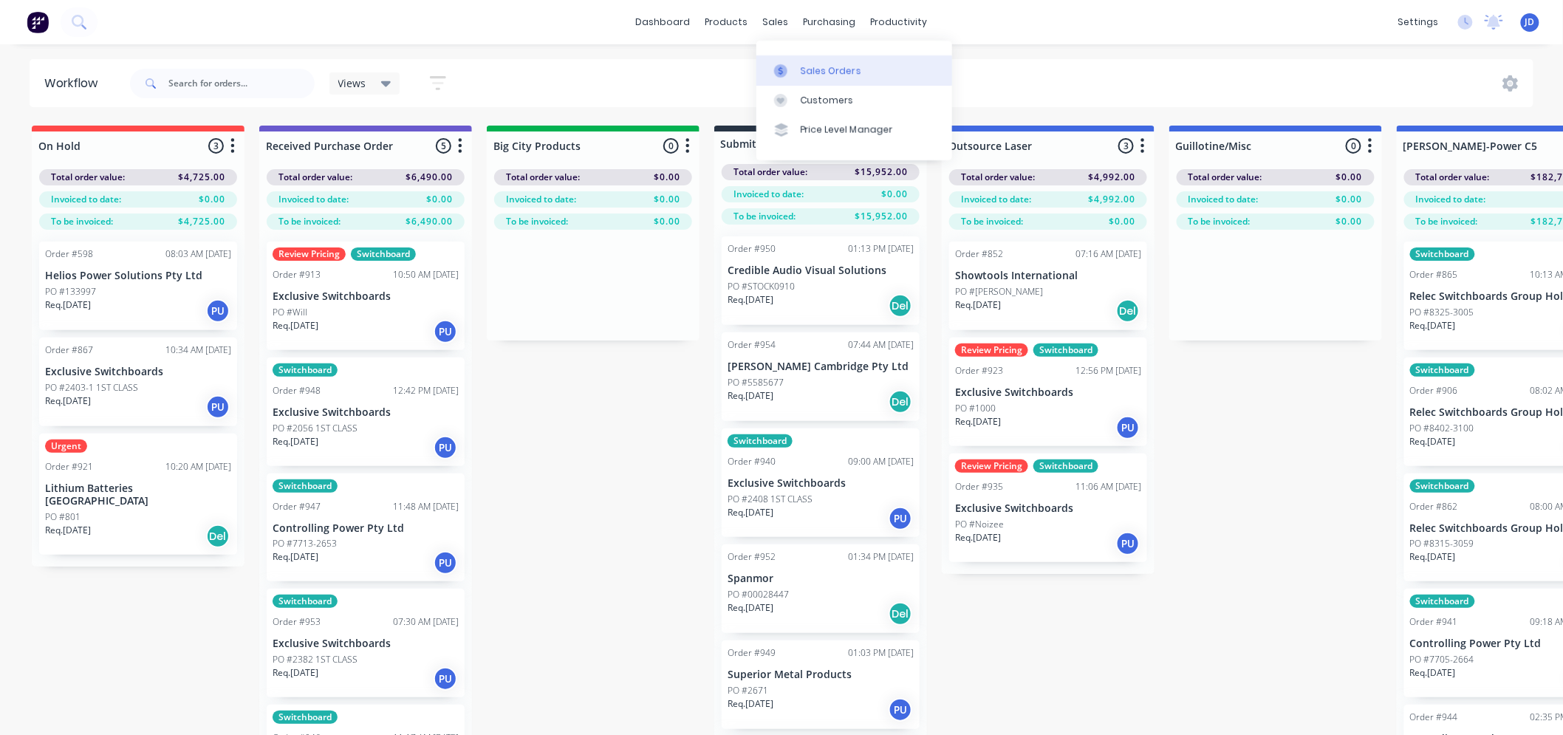
click at [790, 61] on link "Sales Orders" at bounding box center [854, 70] width 196 height 30
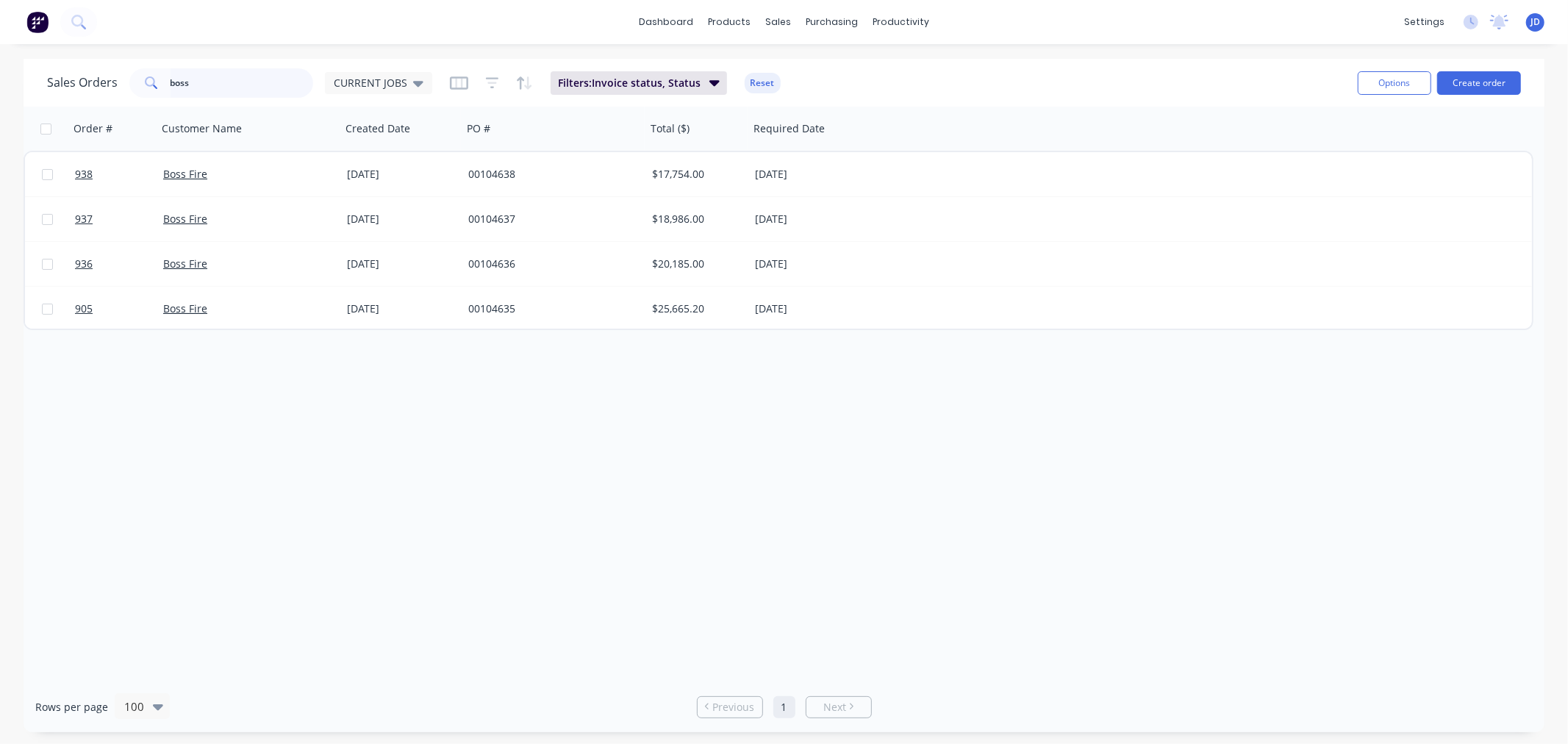
click at [221, 89] on input "boss" at bounding box center [242, 84] width 143 height 30
type input "b"
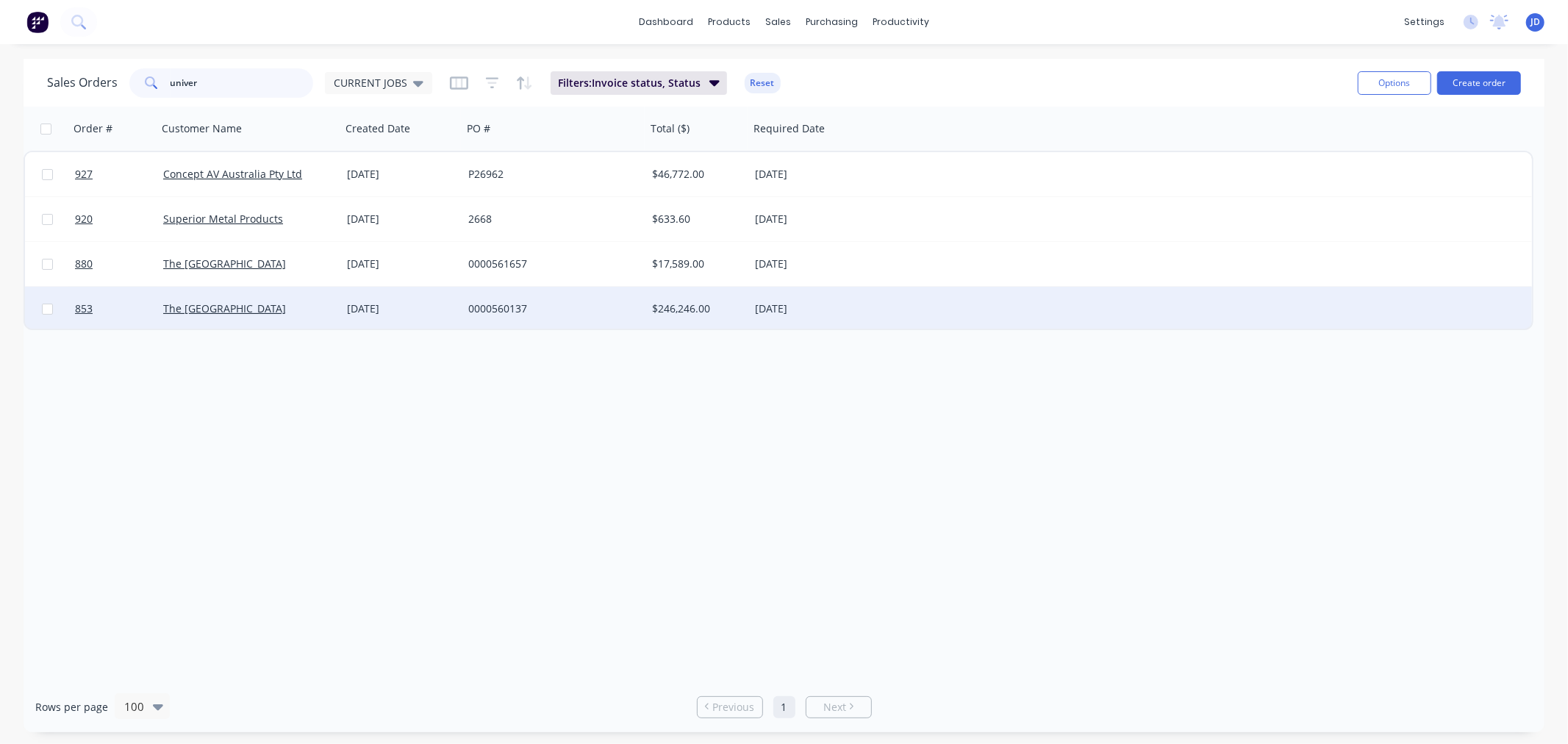
type input "univer"
click at [405, 303] on div "[DATE]" at bounding box center [402, 308] width 109 height 15
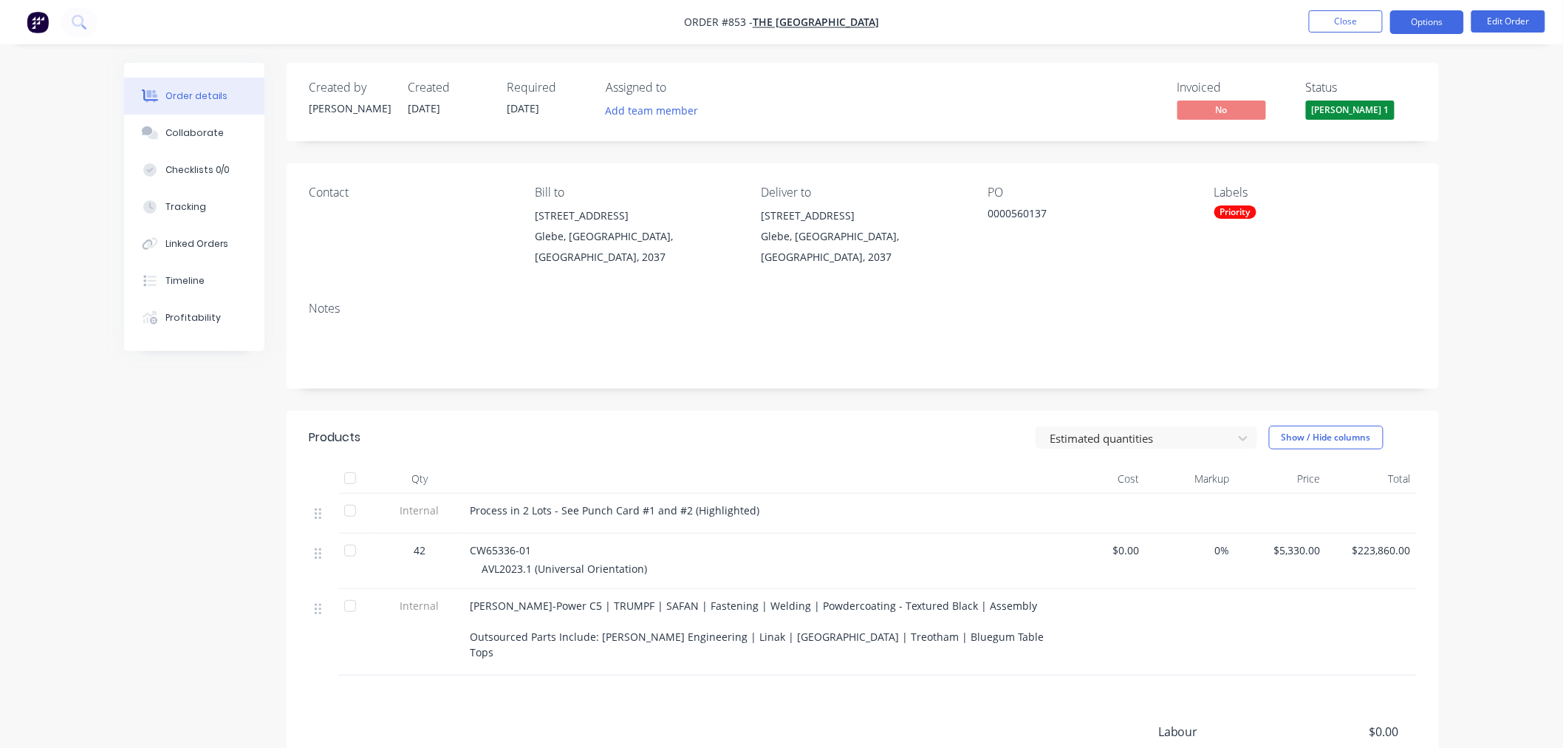
click at [1418, 24] on button "Options" at bounding box center [1427, 22] width 74 height 24
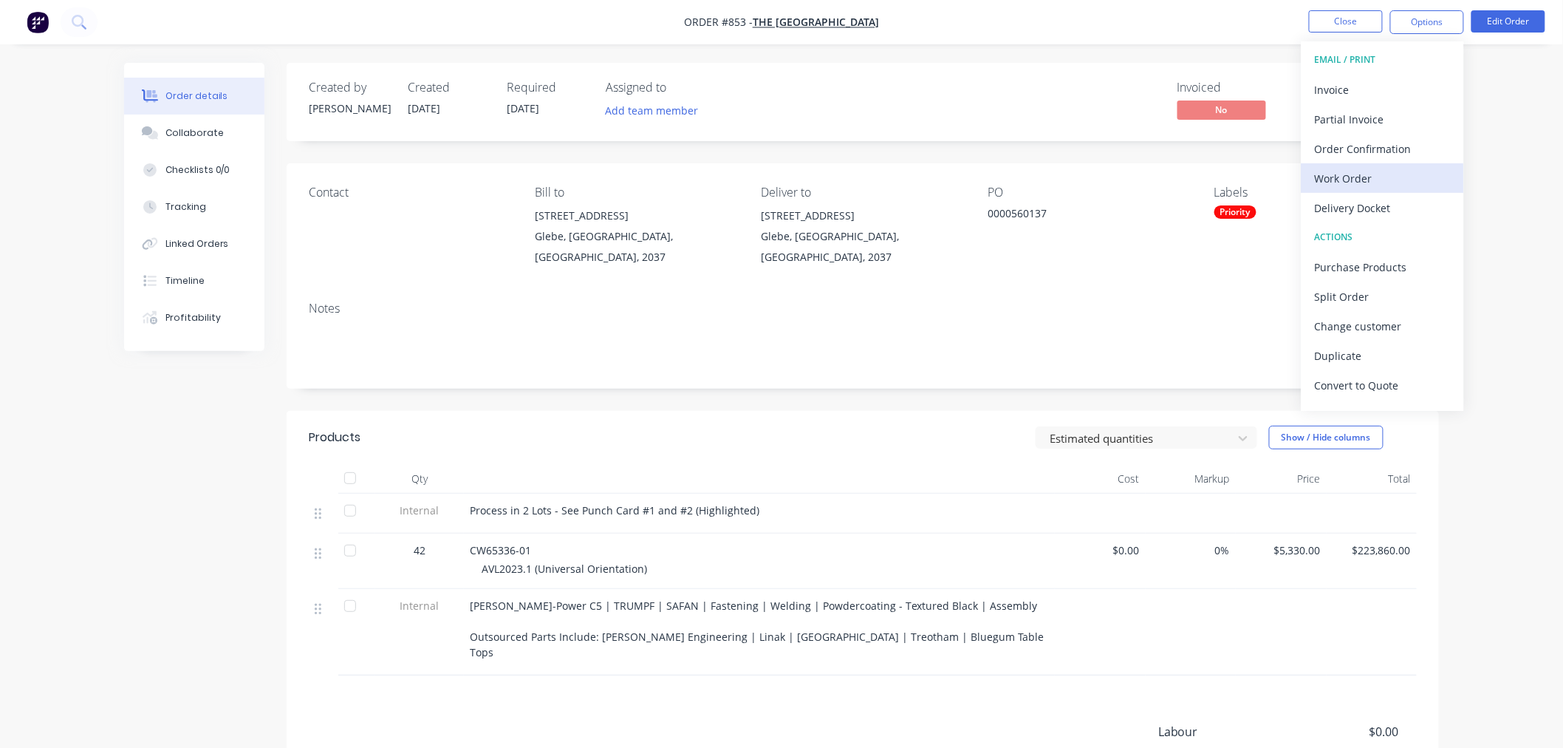
click at [1364, 173] on div "Work Order" at bounding box center [1383, 178] width 136 height 21
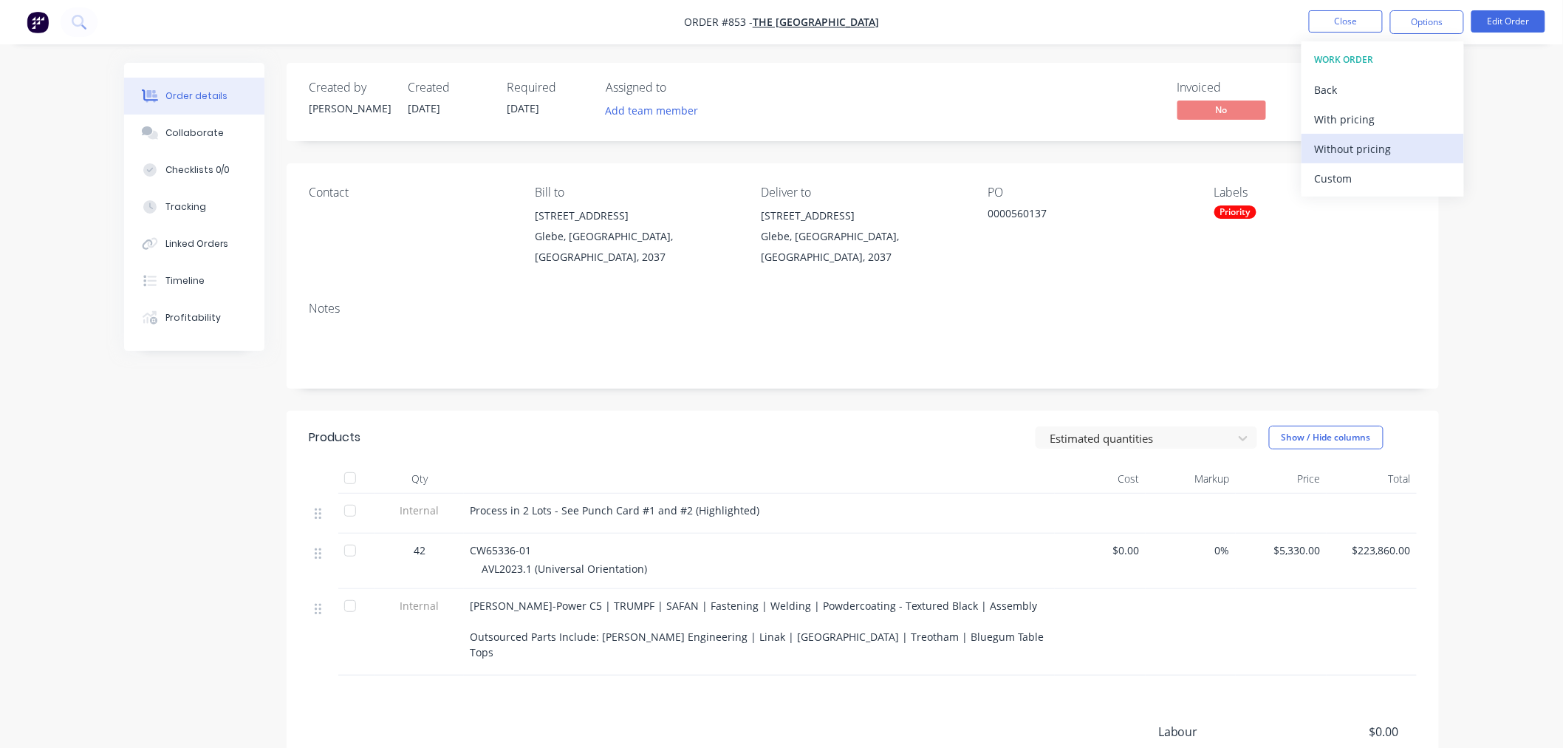
click at [1361, 146] on div "Without pricing" at bounding box center [1383, 148] width 136 height 21
click at [1070, 380] on div "Created by [PERSON_NAME] Created [DATE] Required [DATE] Assigned to Add team me…" at bounding box center [863, 489] width 1152 height 853
click at [1362, 23] on button "Close" at bounding box center [1346, 21] width 74 height 22
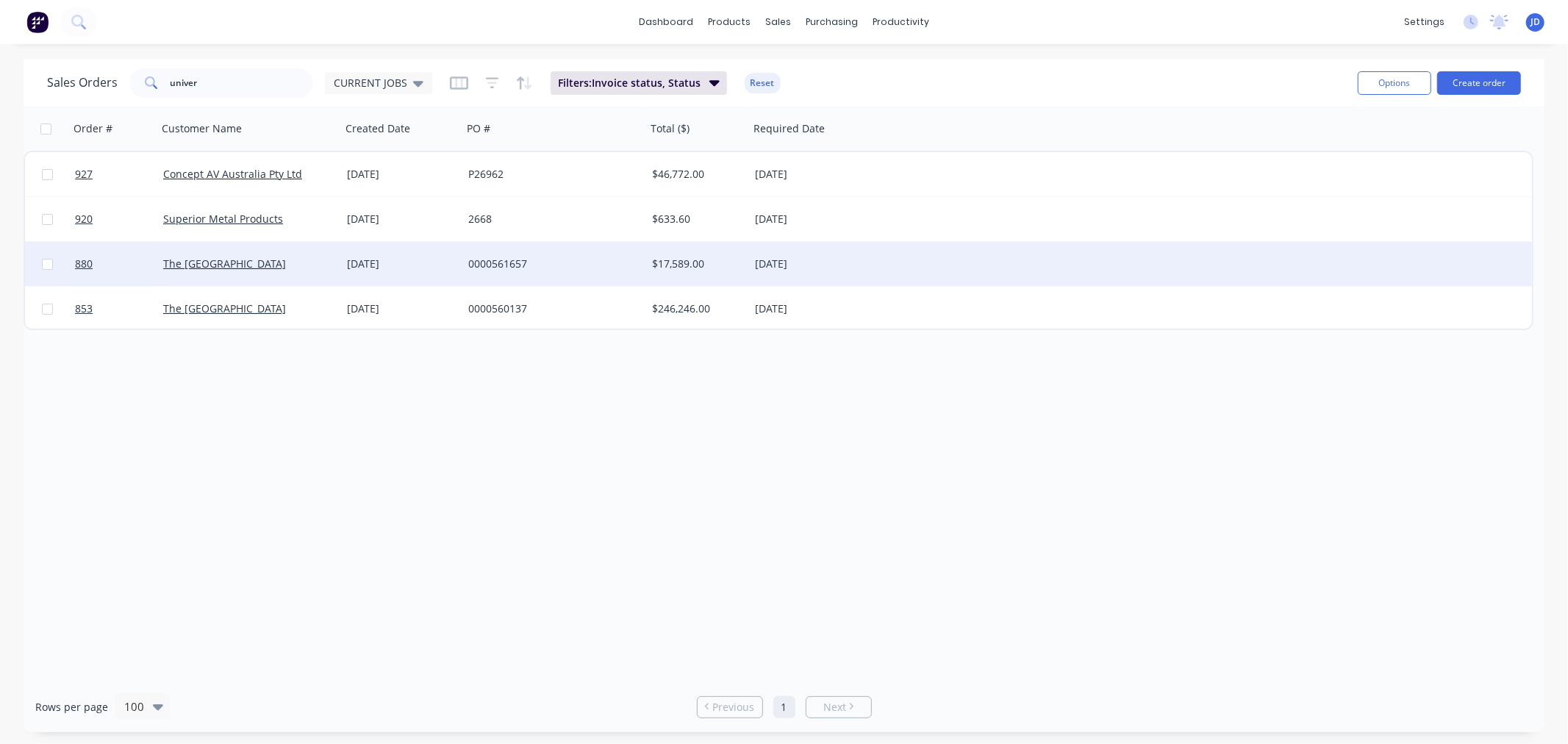
click at [780, 278] on div "[DATE]" at bounding box center [813, 264] width 128 height 44
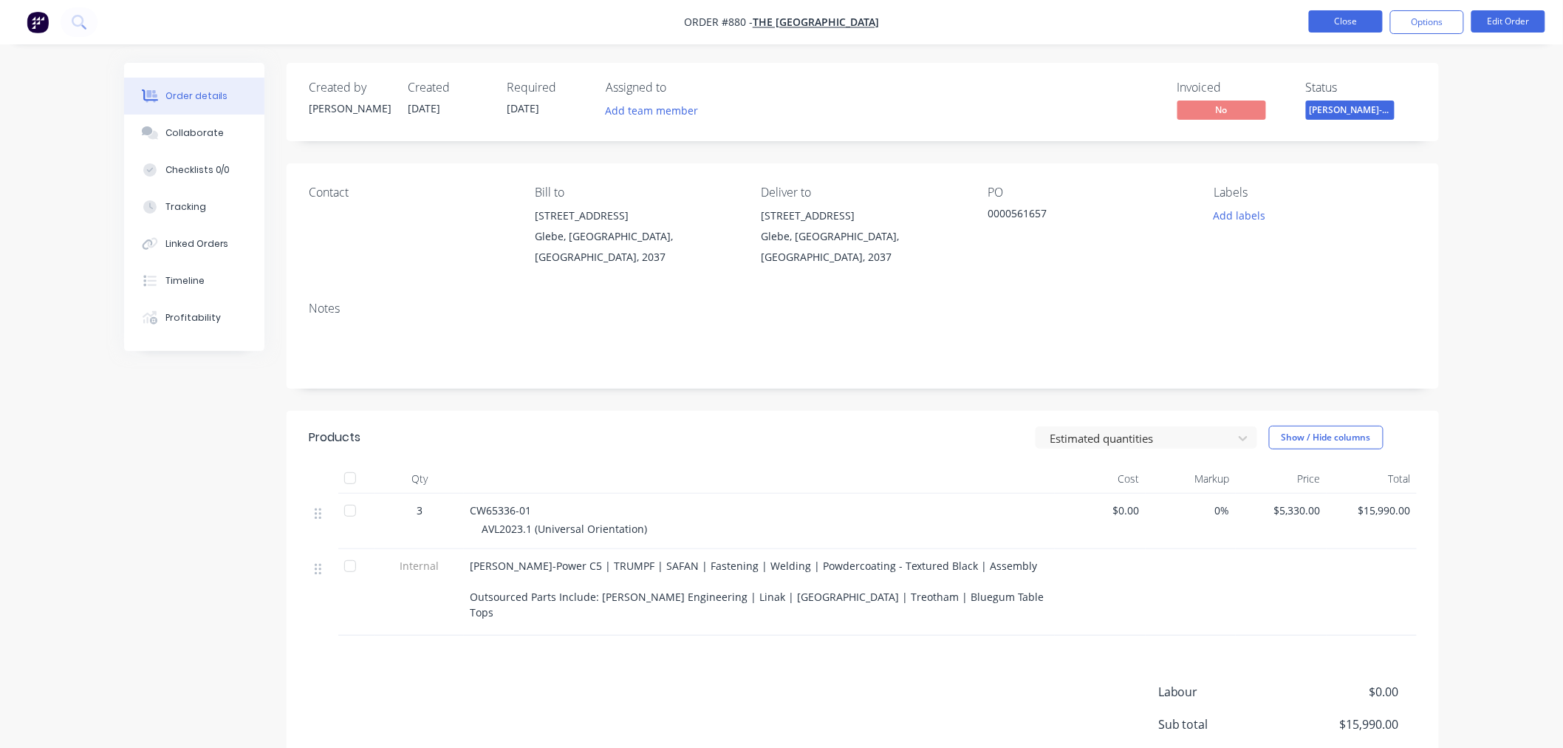
click at [1354, 18] on button "Close" at bounding box center [1346, 21] width 74 height 22
